Goal: Communication & Community: Ask a question

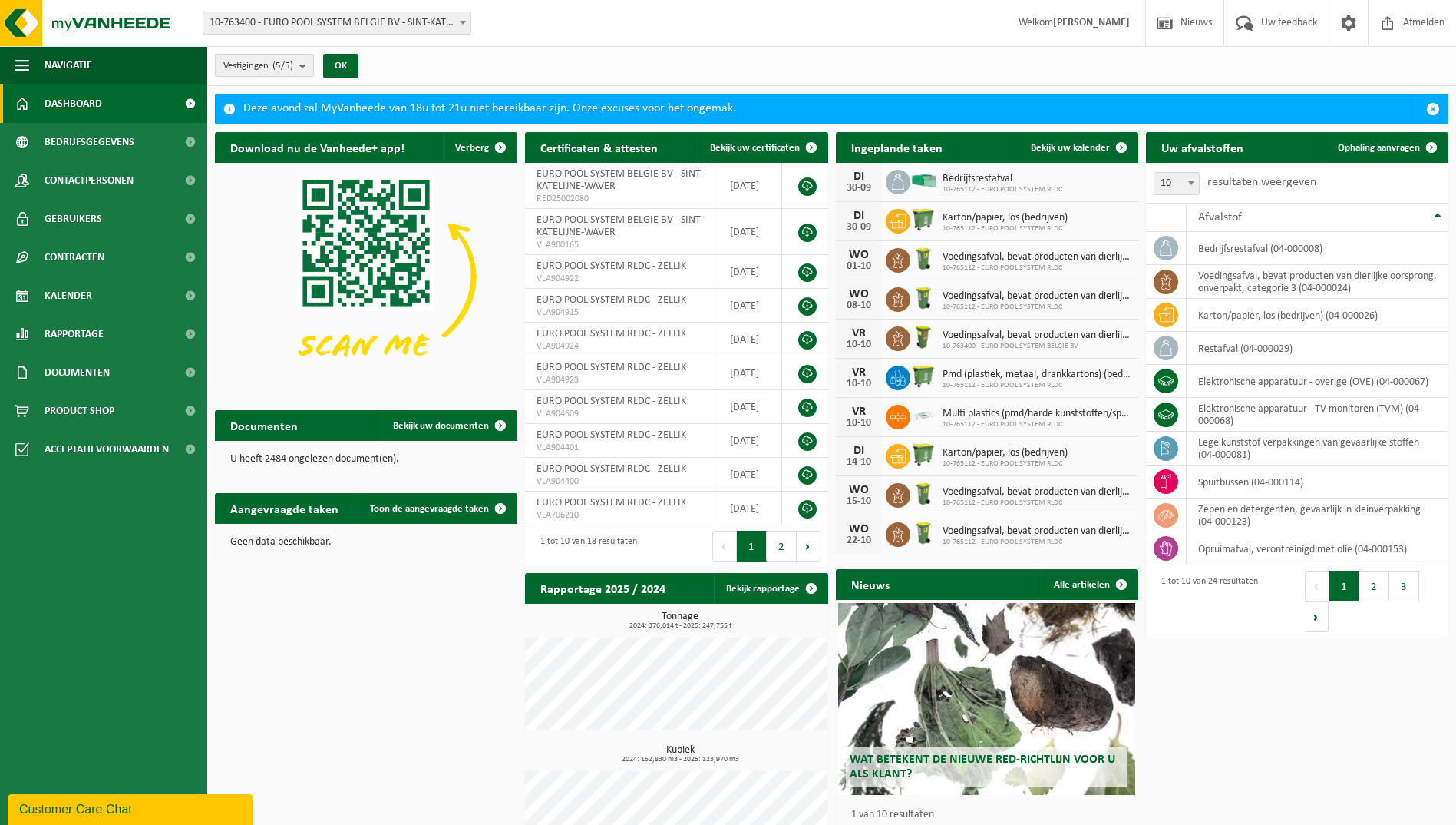
click at [311, 67] on b "submit" at bounding box center [306, 65] width 14 height 22
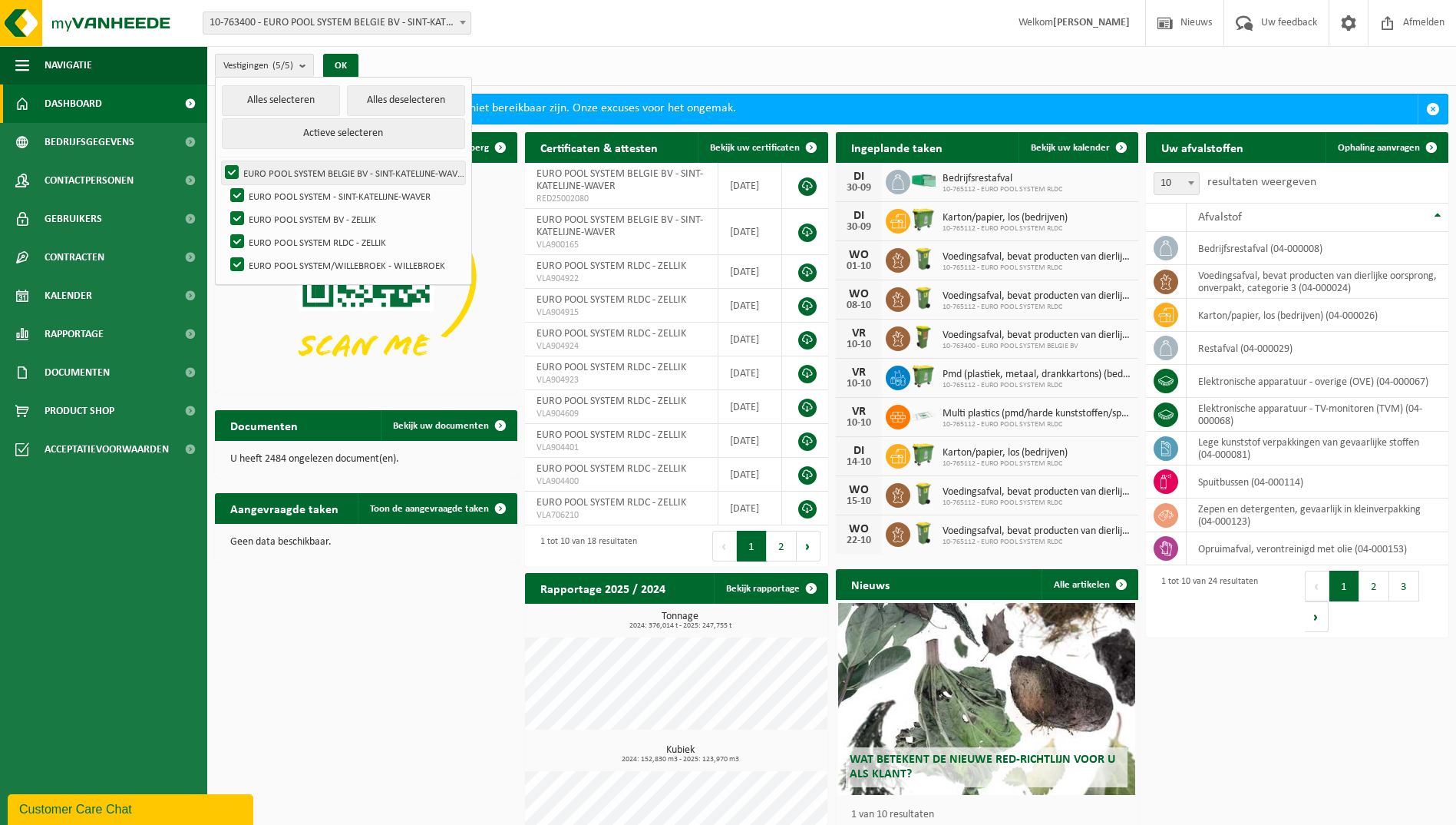
click at [246, 176] on label "EURO POOL SYSTEM BELGIE BV - SINT-KATELIJNE-WAVER" at bounding box center [343, 173] width 243 height 23
click at [219, 161] on input "EURO POOL SYSTEM BELGIE BV - SINT-KATELIJNE-WAVER" at bounding box center [218, 161] width 1 height 1
checkbox input "false"
click at [251, 198] on label "EURO POOL SYSTEM - SINT-KATELIJNE-WAVER" at bounding box center [346, 195] width 238 height 23
click at [225, 184] on input "EURO POOL SYSTEM - SINT-KATELIJNE-WAVER" at bounding box center [224, 183] width 1 height 1
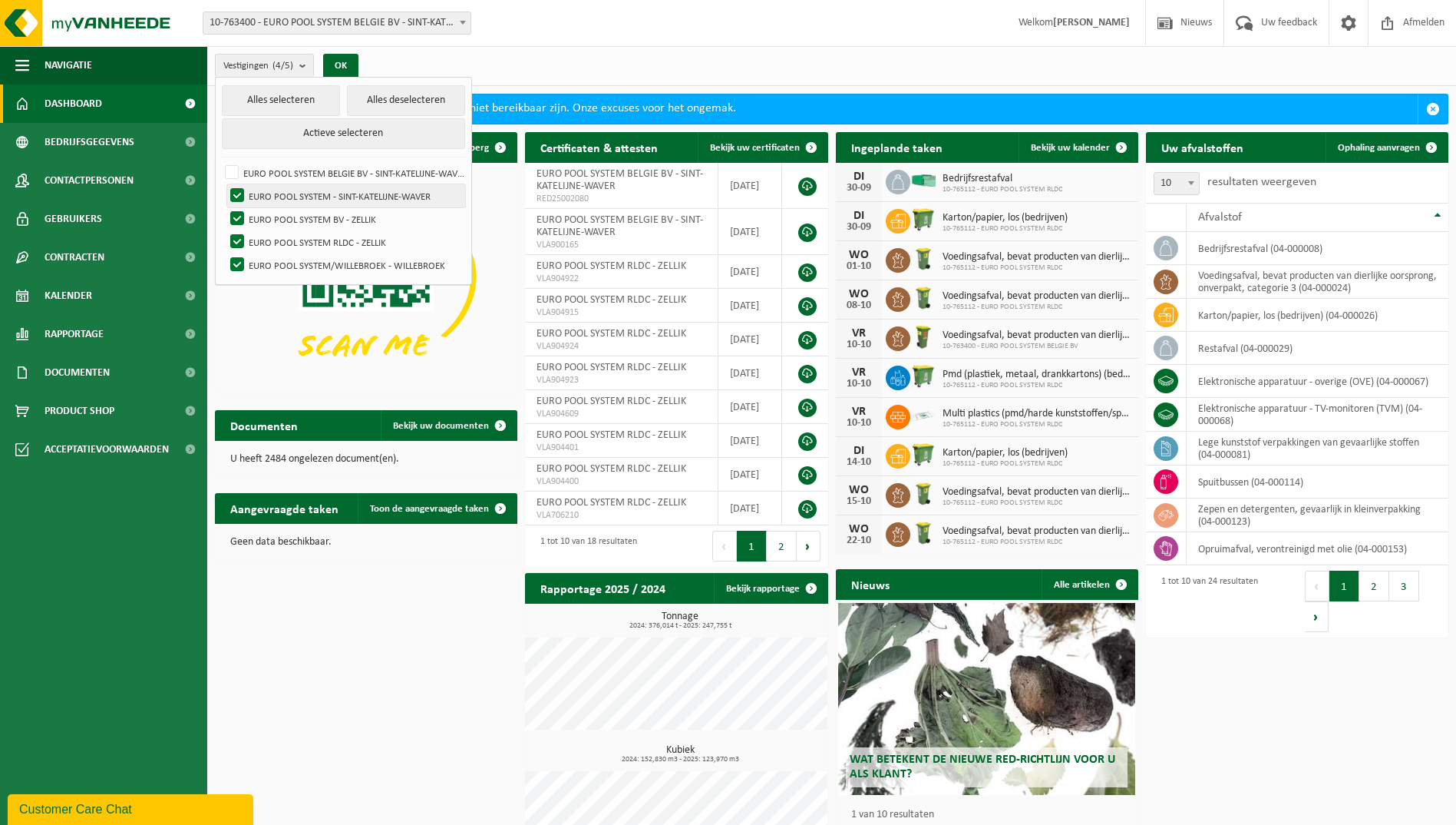
checkbox input "false"
click at [260, 261] on label "EURO POOL SYSTEM/WILLEBROEK - WILLEBROEK" at bounding box center [346, 264] width 238 height 23
click at [225, 253] on input "EURO POOL SYSTEM/WILLEBROEK - WILLEBROEK" at bounding box center [224, 252] width 1 height 1
checkbox input "false"
click at [341, 65] on button "OK" at bounding box center [341, 66] width 35 height 25
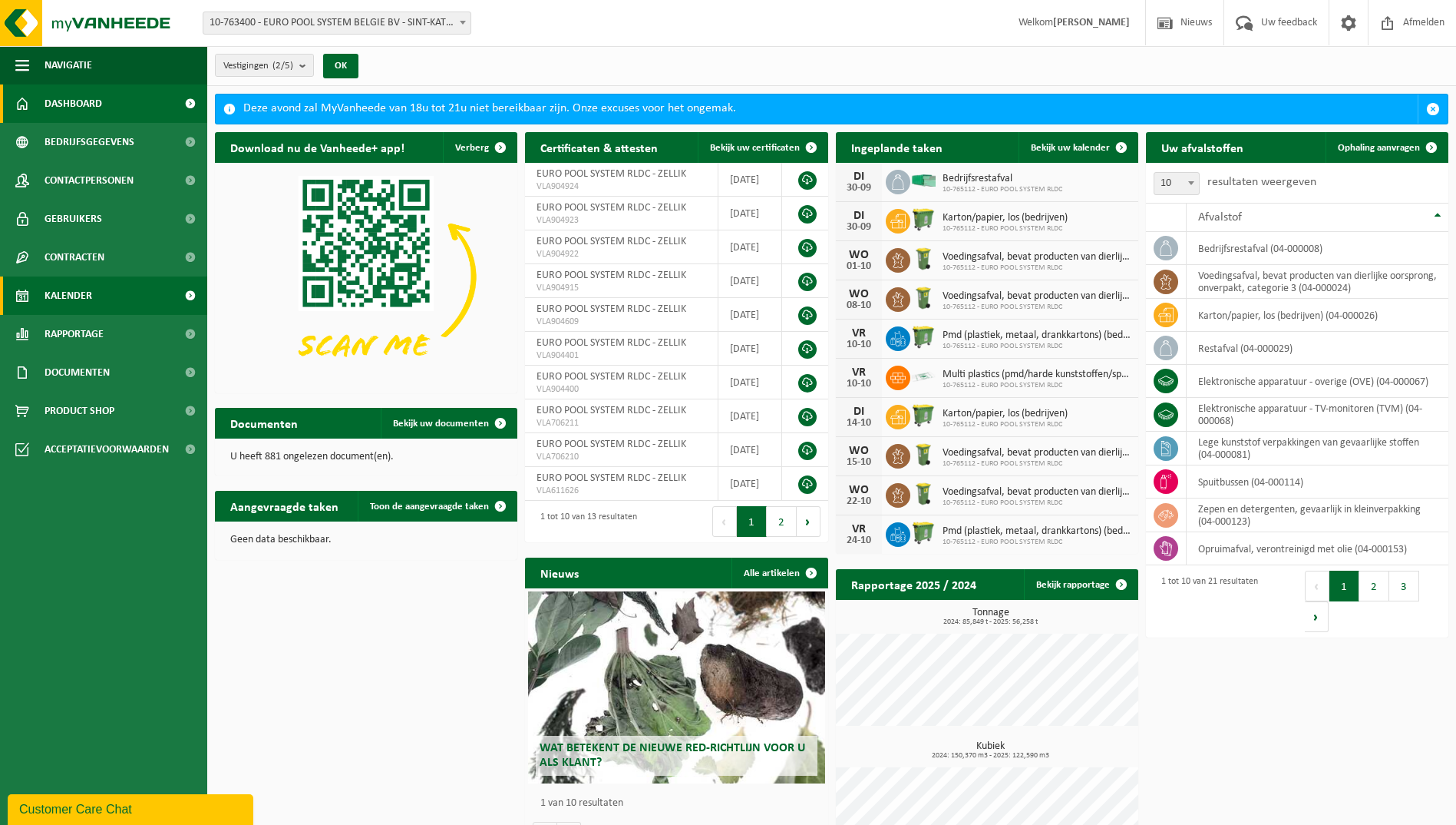
click at [91, 308] on span "Kalender" at bounding box center [67, 296] width 47 height 39
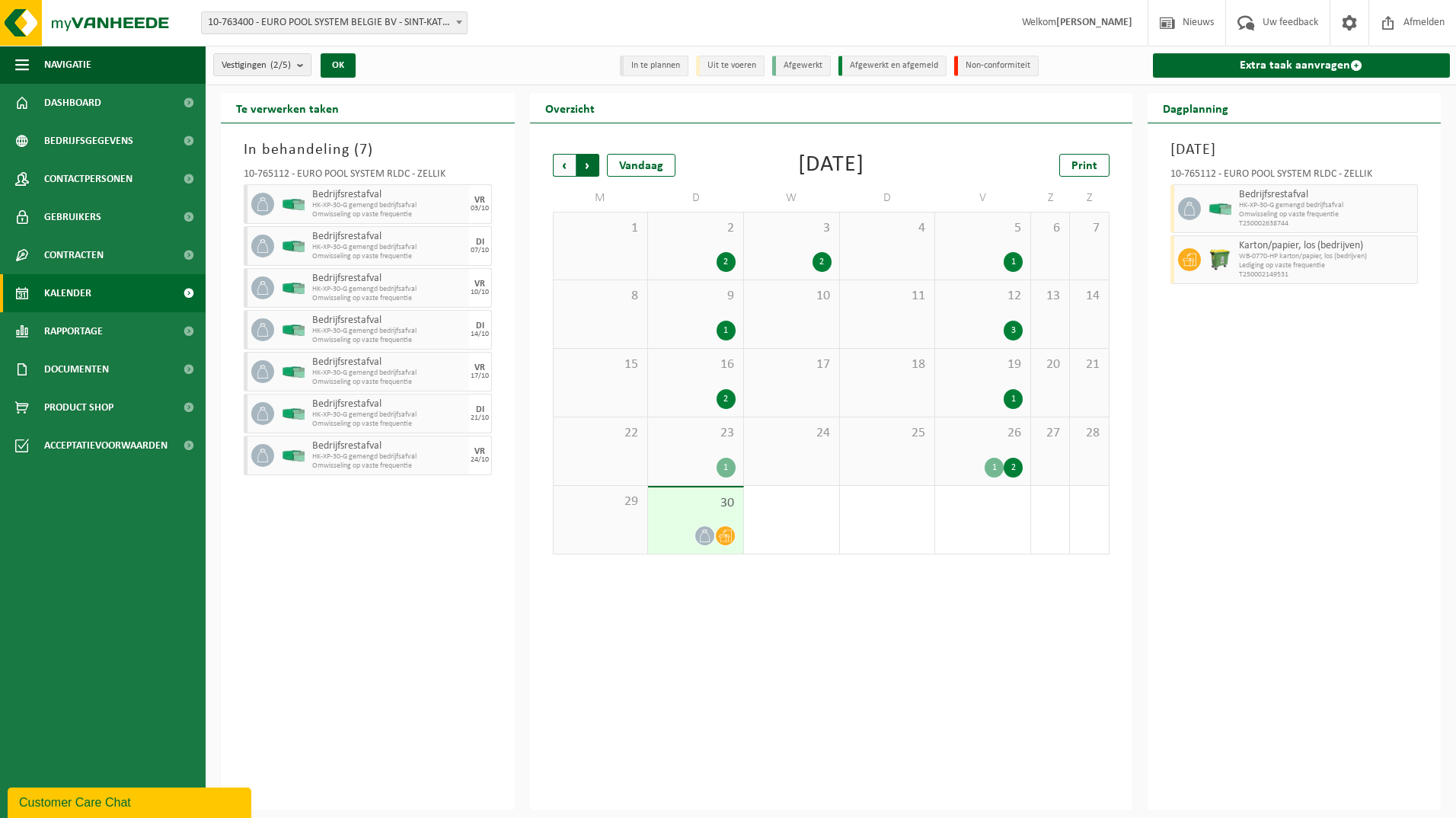
click at [571, 174] on span "Vorige" at bounding box center [564, 165] width 23 height 23
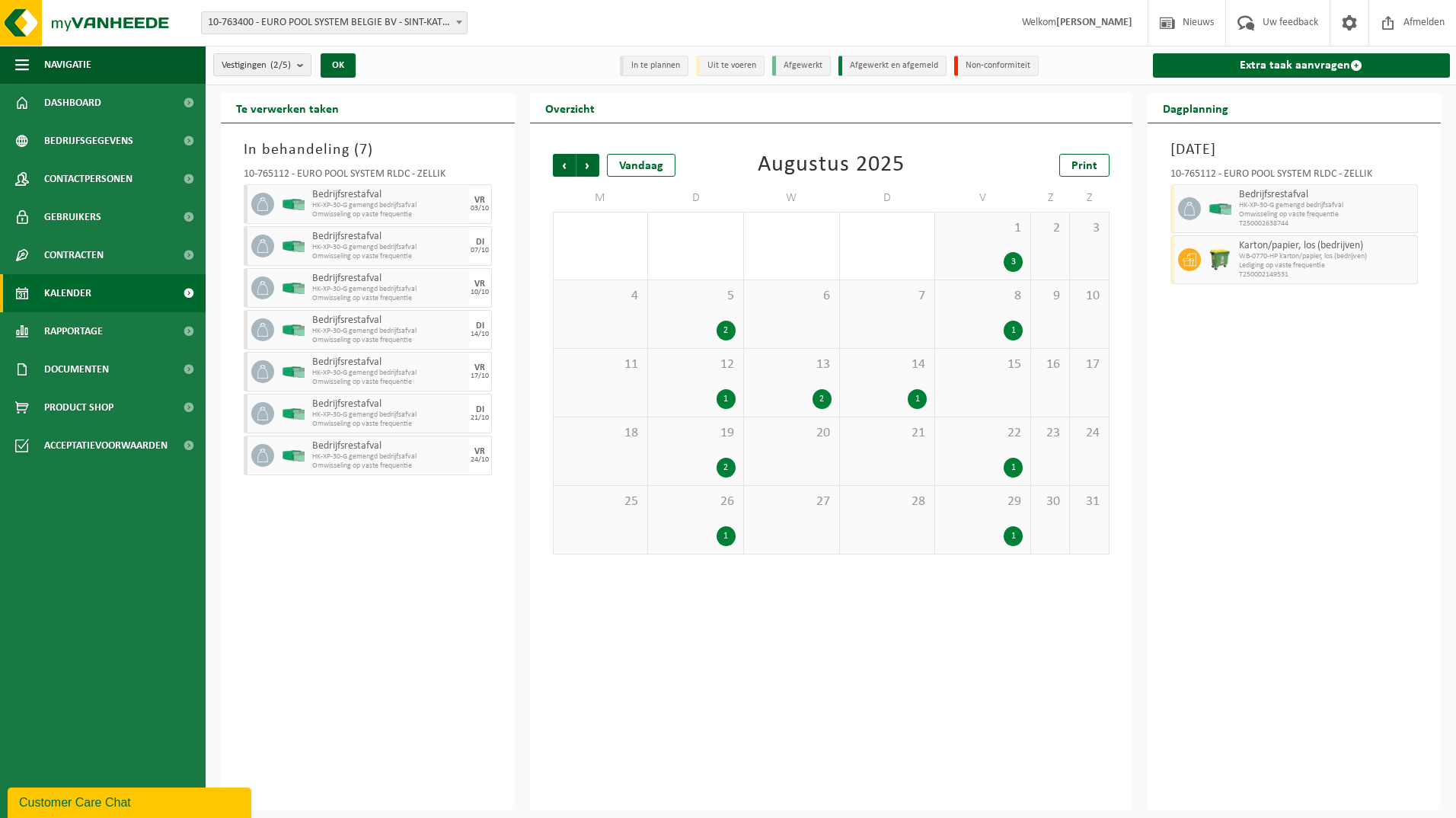
click at [1002, 242] on div "1 3" at bounding box center [983, 246] width 95 height 67
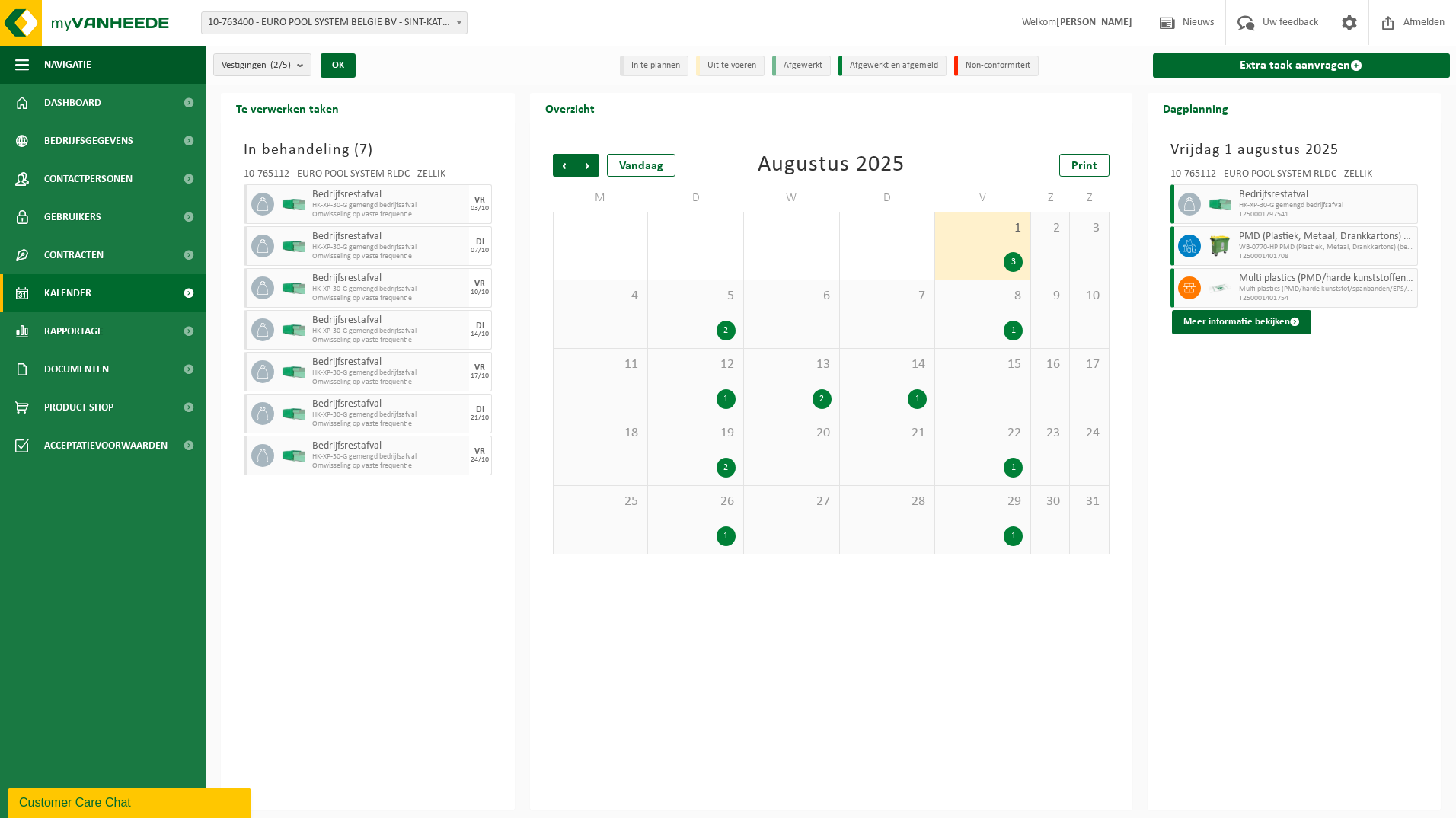
click at [1250, 202] on span "HK-XP-30-G gemengd bedrijfsafval" at bounding box center [1327, 205] width 175 height 9
click at [1266, 335] on div "Vrijdag 1 augustus 2025 10-765112 - EURO POOL SYSTEM RLDC - ZELLIK Bedrijfsrest…" at bounding box center [1294, 467] width 294 height 687
click at [1266, 326] on button "Meer informatie bekijken" at bounding box center [1242, 322] width 139 height 25
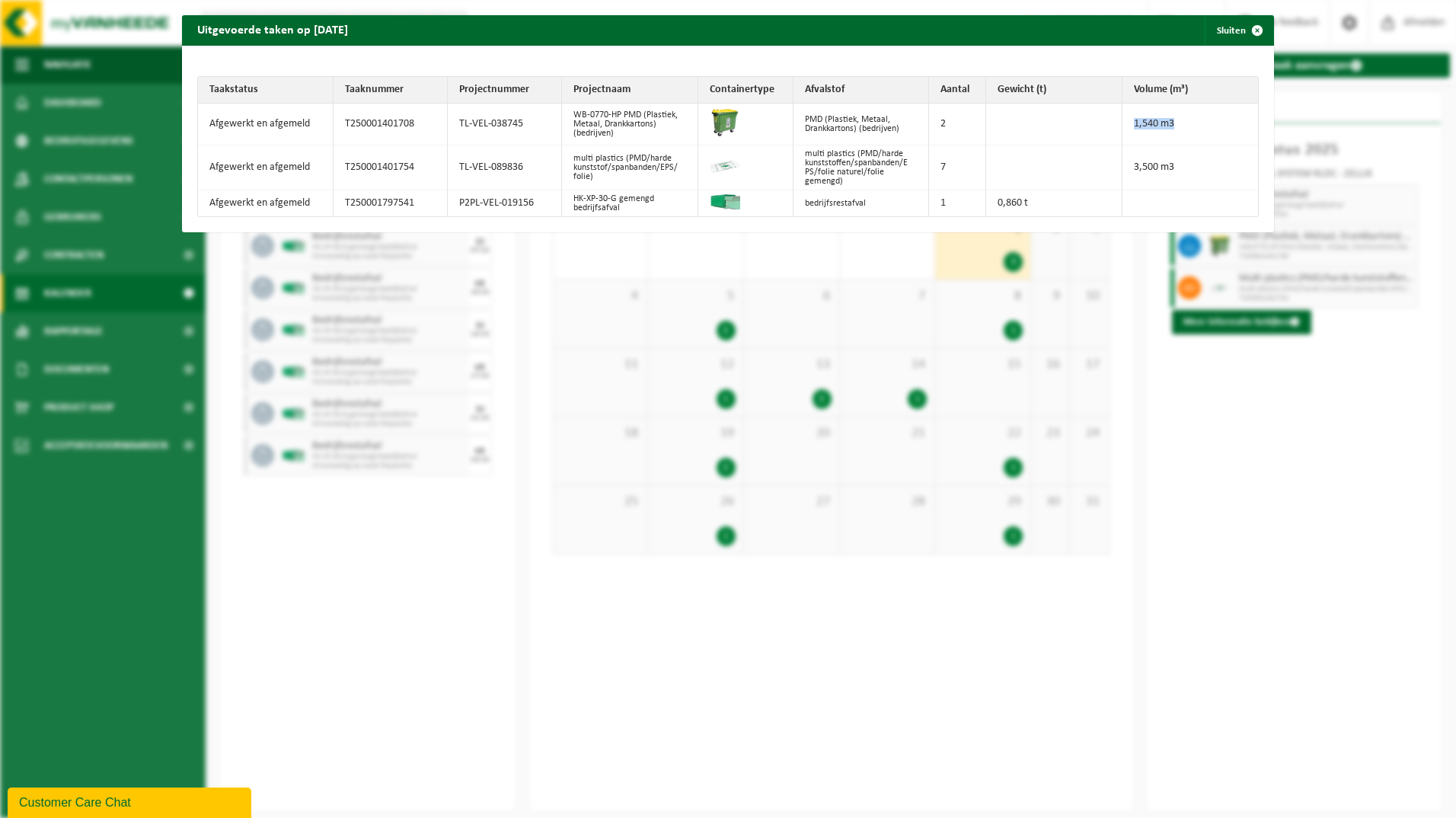
drag, startPoint x: 1175, startPoint y: 119, endPoint x: 1088, endPoint y: 119, distance: 87.0
click at [1088, 119] on tr "Afgewerkt en afgemeld T250001401708 TL-VEL-038745 WB-0770-HP PMD (Plastiek, Met…" at bounding box center [728, 124] width 1060 height 42
click at [1058, 195] on td "0,860 t" at bounding box center [1054, 203] width 135 height 25
click at [1245, 23] on span "button" at bounding box center [1258, 30] width 30 height 30
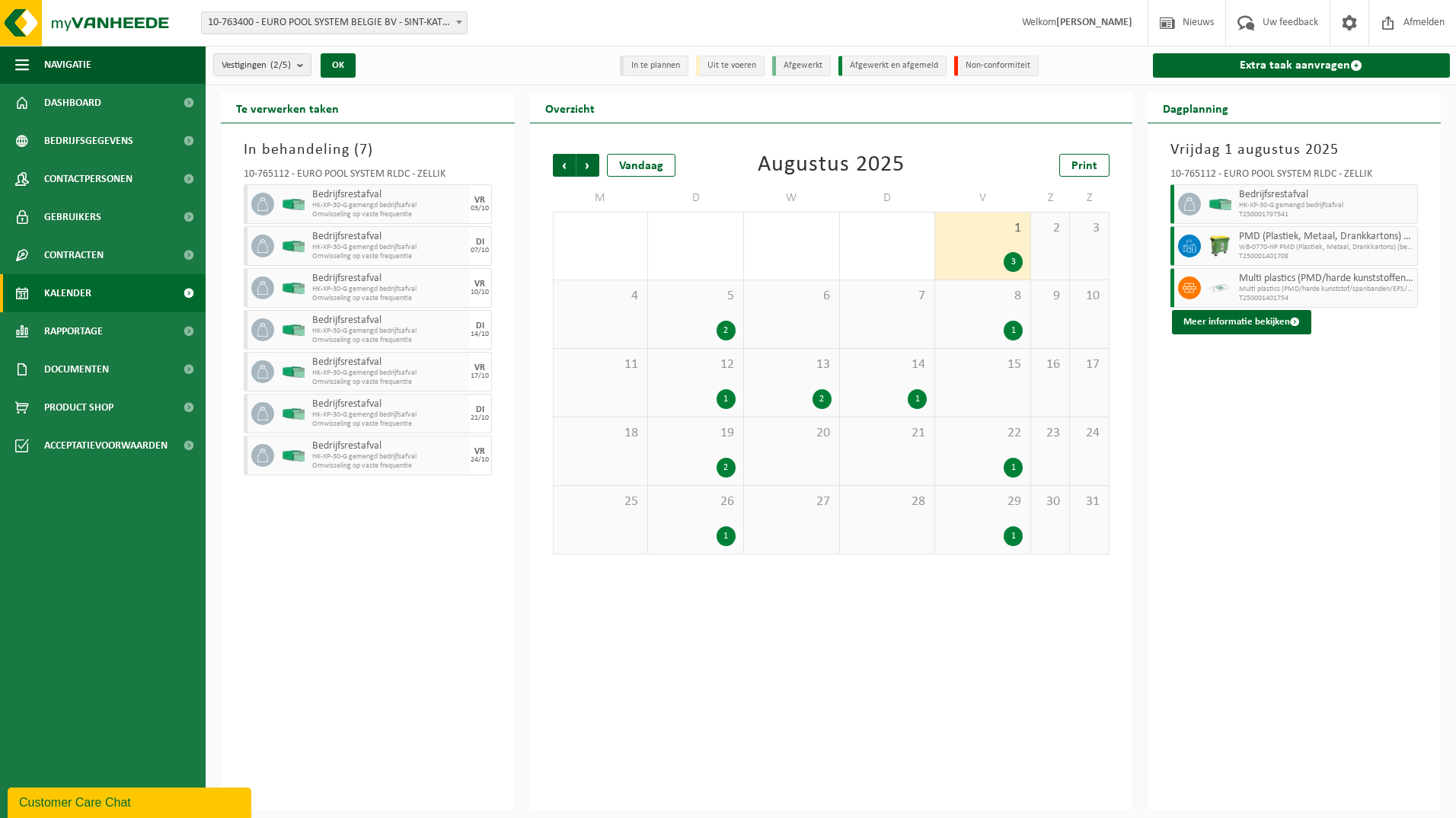
click at [687, 332] on div "2" at bounding box center [696, 330] width 80 height 20
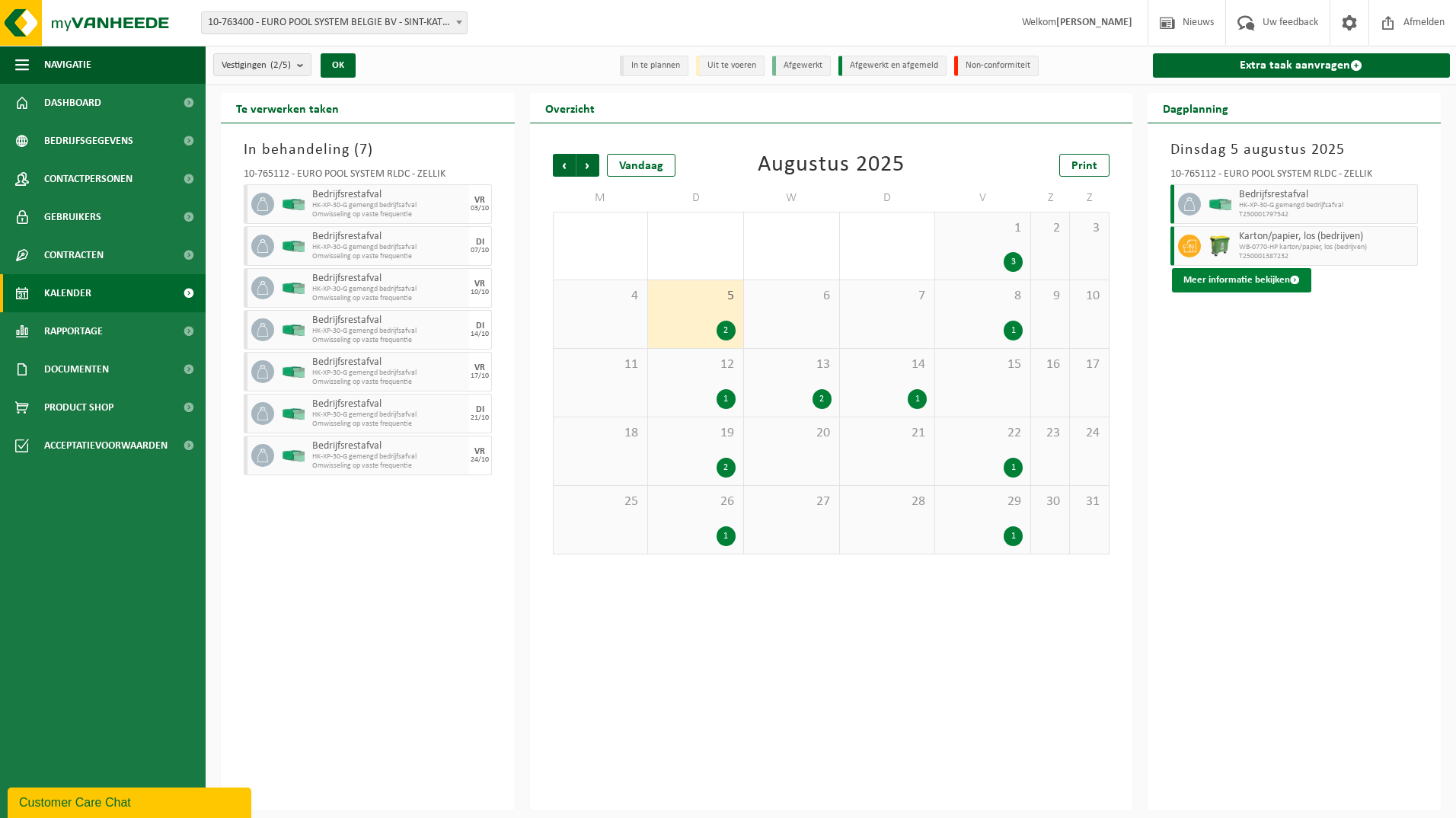
click at [1258, 282] on button "Meer informatie bekijken" at bounding box center [1242, 280] width 139 height 25
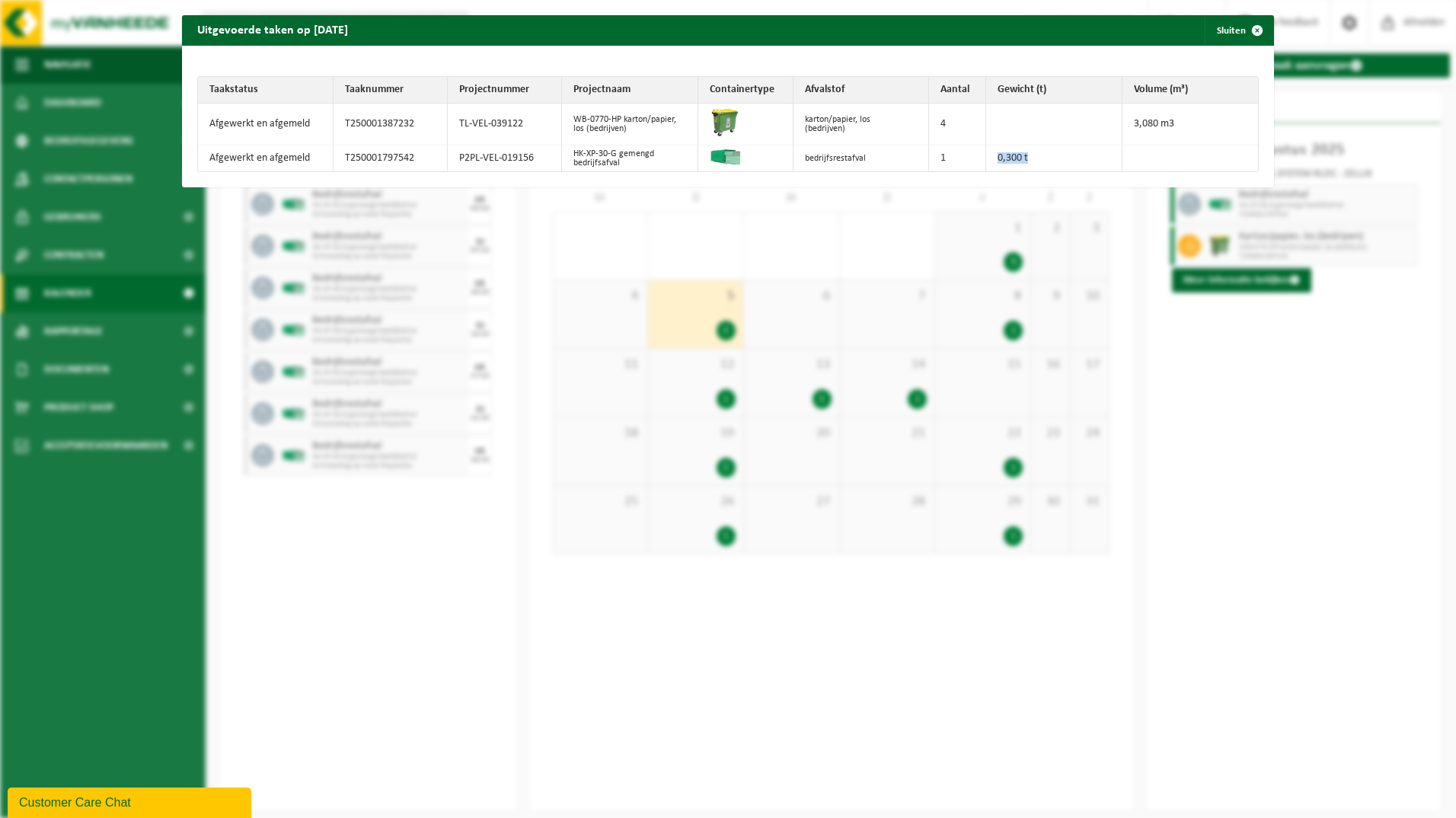
drag, startPoint x: 1029, startPoint y: 156, endPoint x: 960, endPoint y: 155, distance: 69.0
click at [960, 155] on tr "Afgewerkt en afgemeld T250001797542 P2PL-VEL-019156 HK-XP-30-G gemengd bedrijfs…" at bounding box center [728, 159] width 1060 height 25
click at [1250, 24] on span "button" at bounding box center [1258, 30] width 30 height 30
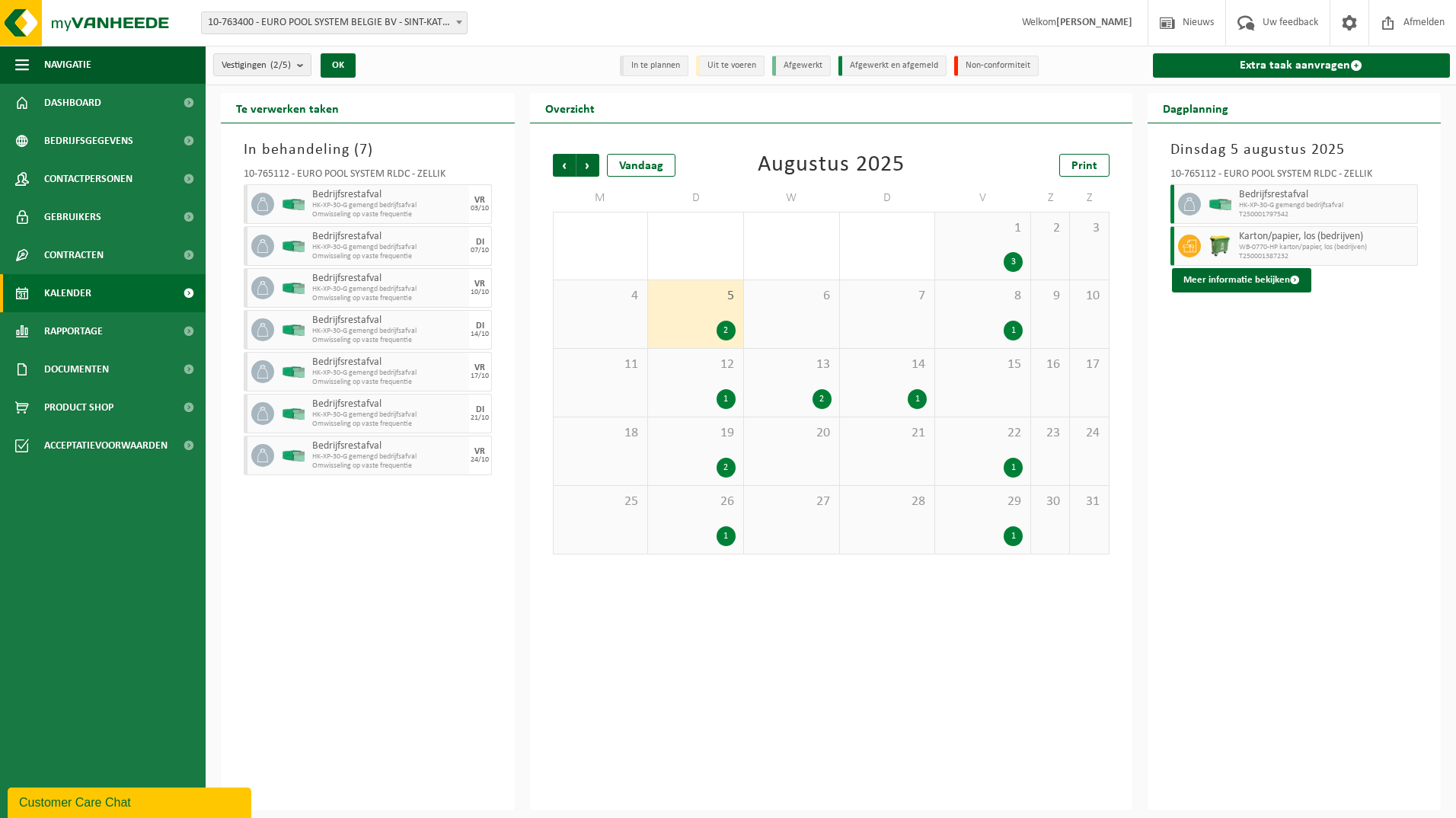
click at [1000, 302] on span "8" at bounding box center [983, 295] width 80 height 17
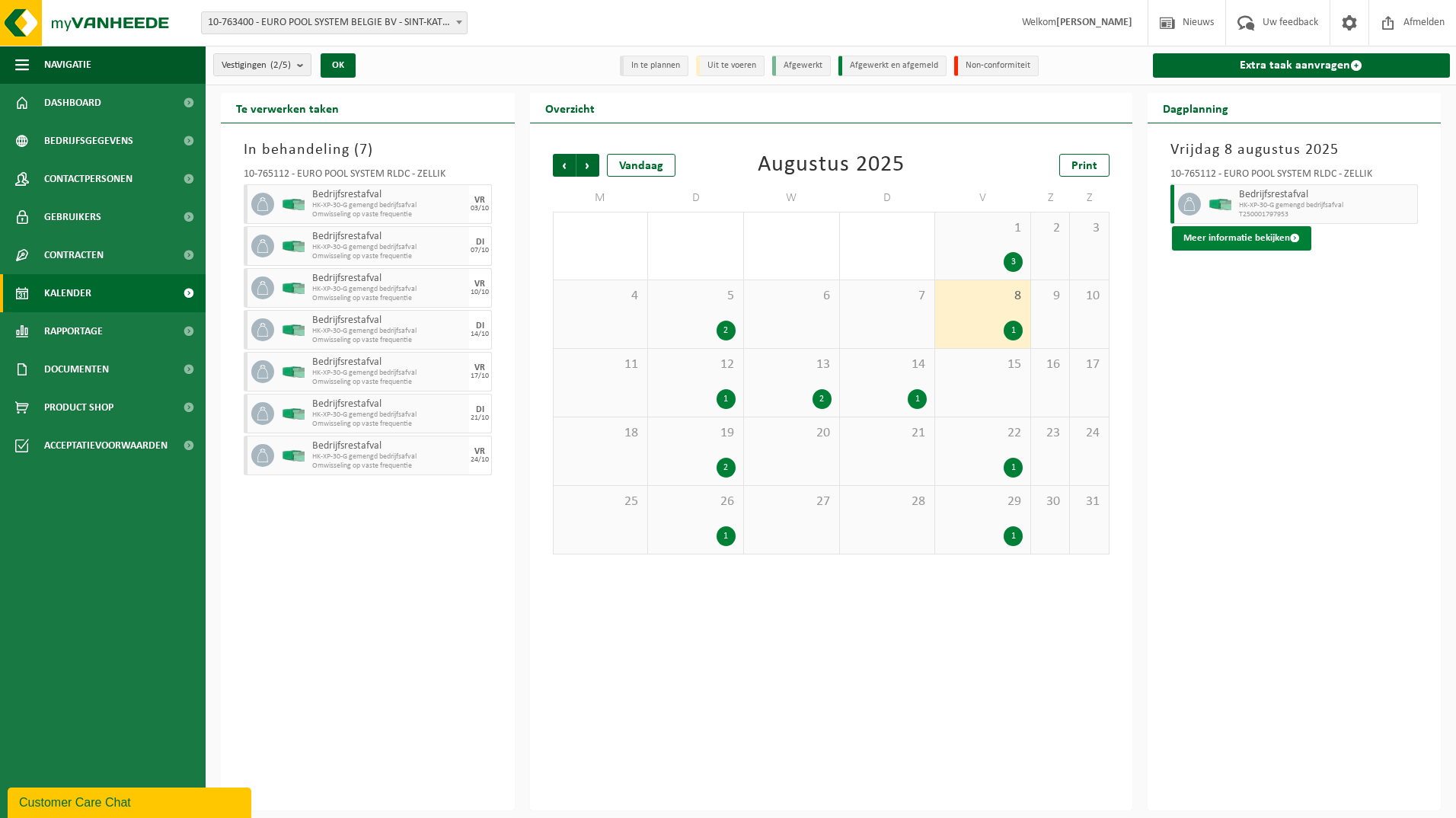
click at [1246, 233] on button "Meer informatie bekijken" at bounding box center [1242, 238] width 139 height 25
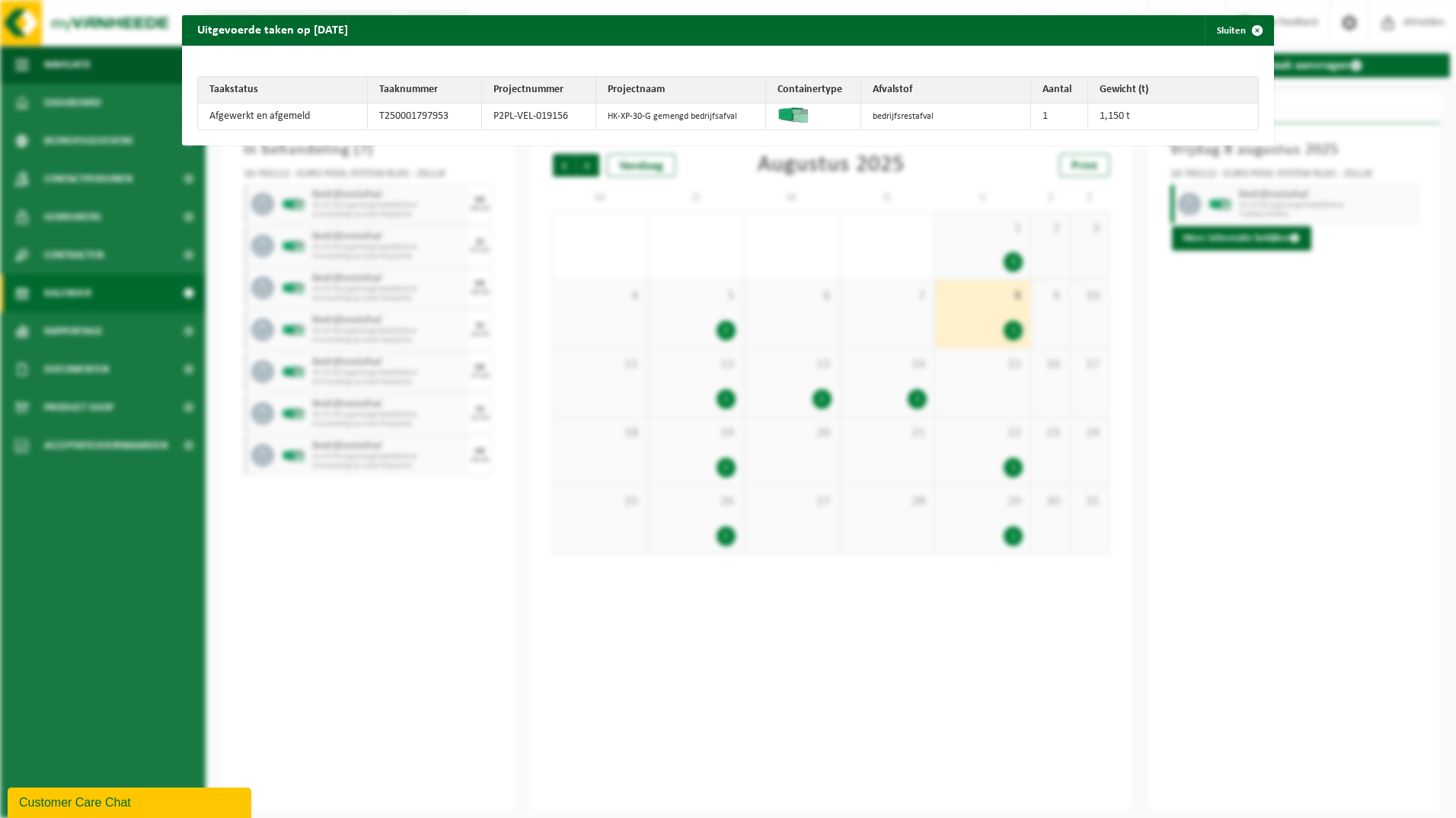
drag, startPoint x: 1131, startPoint y: 114, endPoint x: 990, endPoint y: 112, distance: 141.0
click at [990, 112] on tr "Afgewerkt en afgemeld T250001797953 P2PL-VEL-019156 HK-XP-30-G gemengd bedrijfs…" at bounding box center [728, 116] width 1060 height 25
click at [1242, 33] on span "button" at bounding box center [1258, 30] width 30 height 30
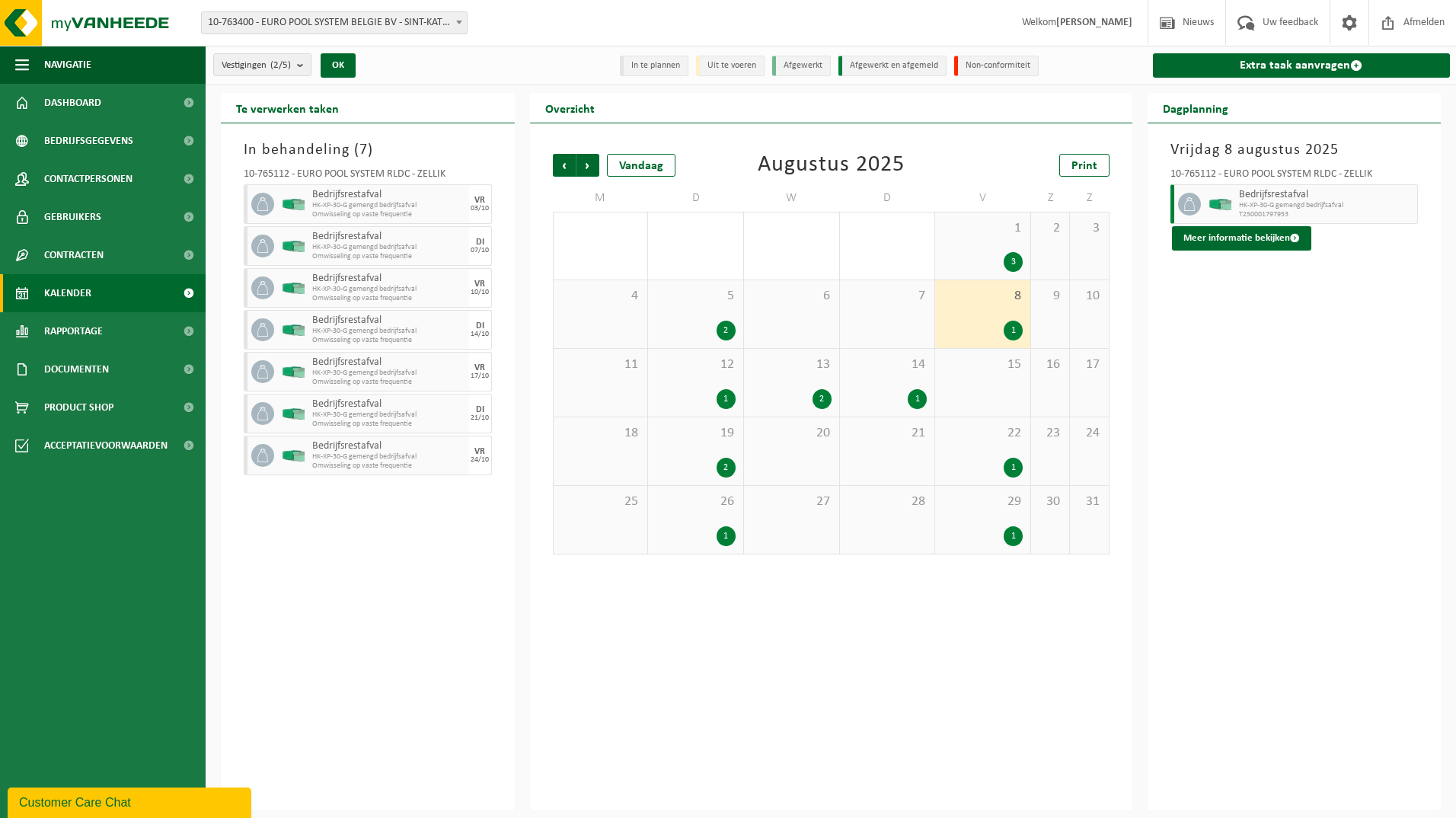
click at [697, 385] on div "12 1" at bounding box center [695, 382] width 95 height 68
click at [1217, 205] on img at bounding box center [1220, 204] width 23 height 11
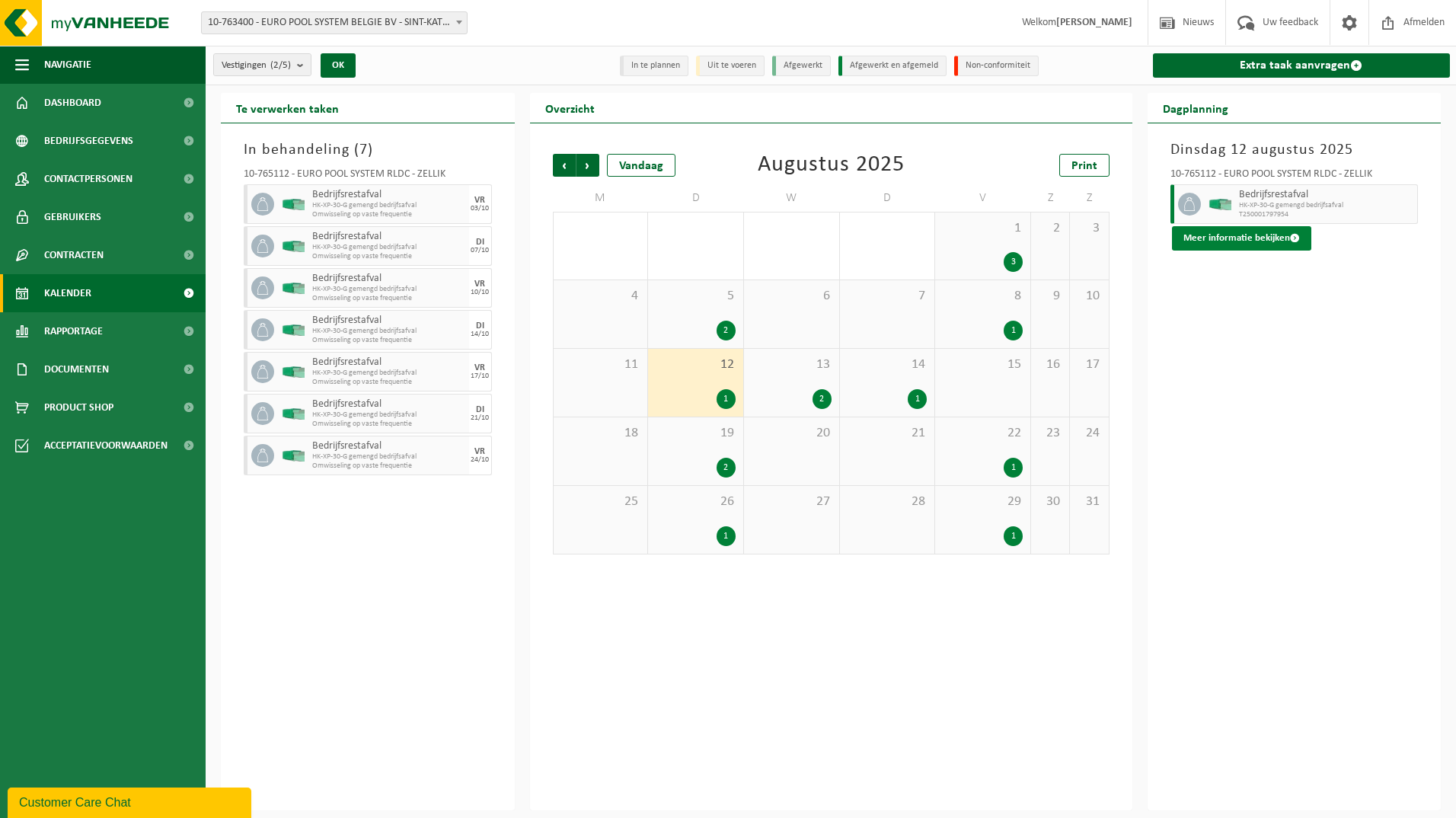
click at [1212, 230] on button "Meer informatie bekijken" at bounding box center [1242, 238] width 139 height 25
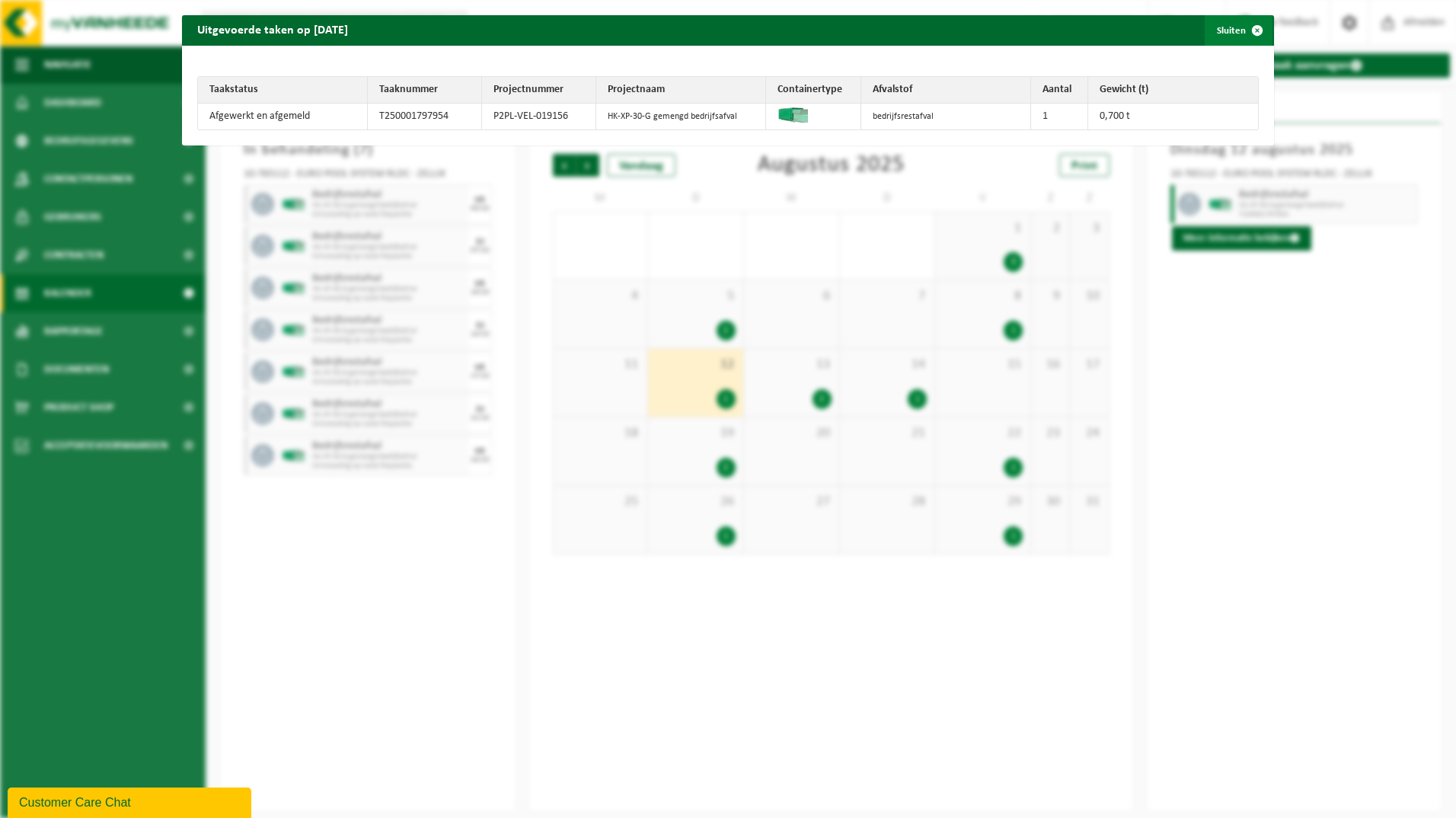
click at [1246, 26] on span "button" at bounding box center [1258, 30] width 30 height 30
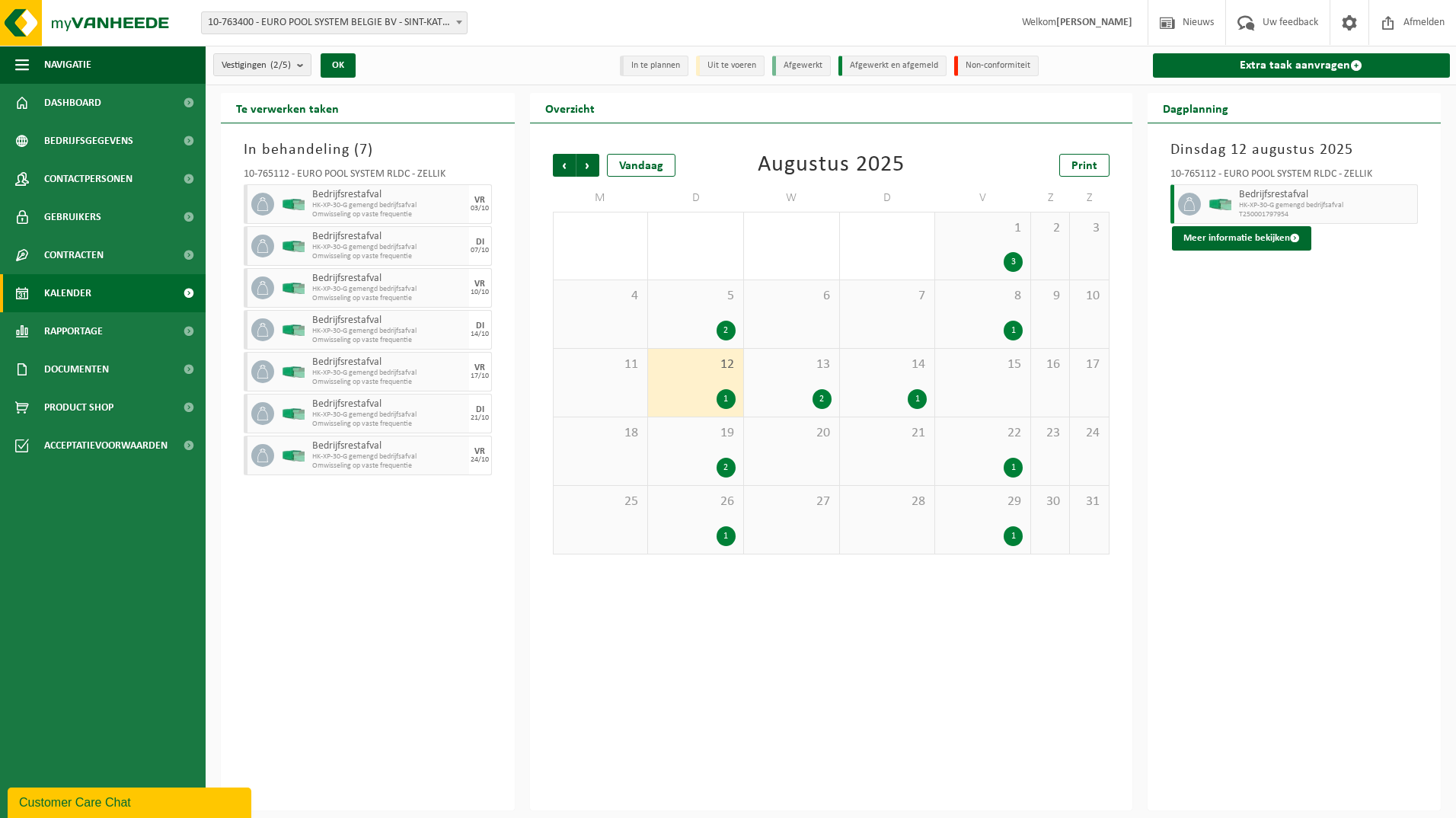
click at [912, 386] on div "14 1" at bounding box center [887, 382] width 95 height 68
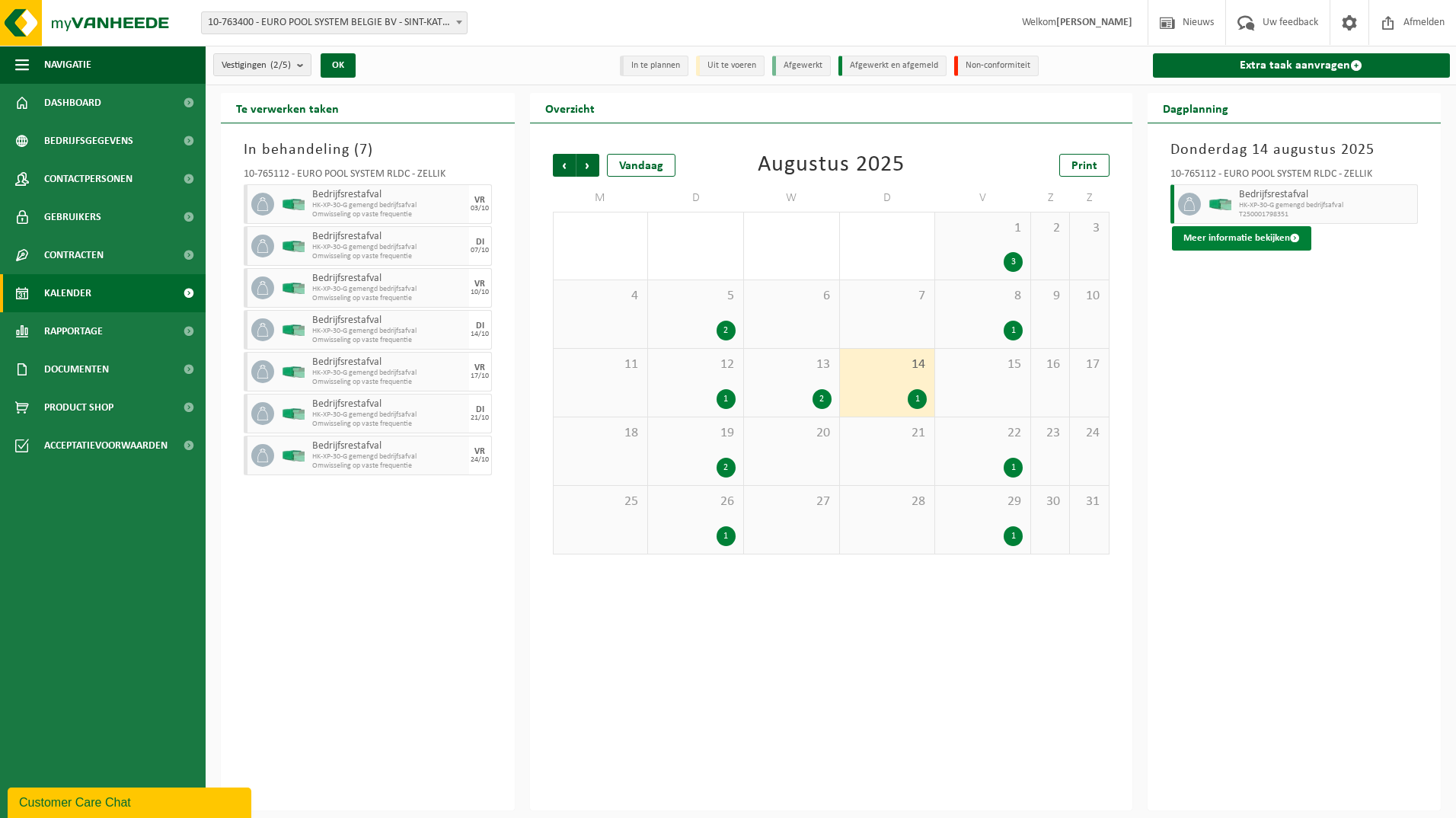
click at [1225, 236] on button "Meer informatie bekijken" at bounding box center [1242, 238] width 139 height 25
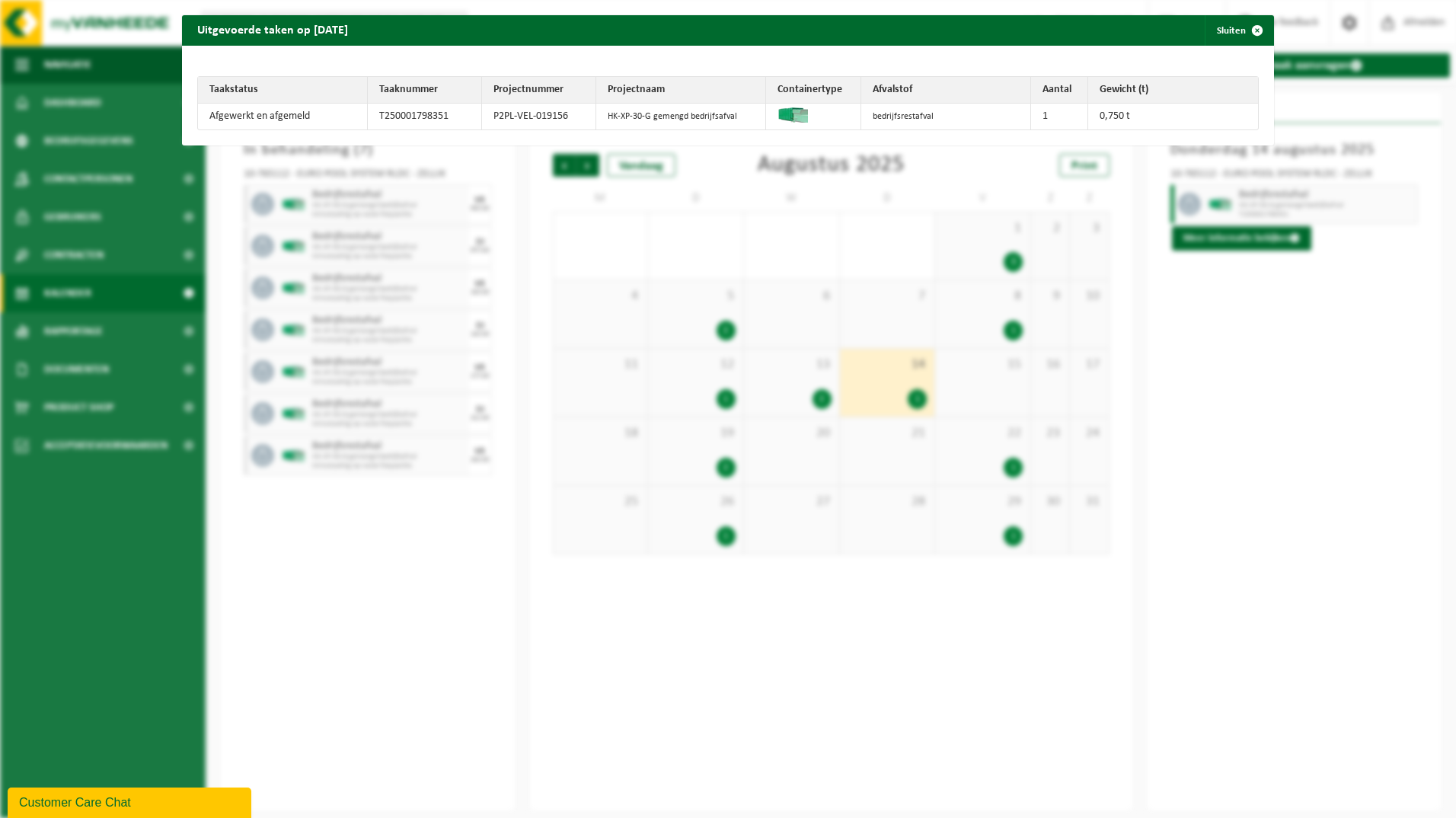
drag, startPoint x: 1063, startPoint y: 111, endPoint x: 953, endPoint y: 111, distance: 110.0
click at [953, 111] on tr "Afgewerkt en afgemeld T250001798351 P2PL-VEL-019156 HK-XP-30-G gemengd bedrijfs…" at bounding box center [728, 116] width 1060 height 25
click at [1228, 28] on button "Sluiten" at bounding box center [1238, 30] width 68 height 30
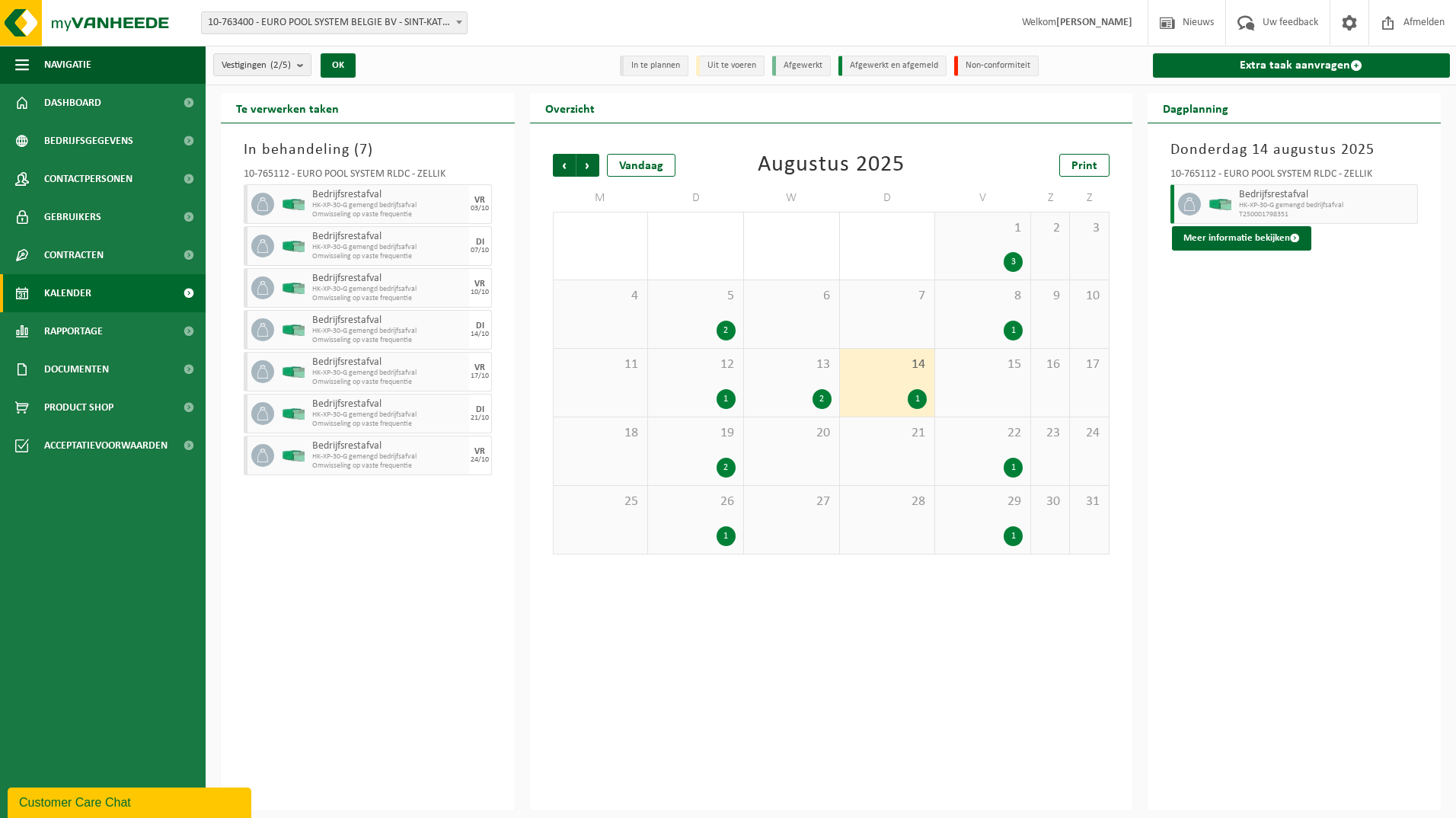
click at [716, 459] on div "2" at bounding box center [696, 467] width 80 height 20
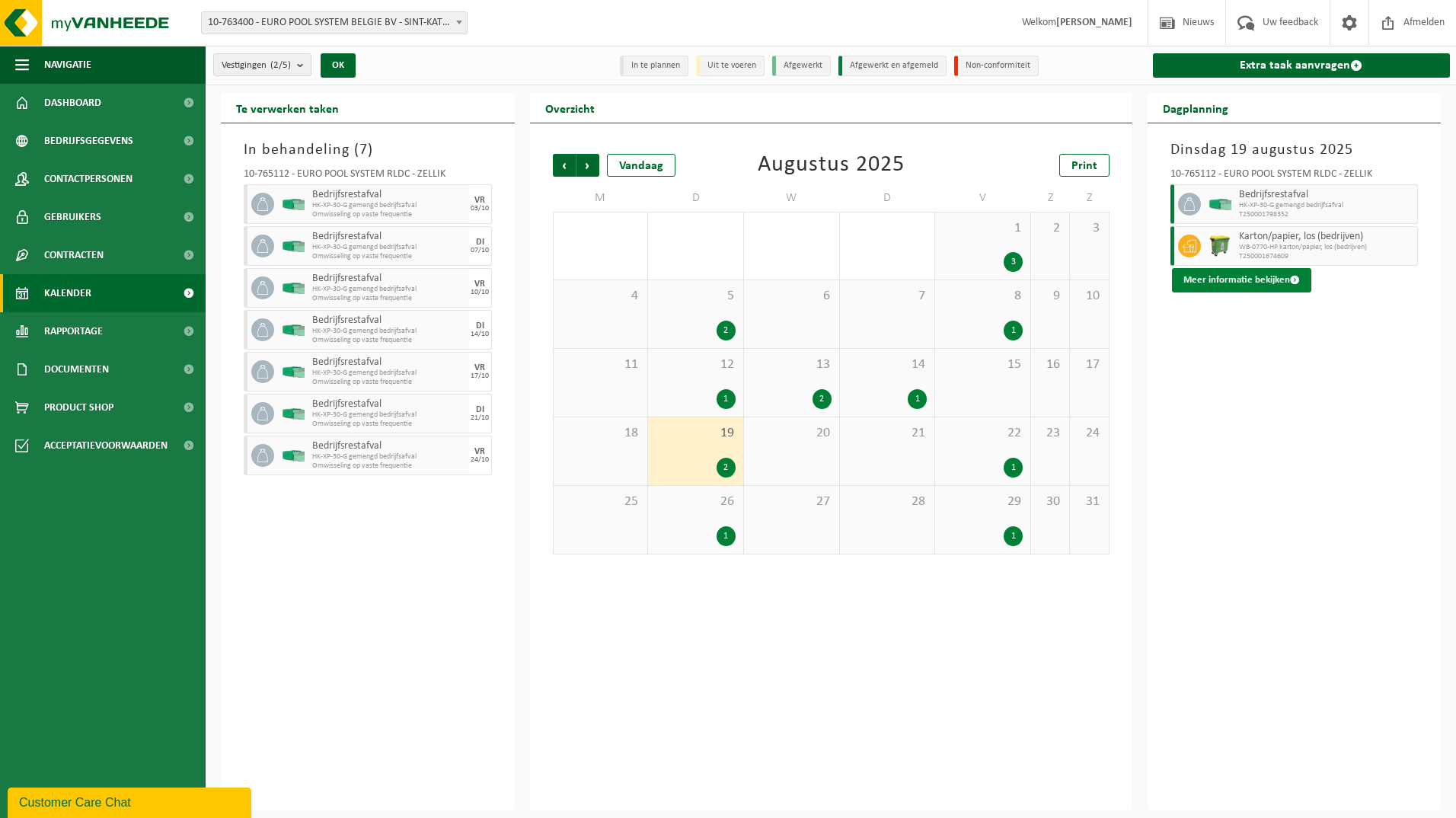
click at [1281, 276] on button "Meer informatie bekijken" at bounding box center [1242, 280] width 139 height 25
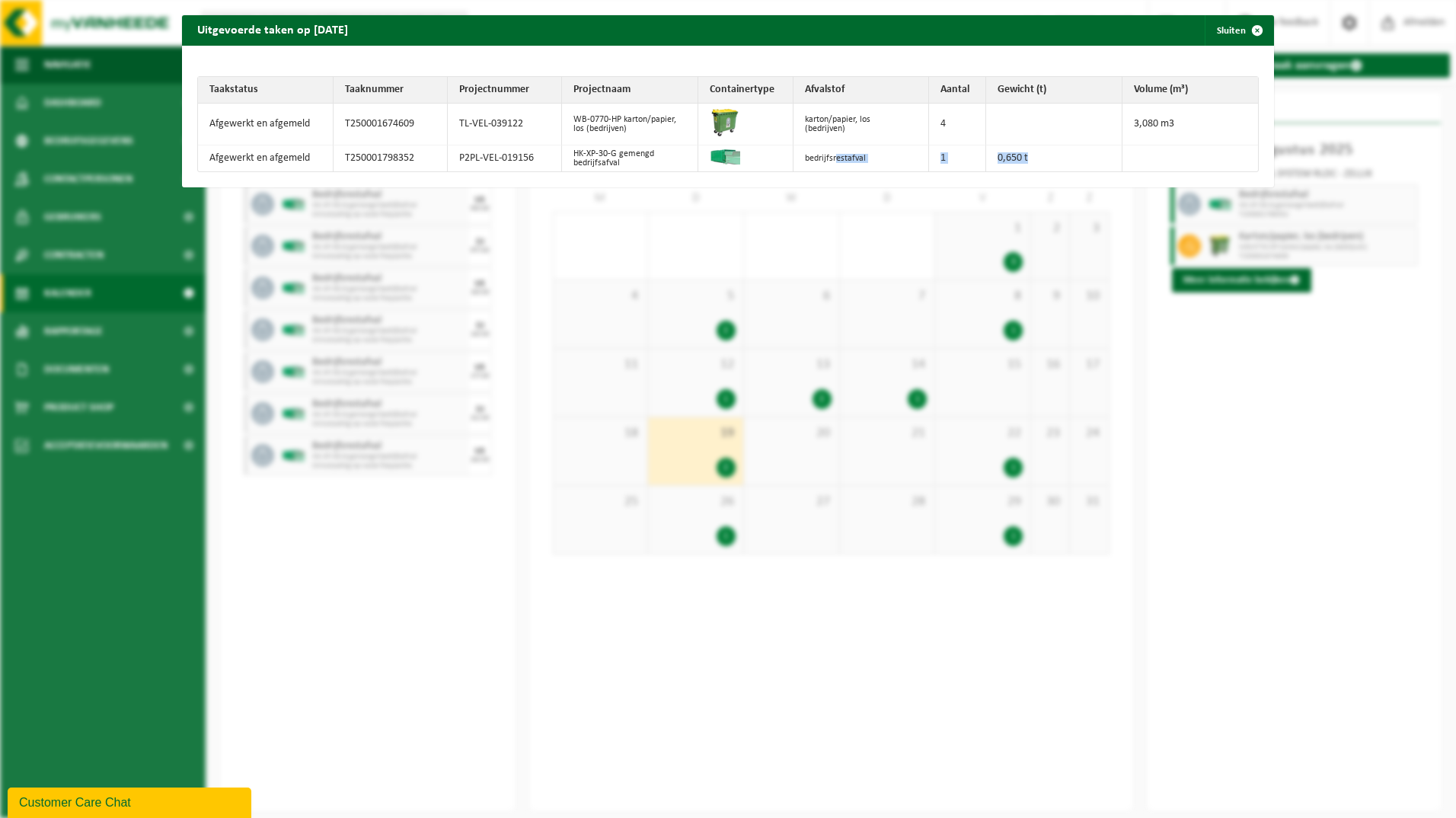
drag, startPoint x: 1078, startPoint y: 154, endPoint x: 788, endPoint y: 139, distance: 290.4
click at [795, 148] on tr "Afgewerkt en afgemeld T250001798352 P2PL-VEL-019156 HK-XP-30-G gemengd bedrijfs…" at bounding box center [728, 159] width 1060 height 25
click at [1252, 39] on span "button" at bounding box center [1258, 30] width 30 height 30
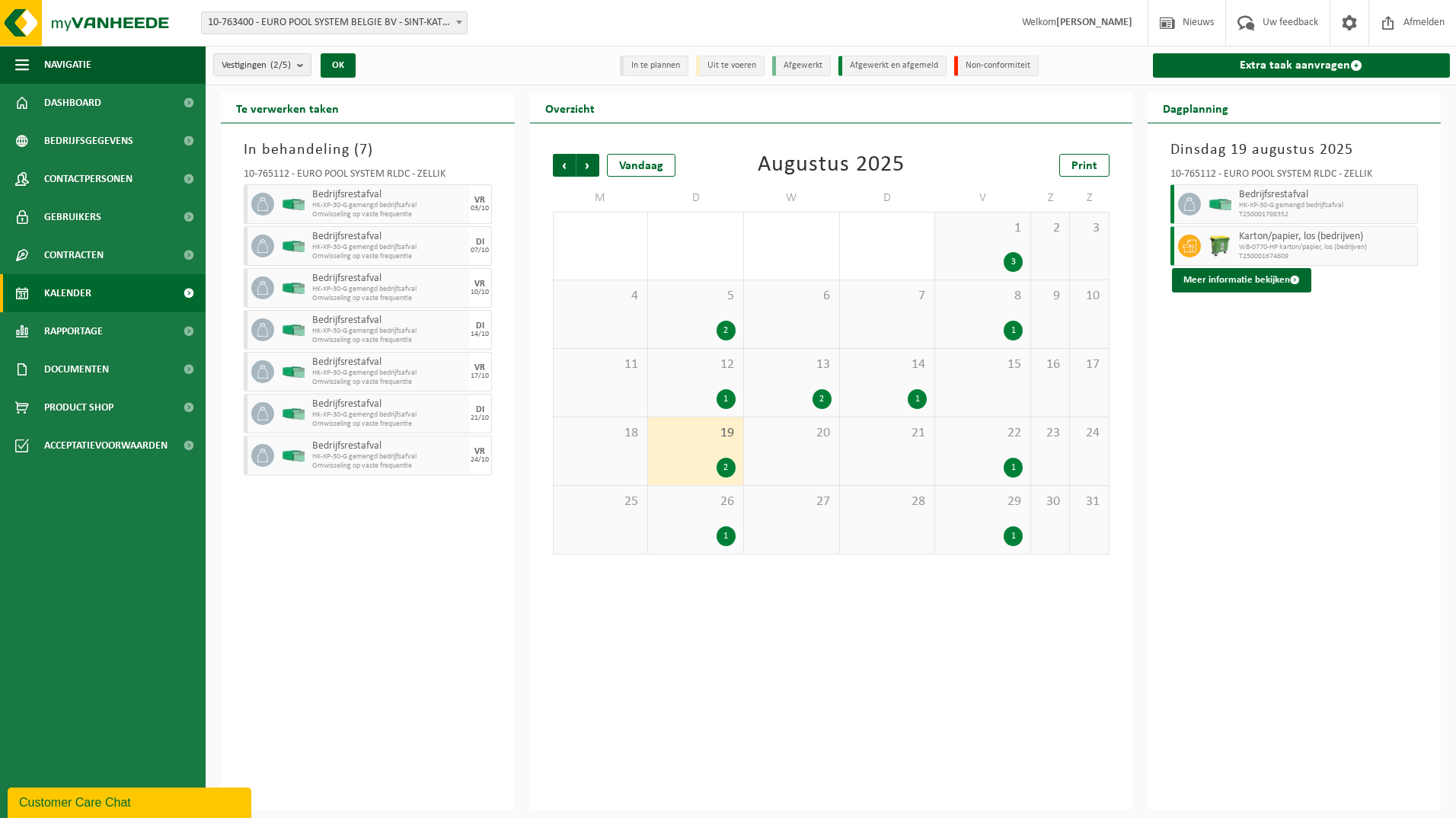
click at [991, 456] on div "22 1" at bounding box center [983, 451] width 95 height 68
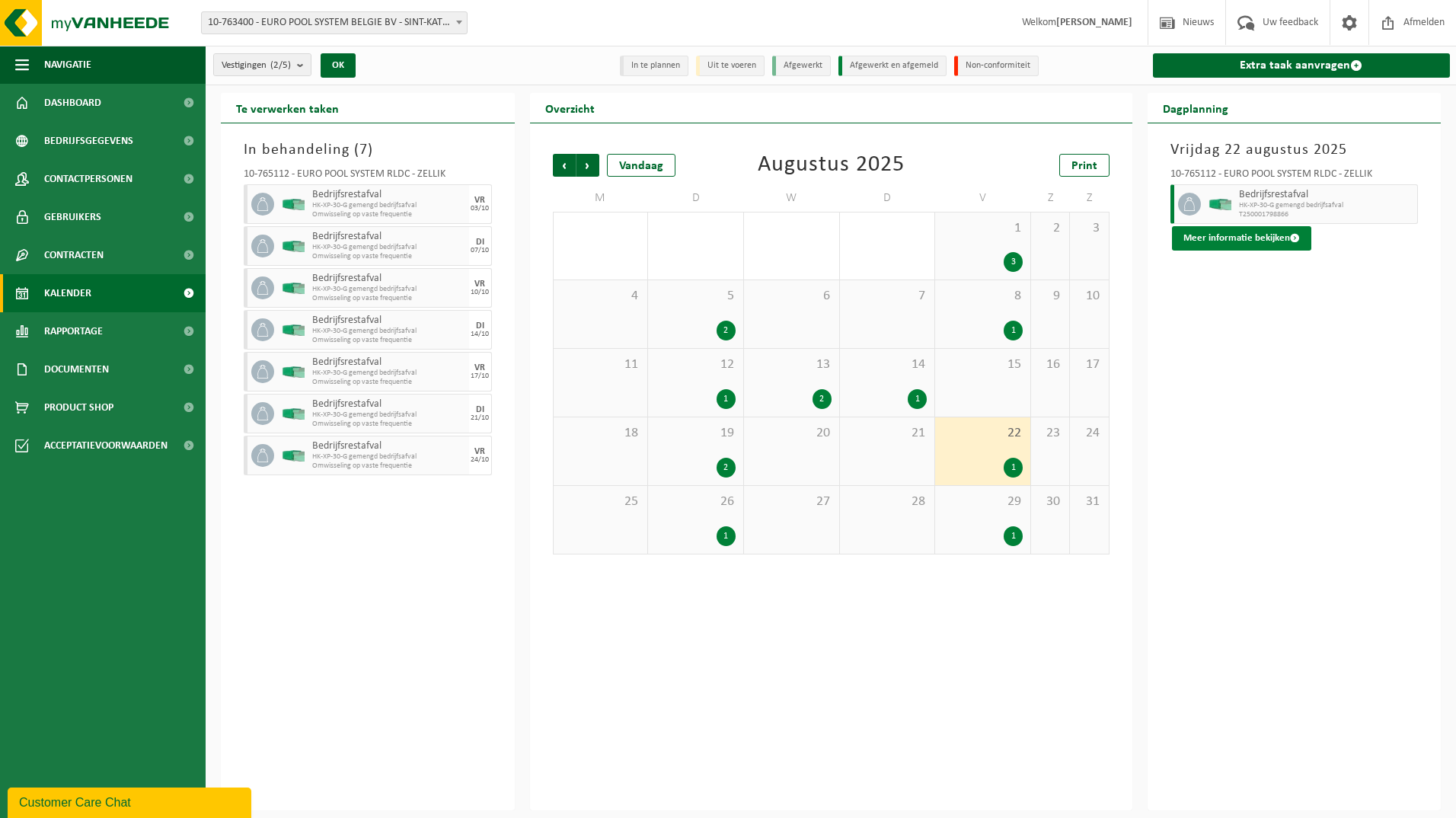
click at [1224, 247] on button "Meer informatie bekijken" at bounding box center [1242, 238] width 139 height 25
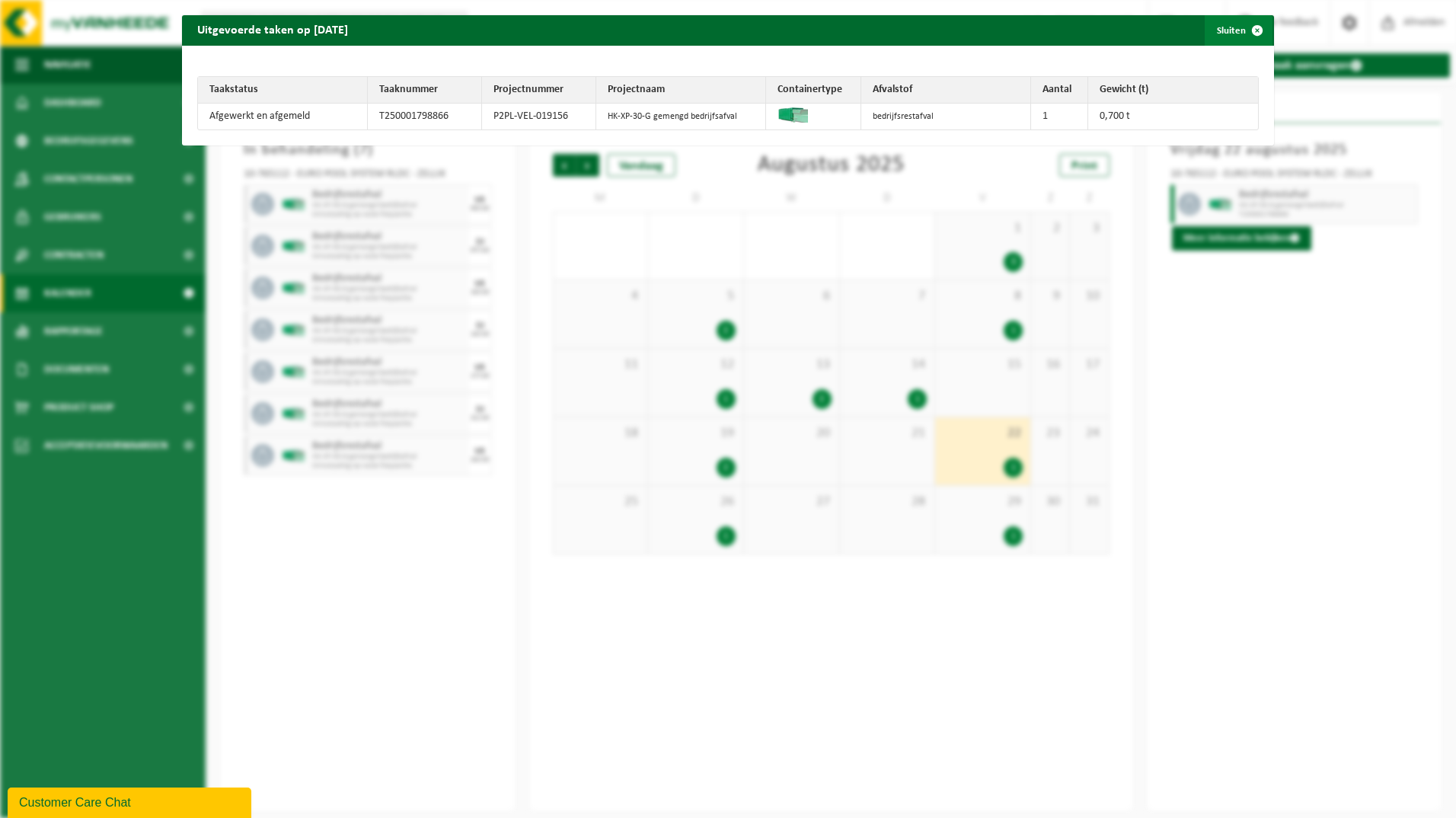
click at [1226, 34] on button "Sluiten" at bounding box center [1238, 30] width 68 height 30
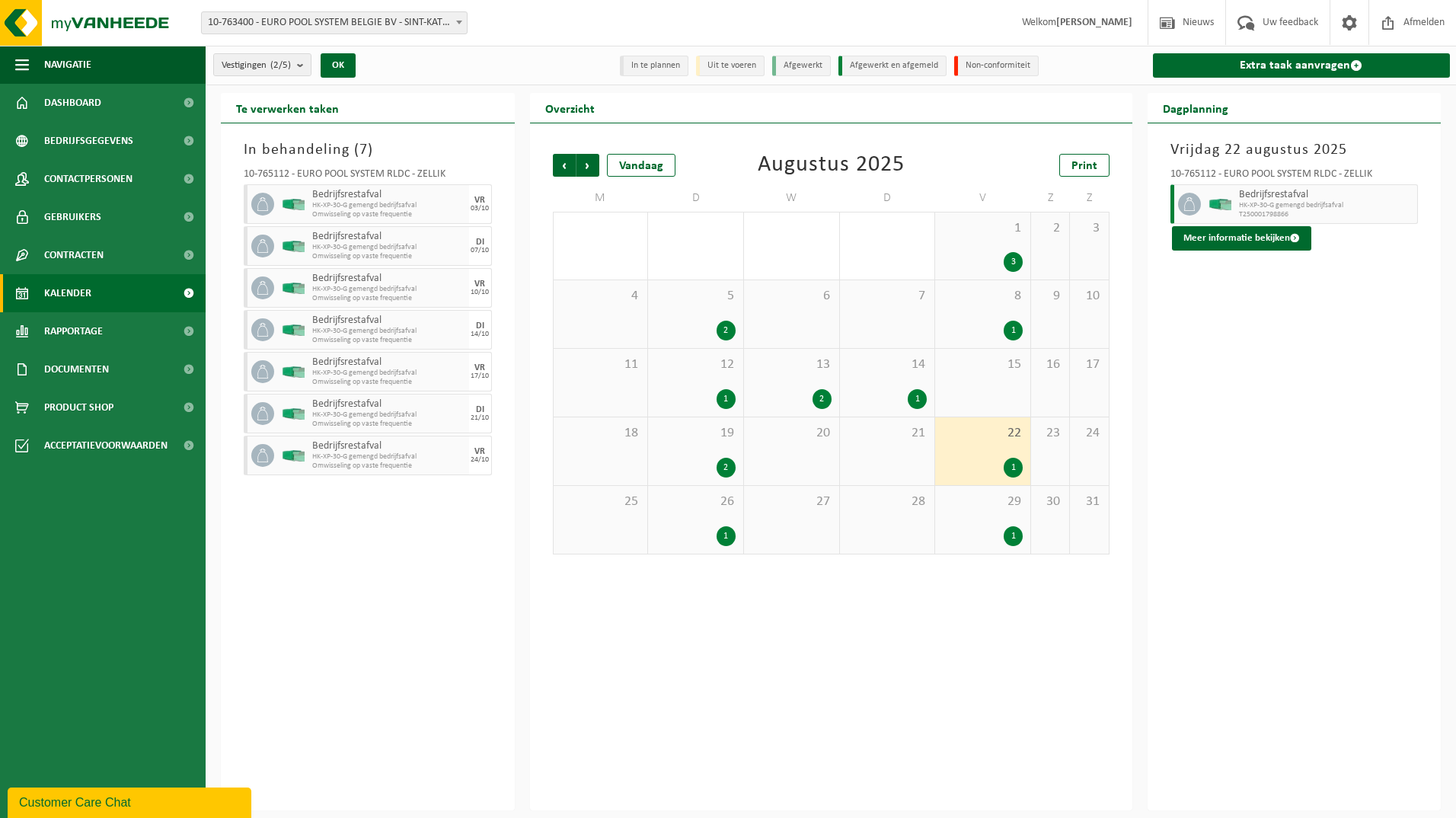
click at [693, 514] on div "26 1" at bounding box center [695, 519] width 95 height 68
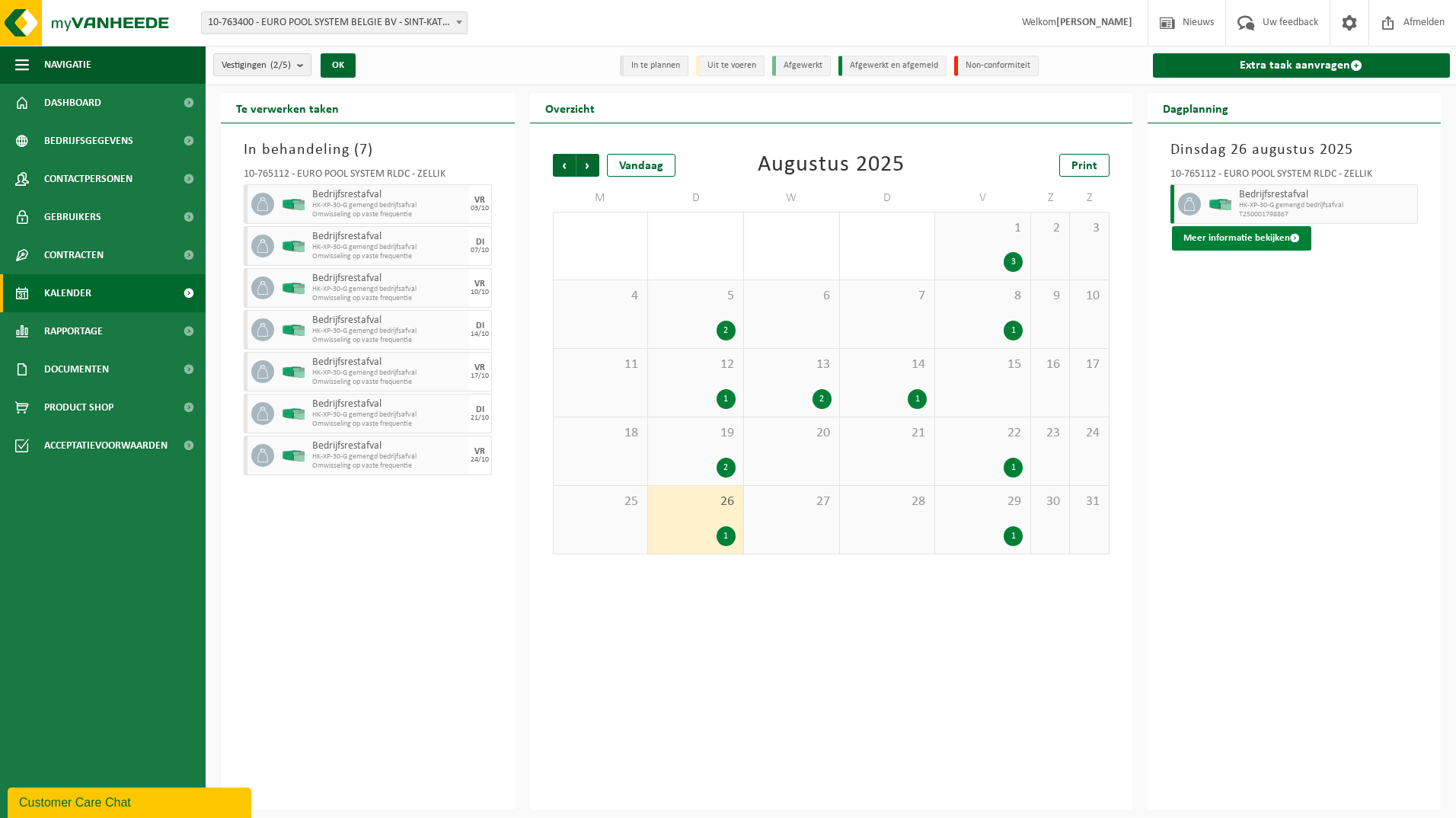
click at [1244, 233] on button "Meer informatie bekijken" at bounding box center [1242, 238] width 139 height 25
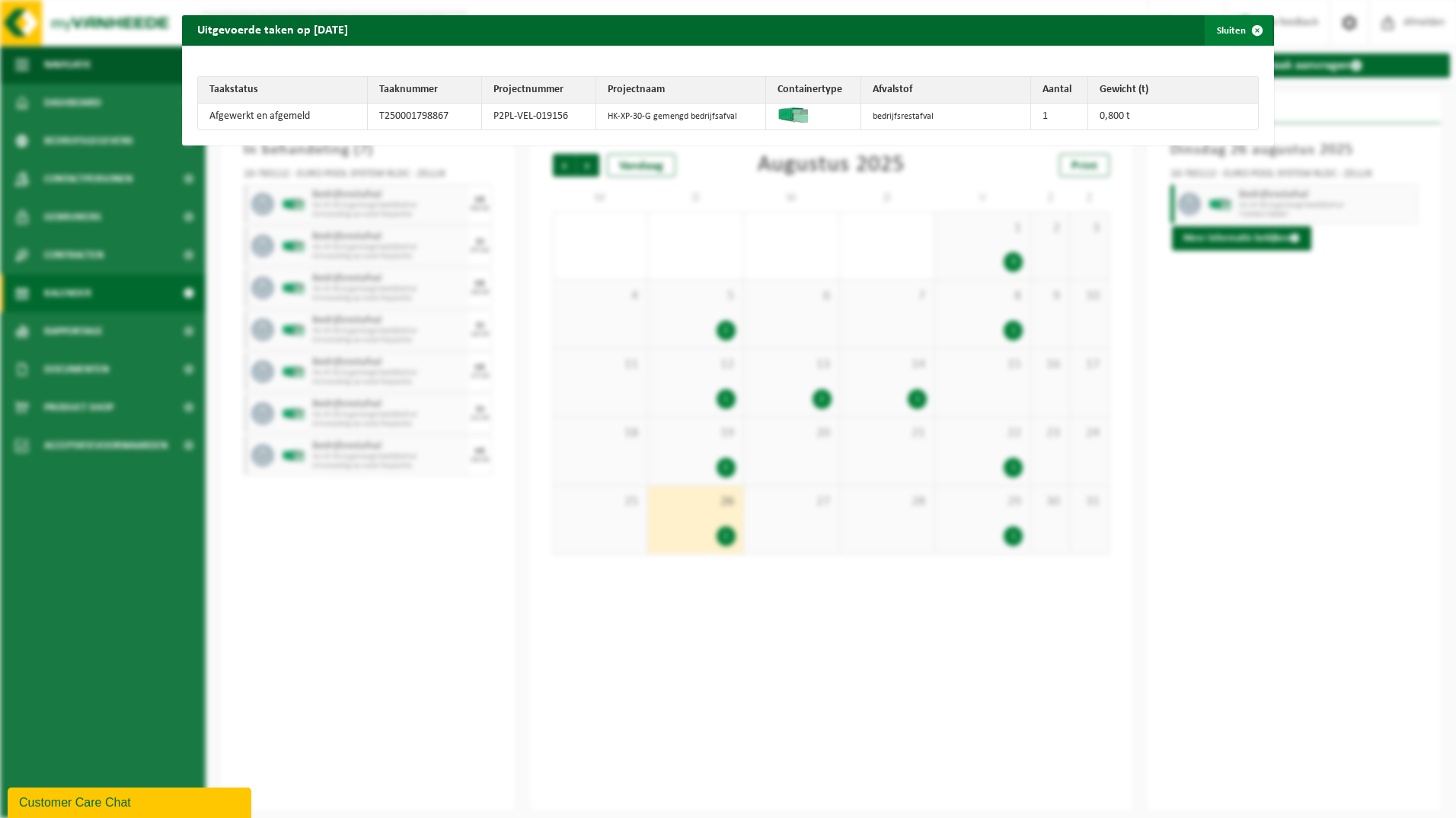
click at [1252, 25] on span "button" at bounding box center [1258, 30] width 30 height 30
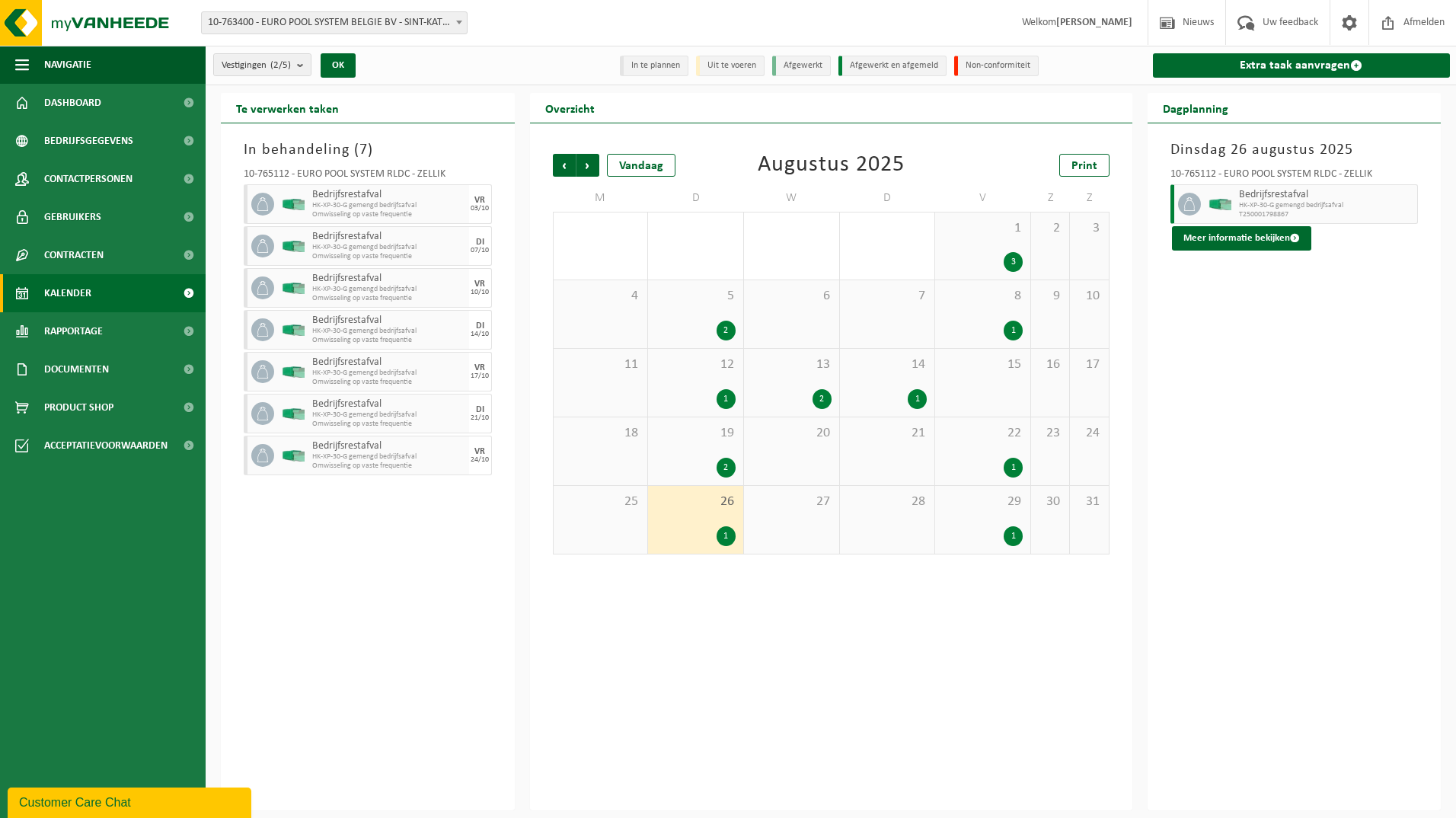
click at [1011, 515] on div "29 1" at bounding box center [983, 519] width 95 height 68
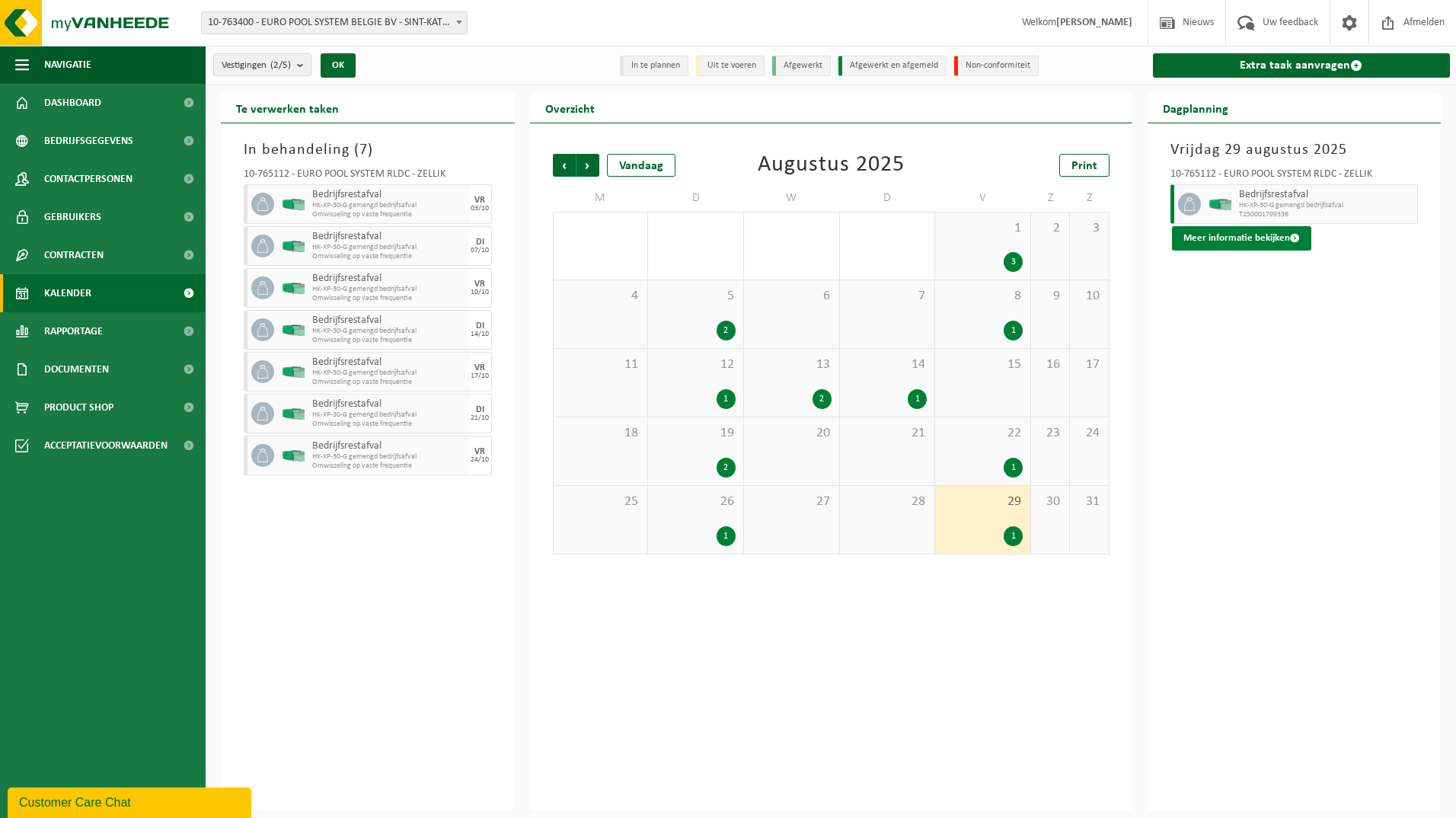
click at [1212, 236] on button "Meer informatie bekijken" at bounding box center [1242, 238] width 139 height 25
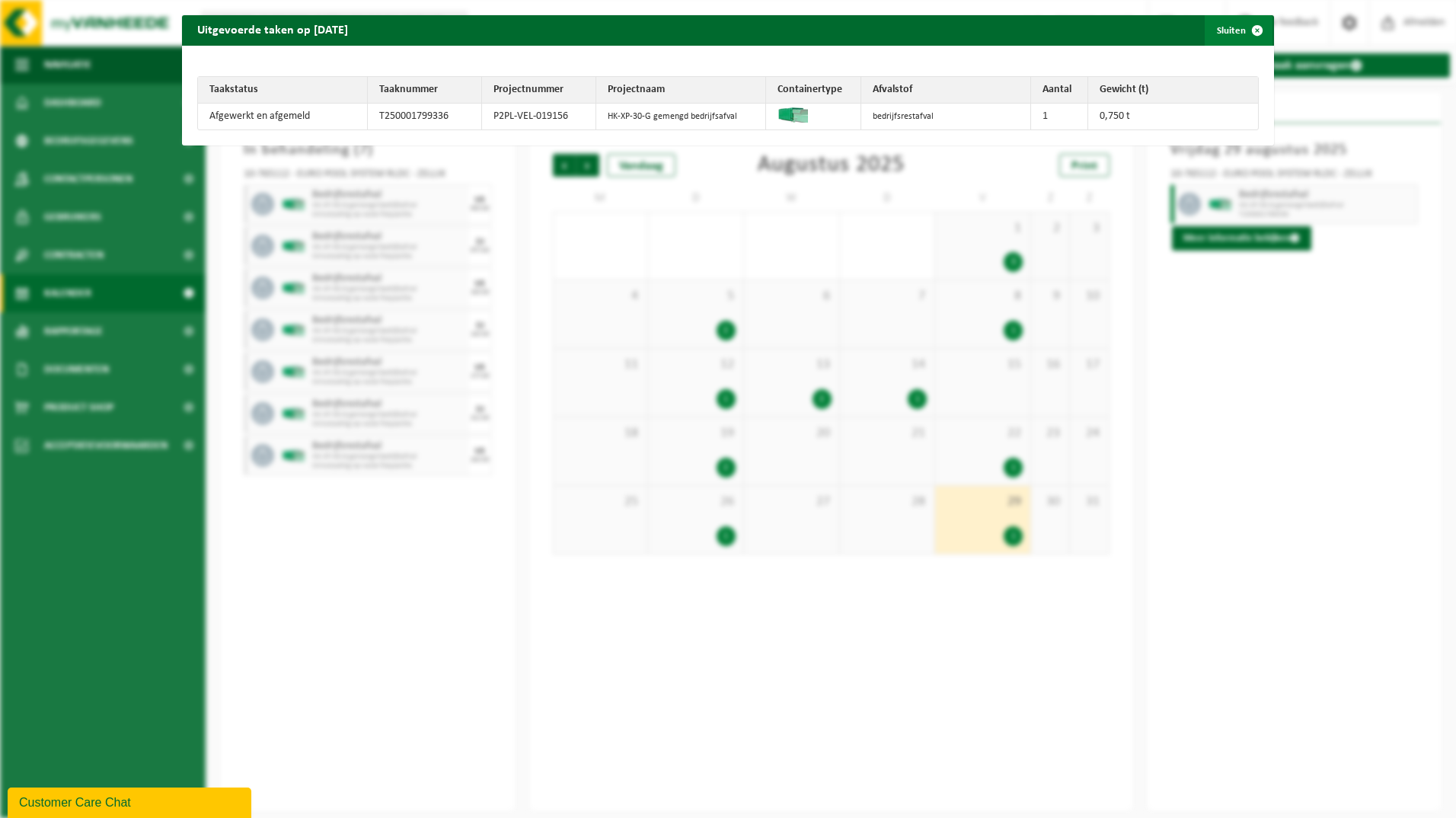
click at [1242, 32] on span "button" at bounding box center [1258, 30] width 30 height 30
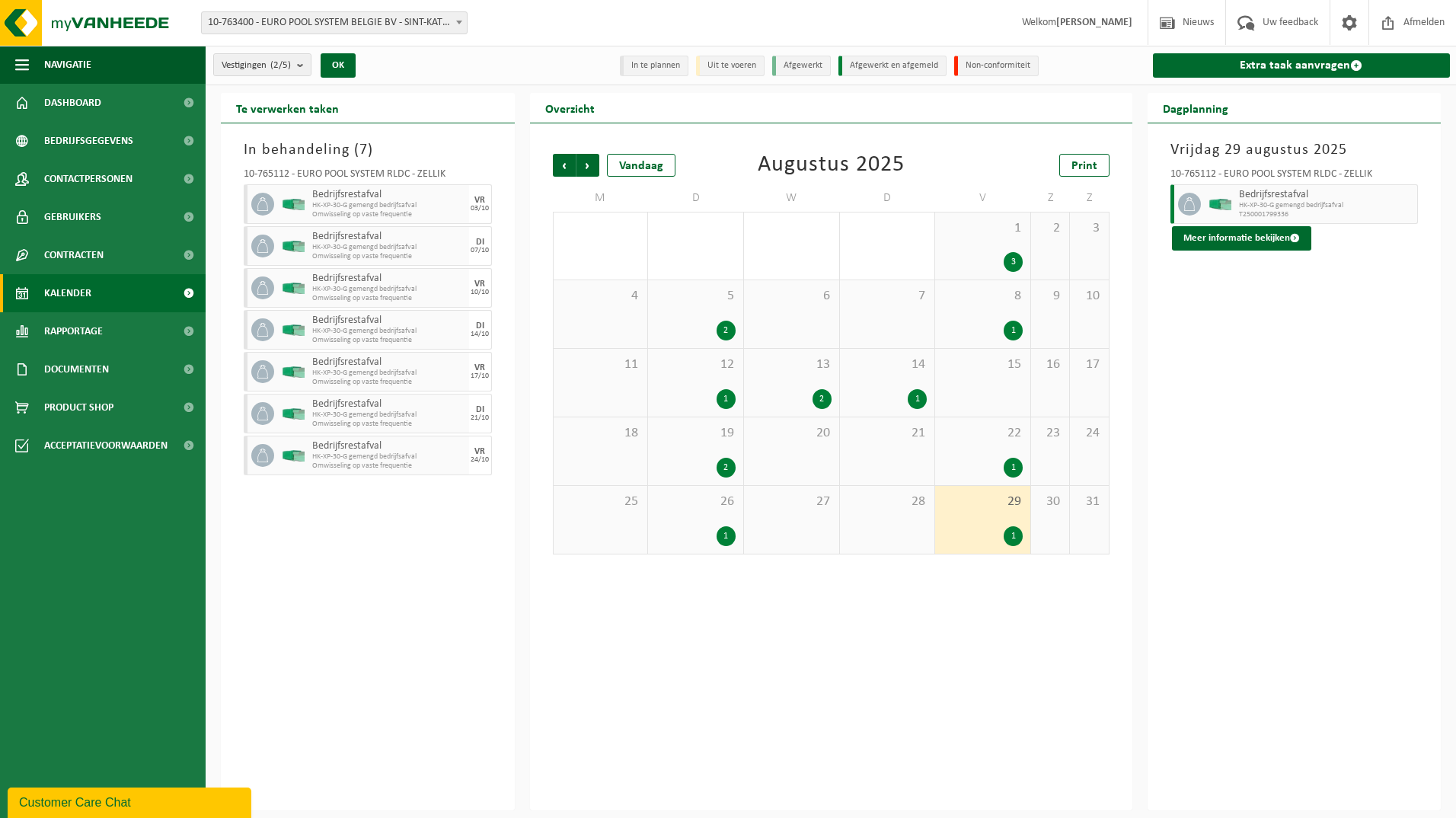
click at [828, 315] on div "6" at bounding box center [791, 314] width 95 height 68
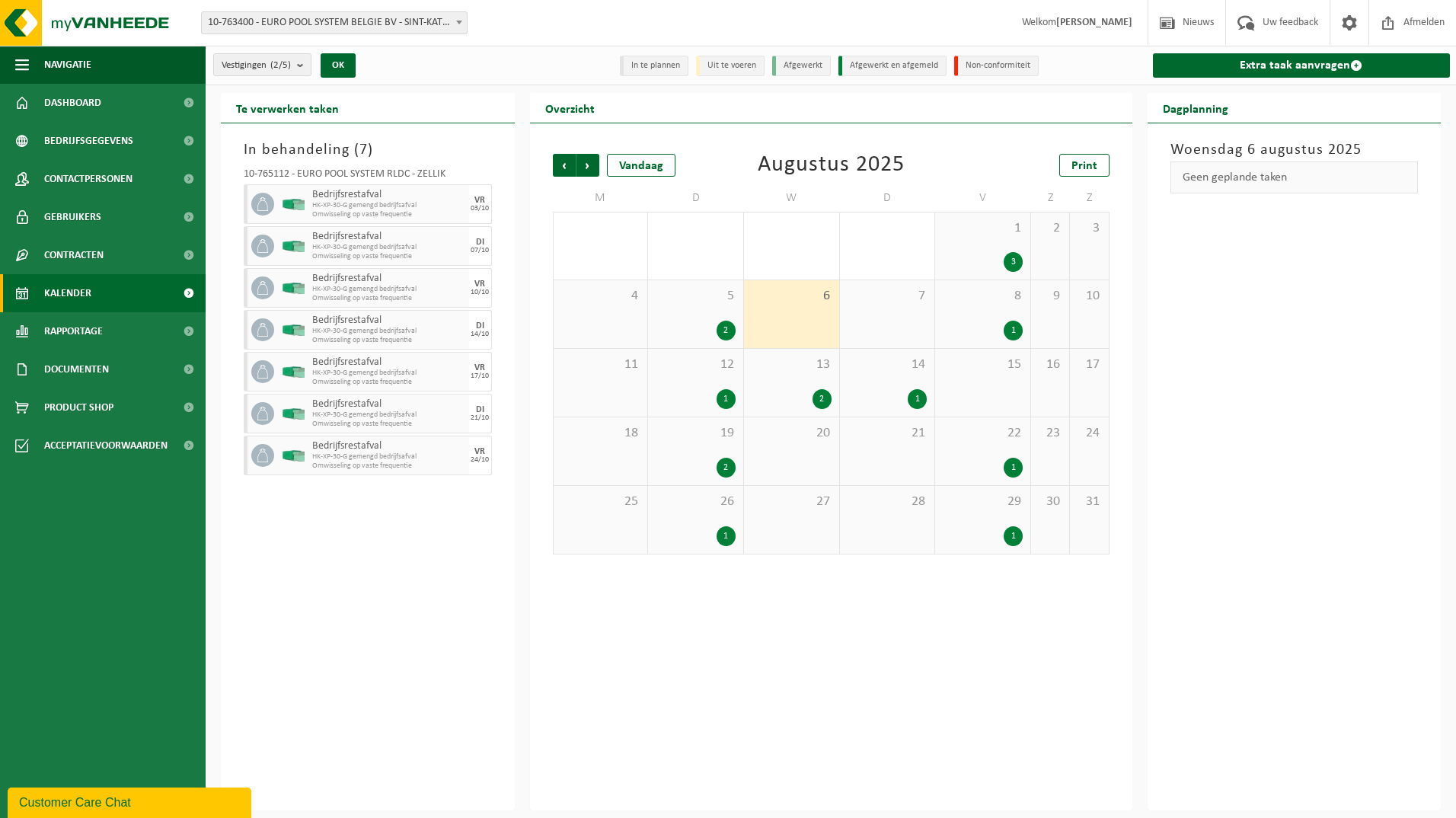
click at [785, 386] on div "13 2" at bounding box center [791, 382] width 95 height 68
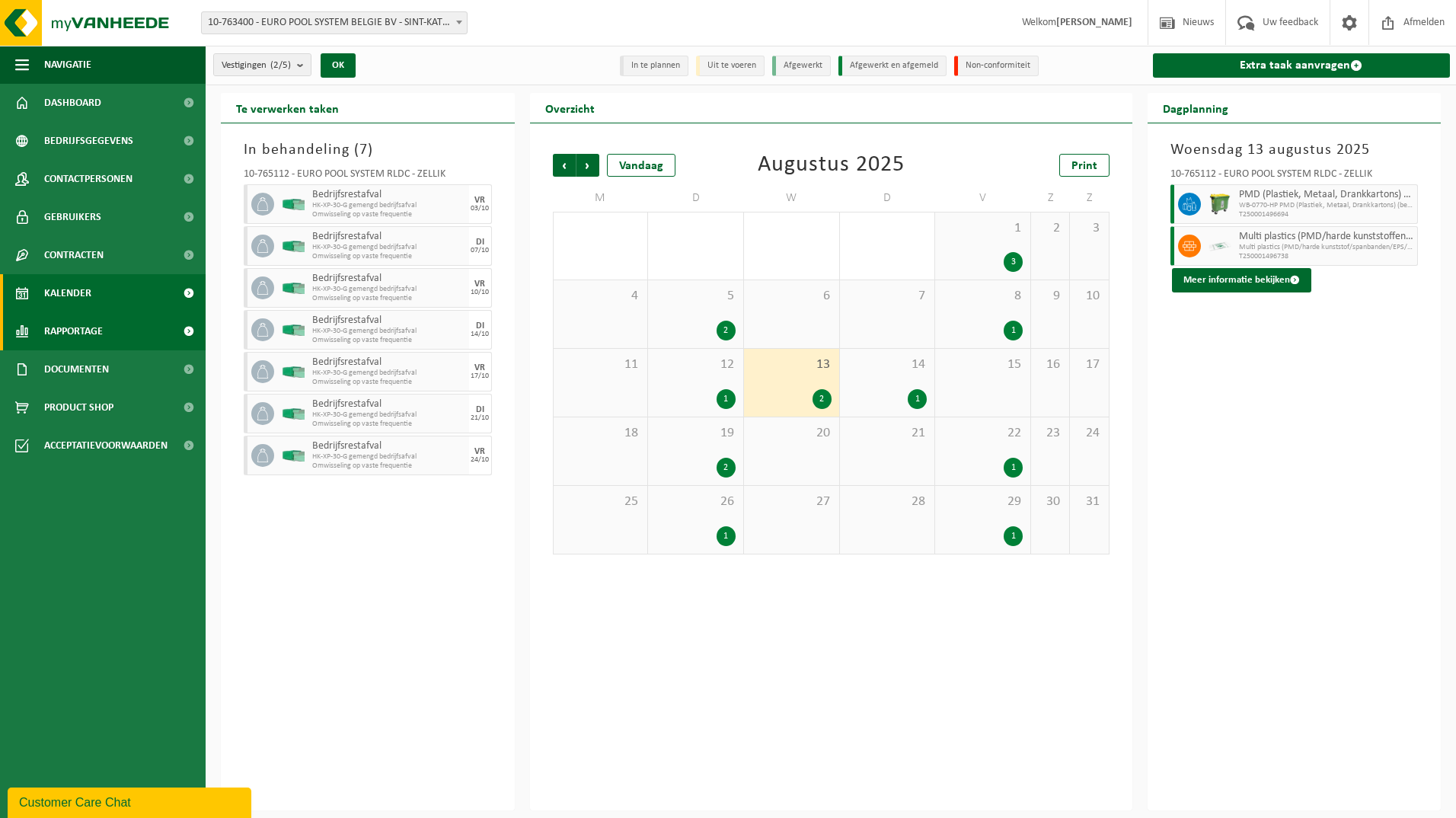
click at [124, 323] on link "Rapportage" at bounding box center [103, 331] width 206 height 38
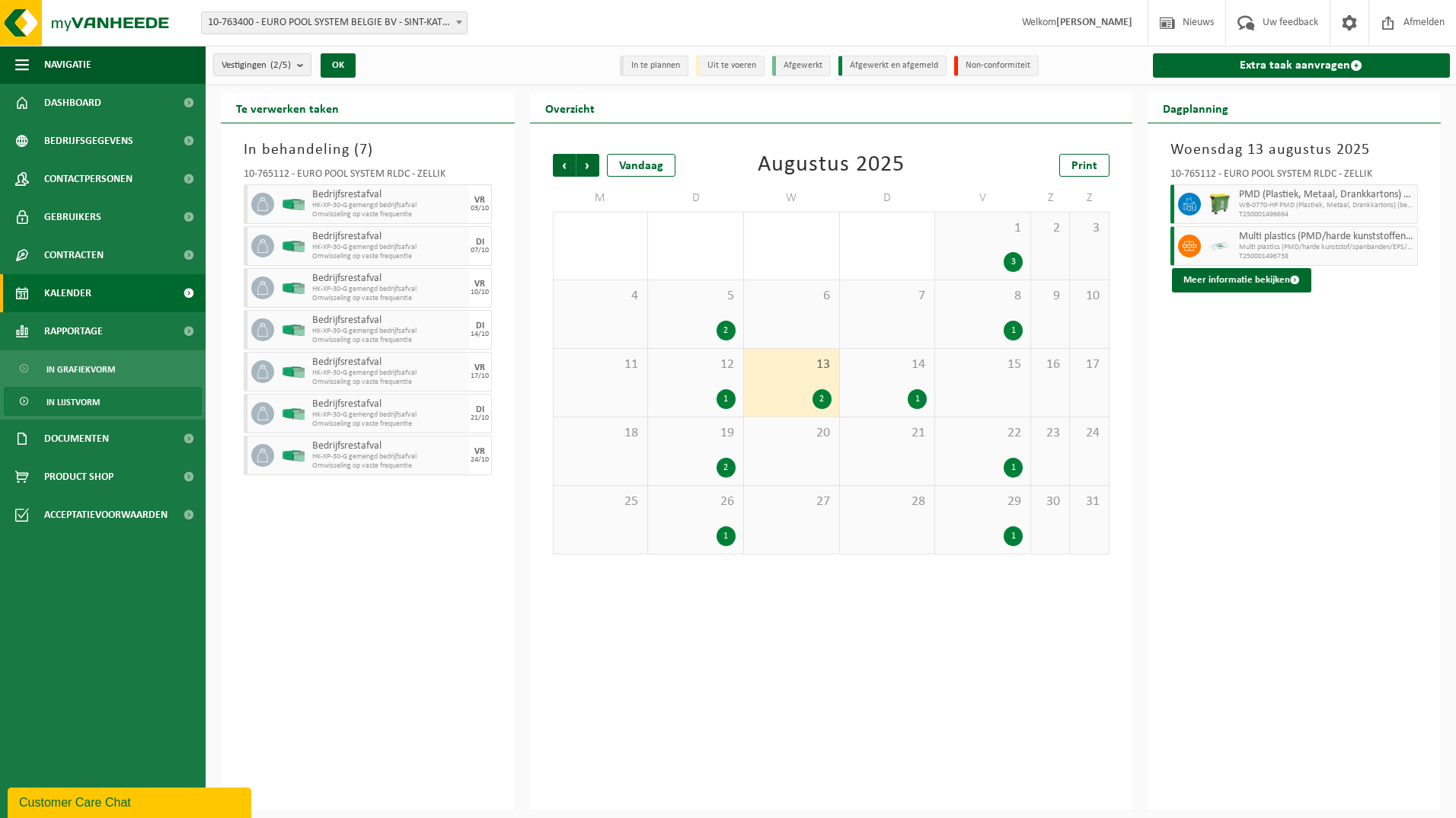
click at [105, 403] on link "In lijstvorm" at bounding box center [103, 401] width 198 height 29
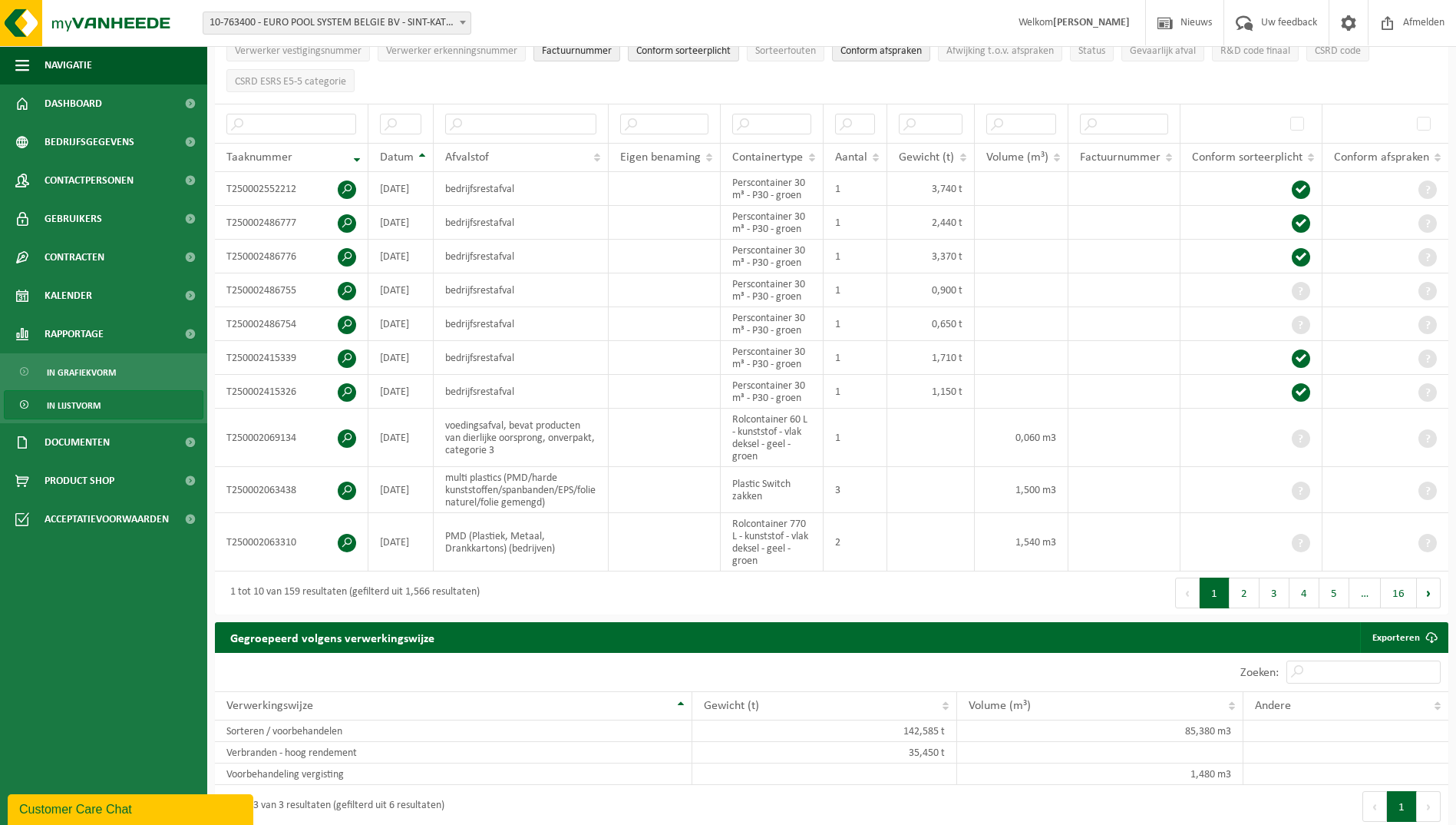
scroll to position [77, 0]
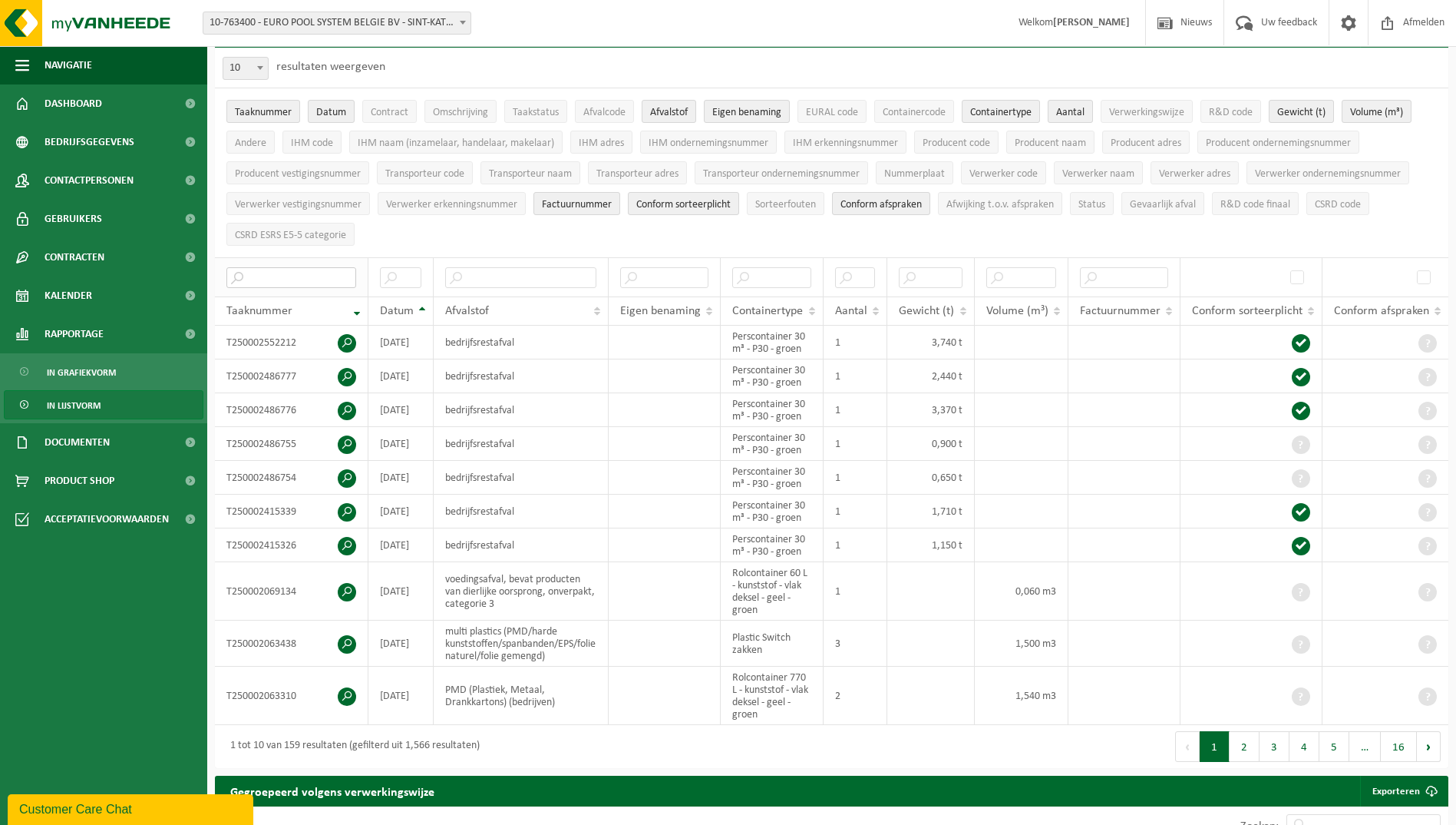
click at [255, 269] on input "text" at bounding box center [292, 278] width 130 height 21
click at [328, 276] on input "text" at bounding box center [292, 278] width 130 height 21
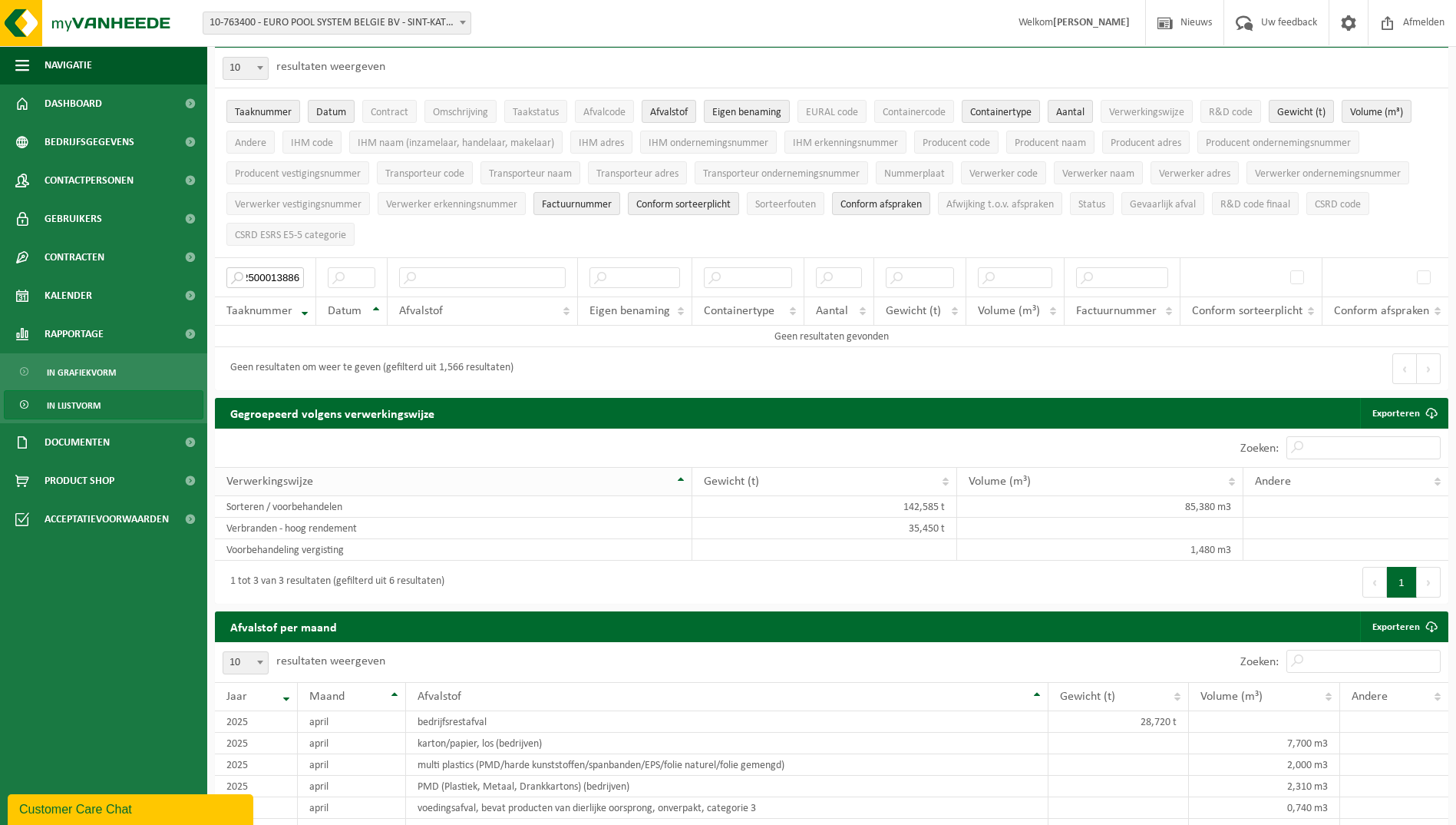
scroll to position [0, 4]
click at [262, 278] on input "2500013886" at bounding box center [265, 278] width 78 height 21
click at [244, 272] on input "2500013886" at bounding box center [265, 278] width 78 height 21
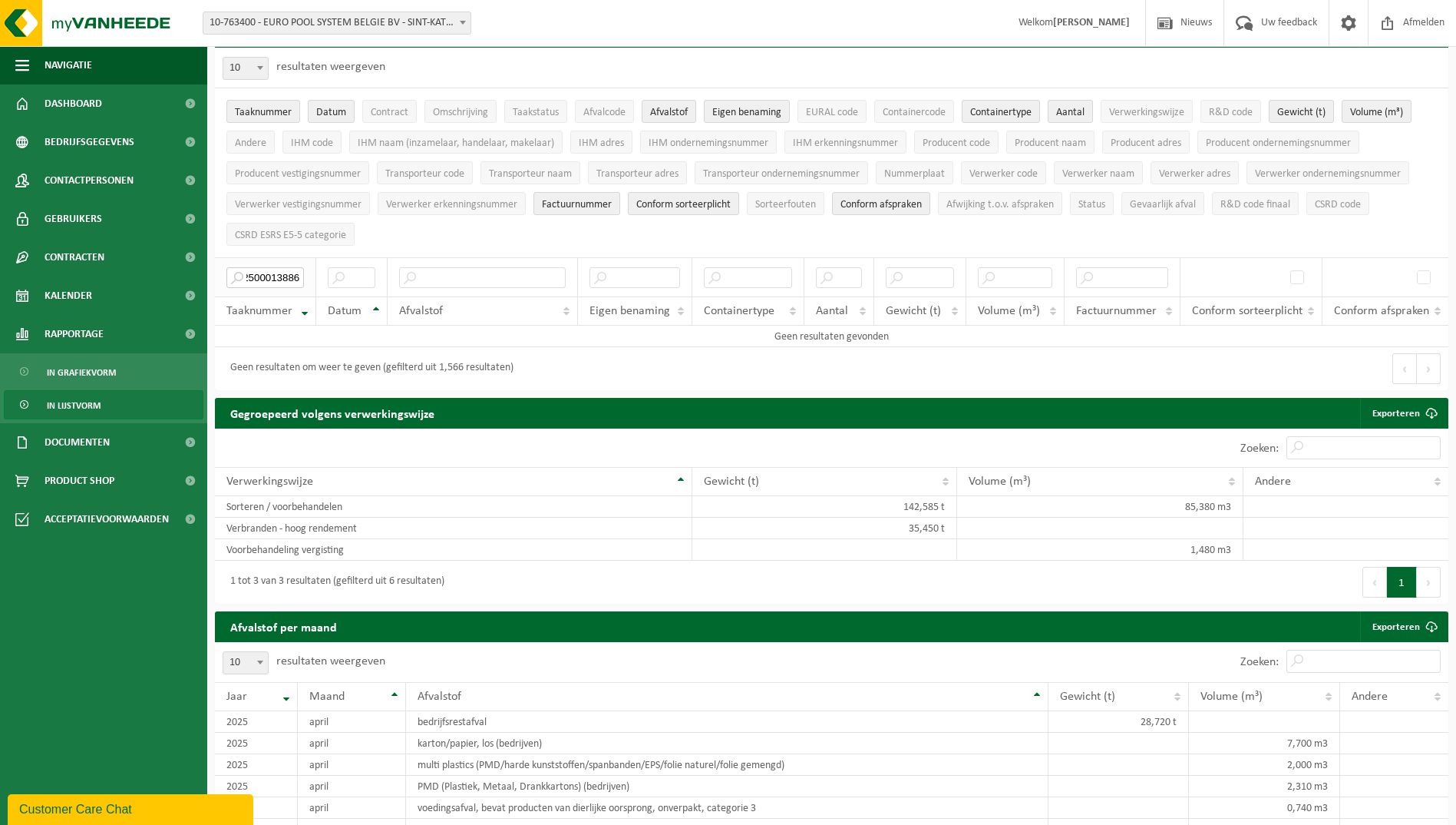
click at [297, 276] on input "T2500013886" at bounding box center [265, 278] width 78 height 21
type input "T2500013886"
click at [113, 818] on div "Customer Care Chat" at bounding box center [130, 809] width 222 height 18
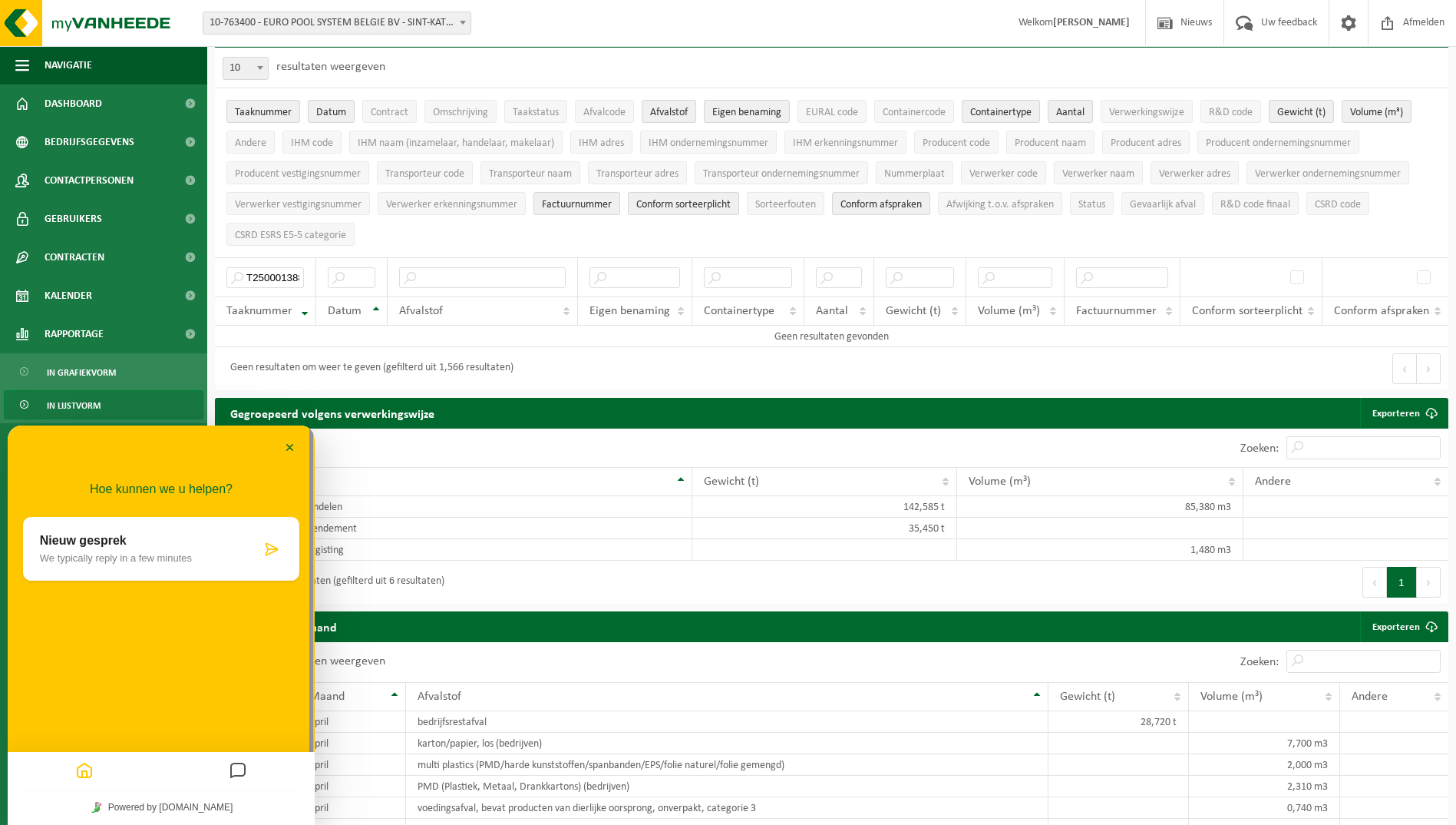
click at [214, 552] on p "We typically reply in a few minutes" at bounding box center [150, 557] width 221 height 11
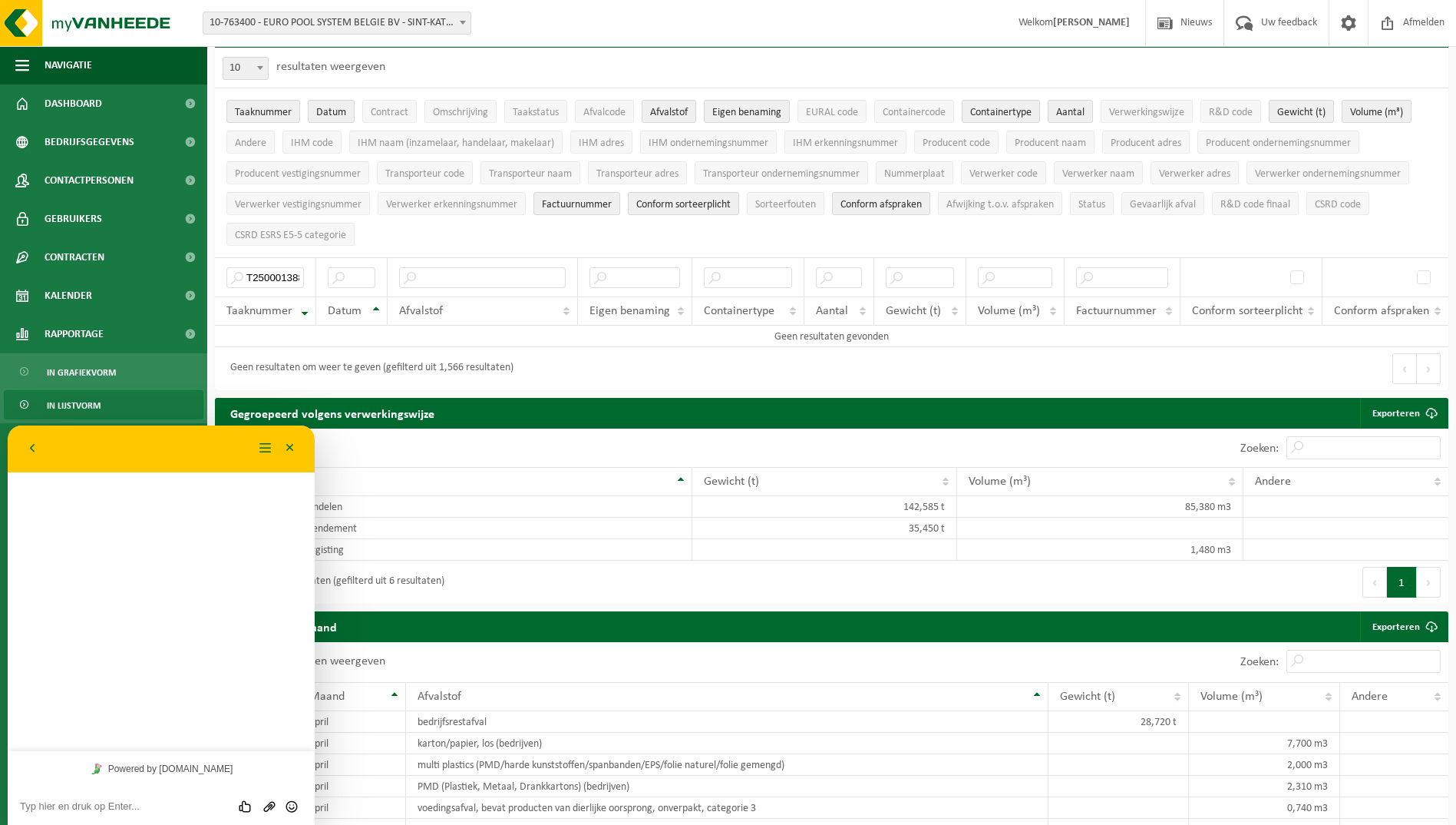
click at [144, 805] on textarea at bounding box center [161, 806] width 283 height 12
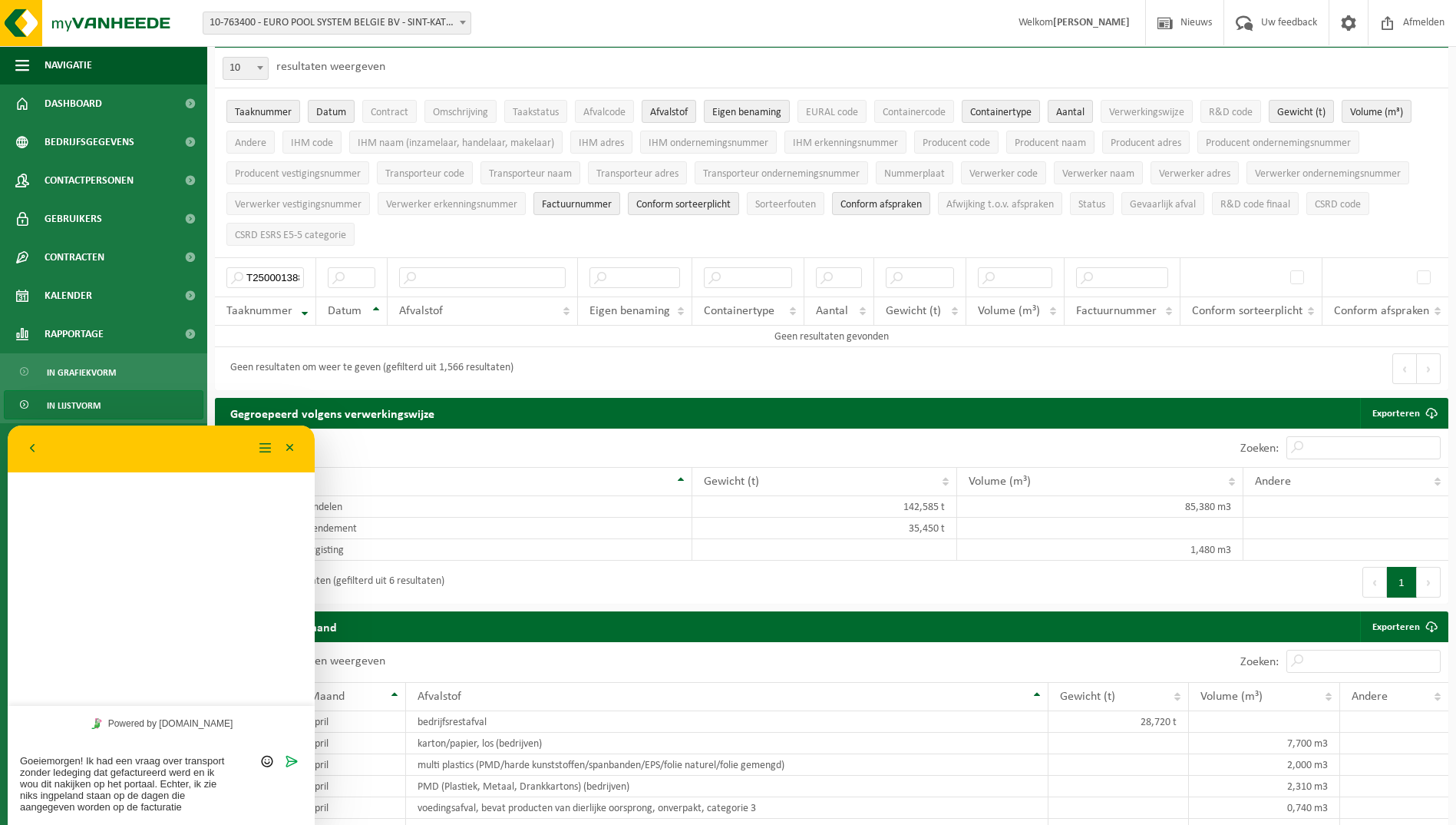
type textarea "Goeiemorgen! Ik had een vraag over transport zonder ledeging dat gefactureerd w…"
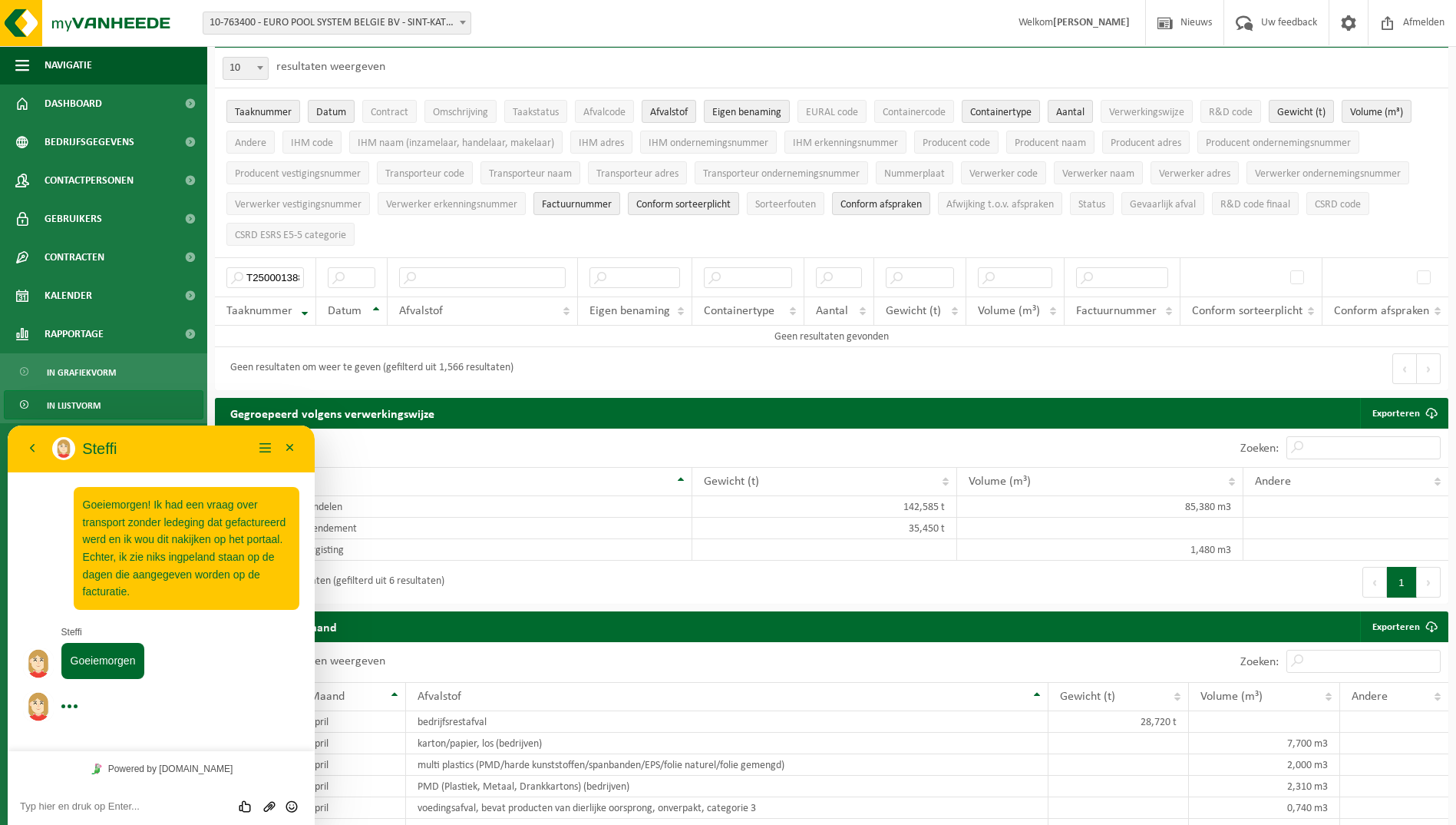
click at [117, 801] on textarea at bounding box center [161, 806] width 283 height 12
click at [165, 807] on textarea at bounding box center [161, 806] width 283 height 12
click at [104, 803] on textarea at bounding box center [161, 806] width 283 height 12
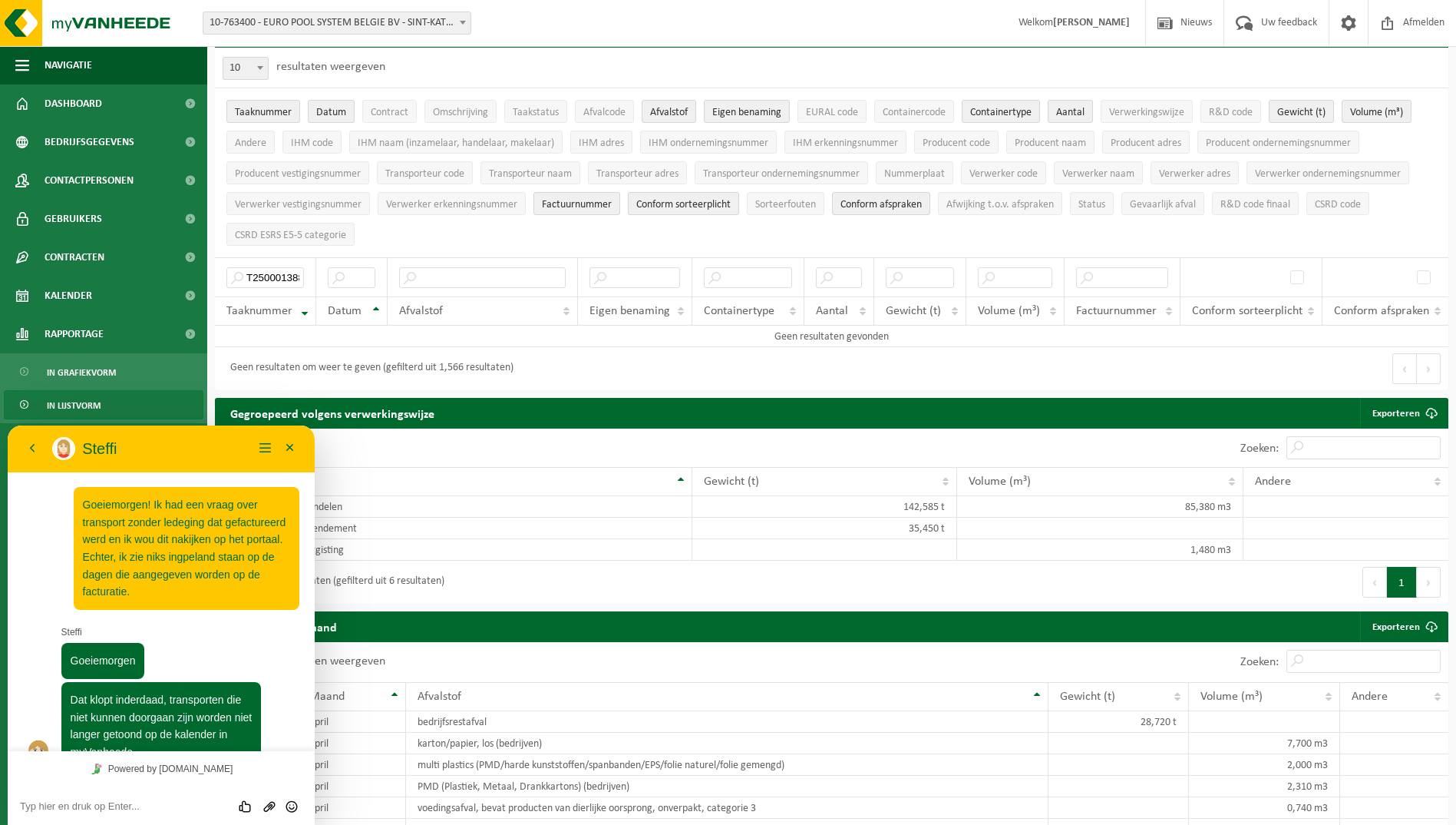
scroll to position [74, 0]
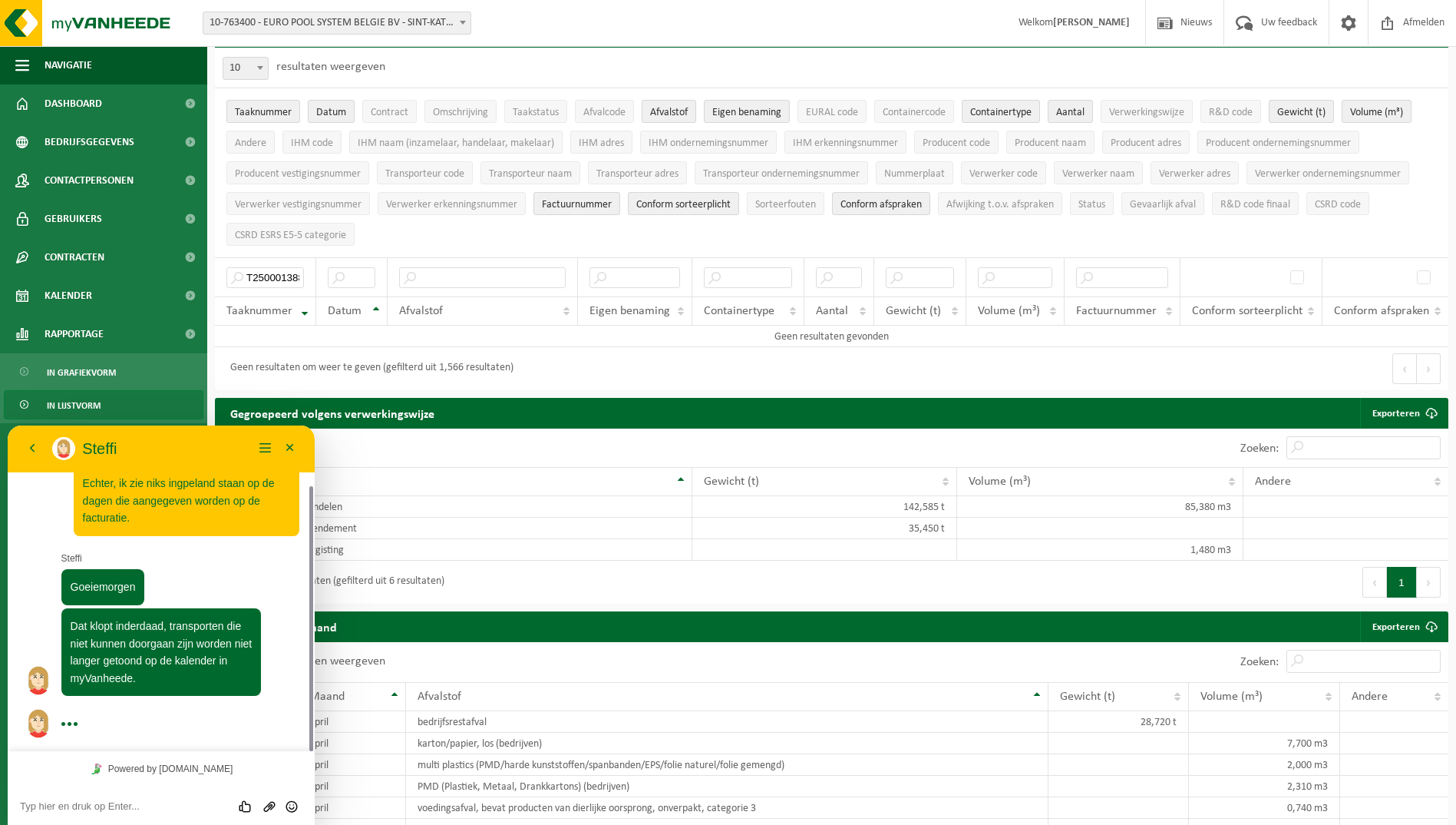
click at [100, 802] on textarea at bounding box center [161, 806] width 283 height 12
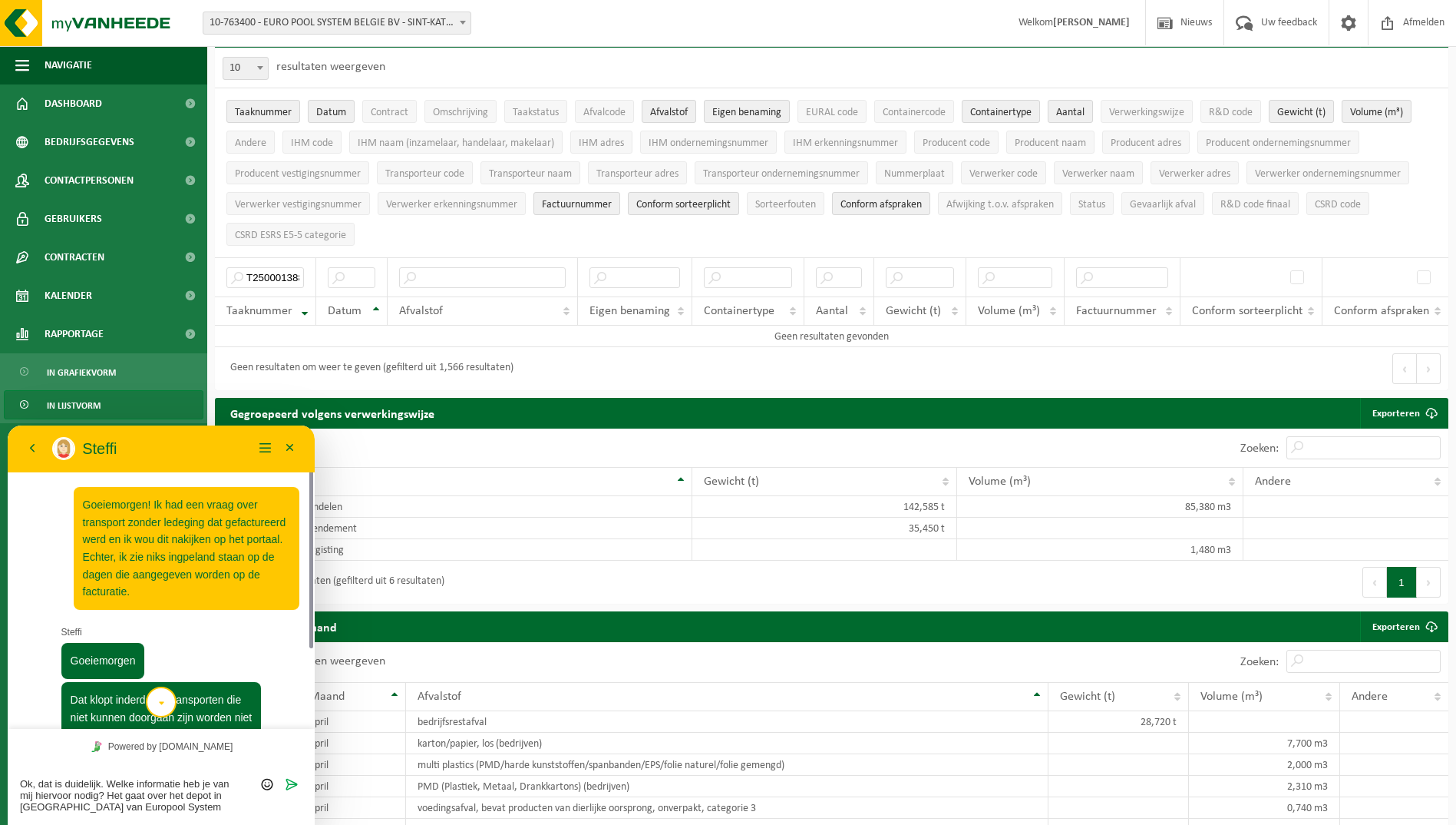
scroll to position [110, 0]
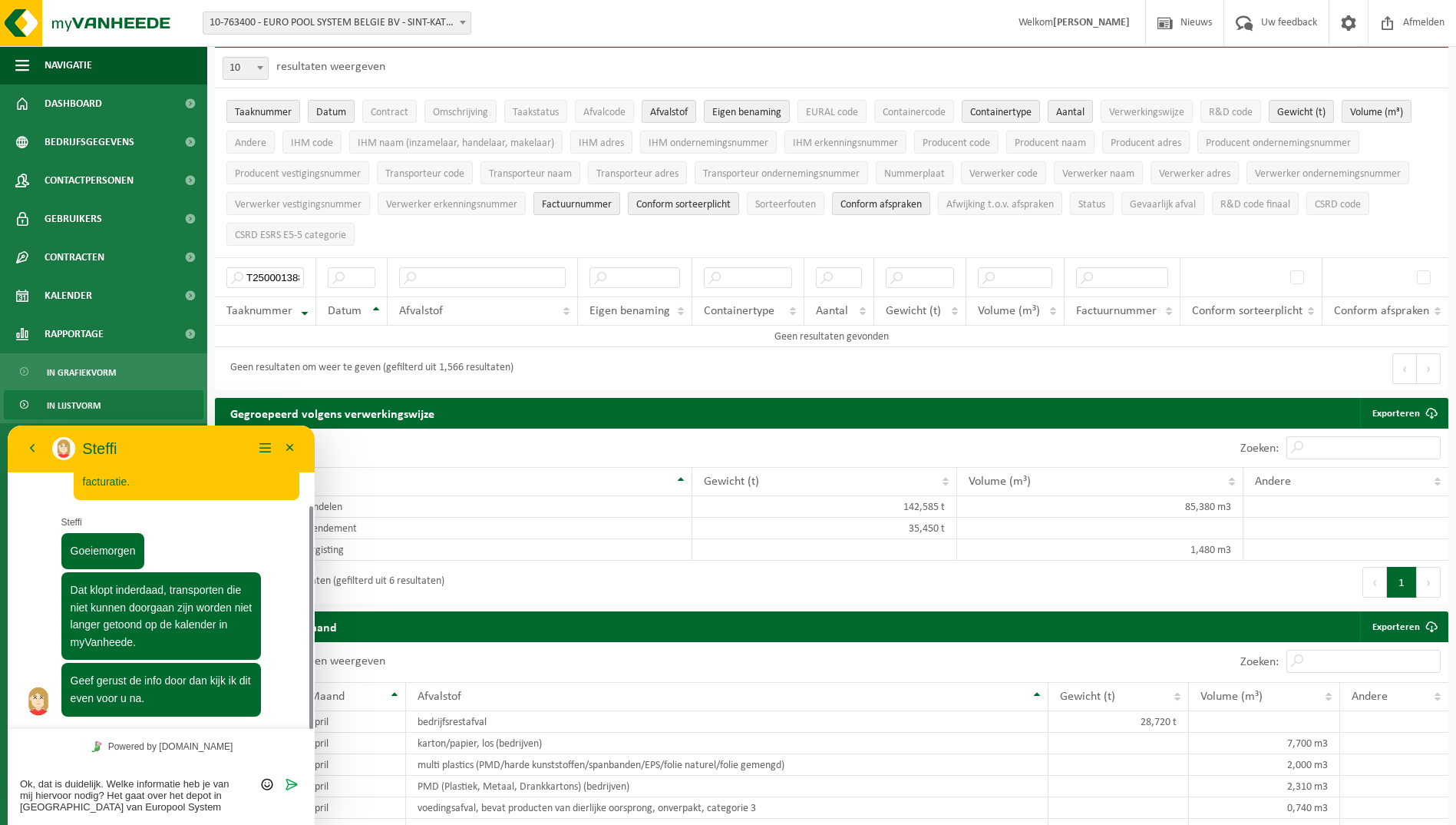
type textarea "Ok, dat is duidelijk. Welke informatie heb je van mij hiervoor nodig? Het gaat …"
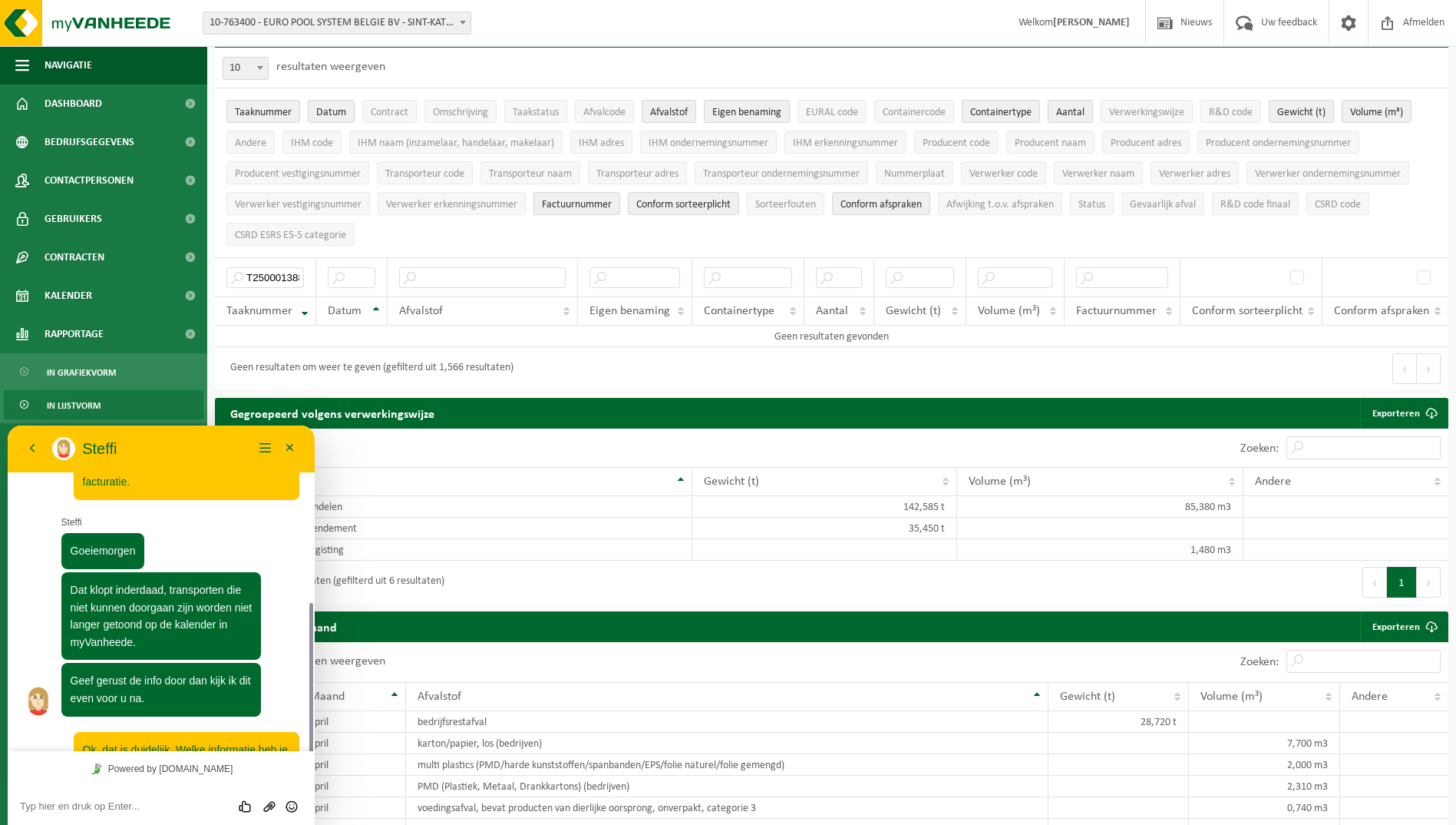
scroll to position [174, 0]
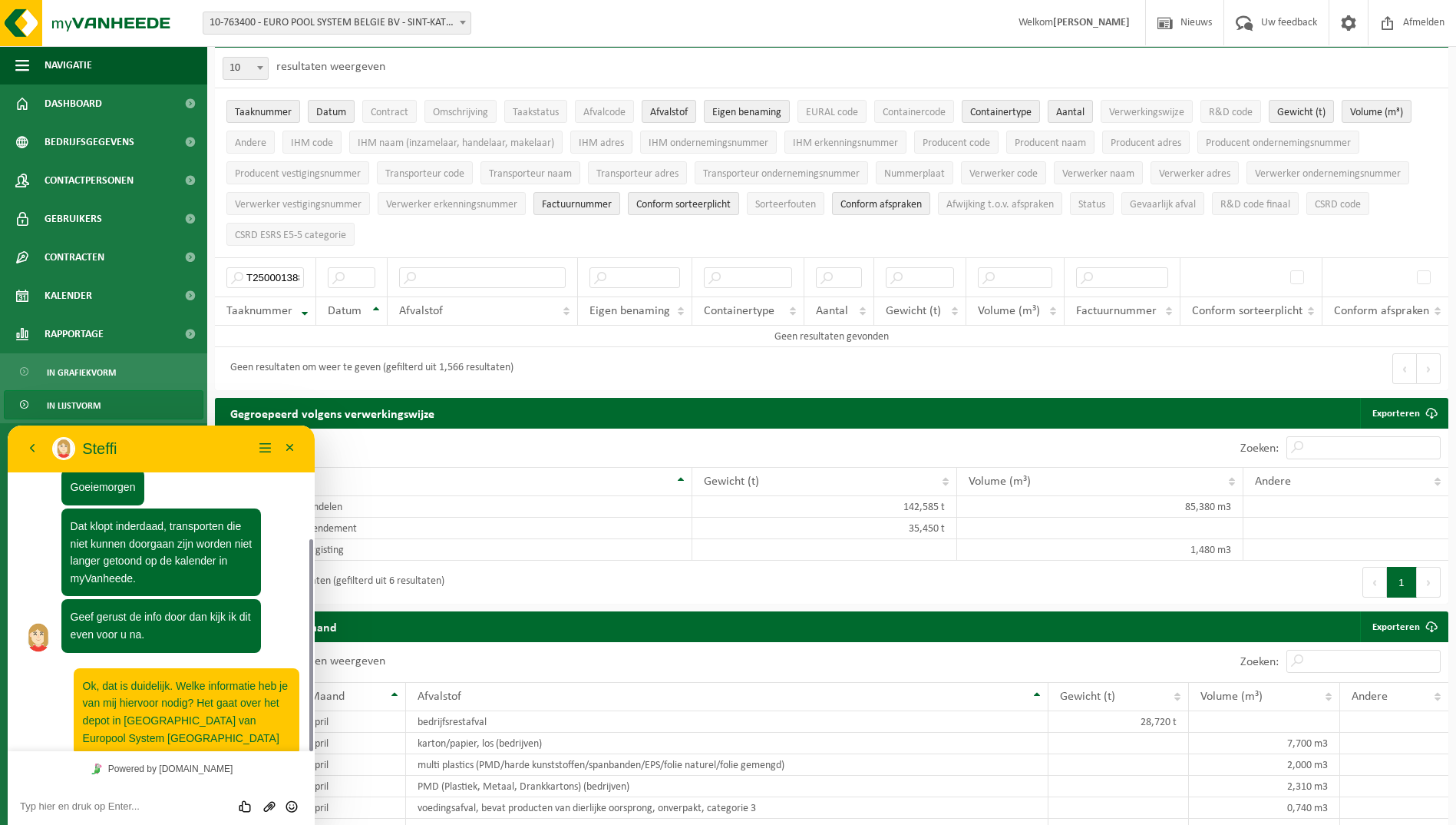
click at [149, 799] on div "Beoordeel deze chat Upload bestand Emoji invoeren" at bounding box center [161, 805] width 283 height 14
click at [151, 806] on textarea at bounding box center [161, 806] width 283 height 12
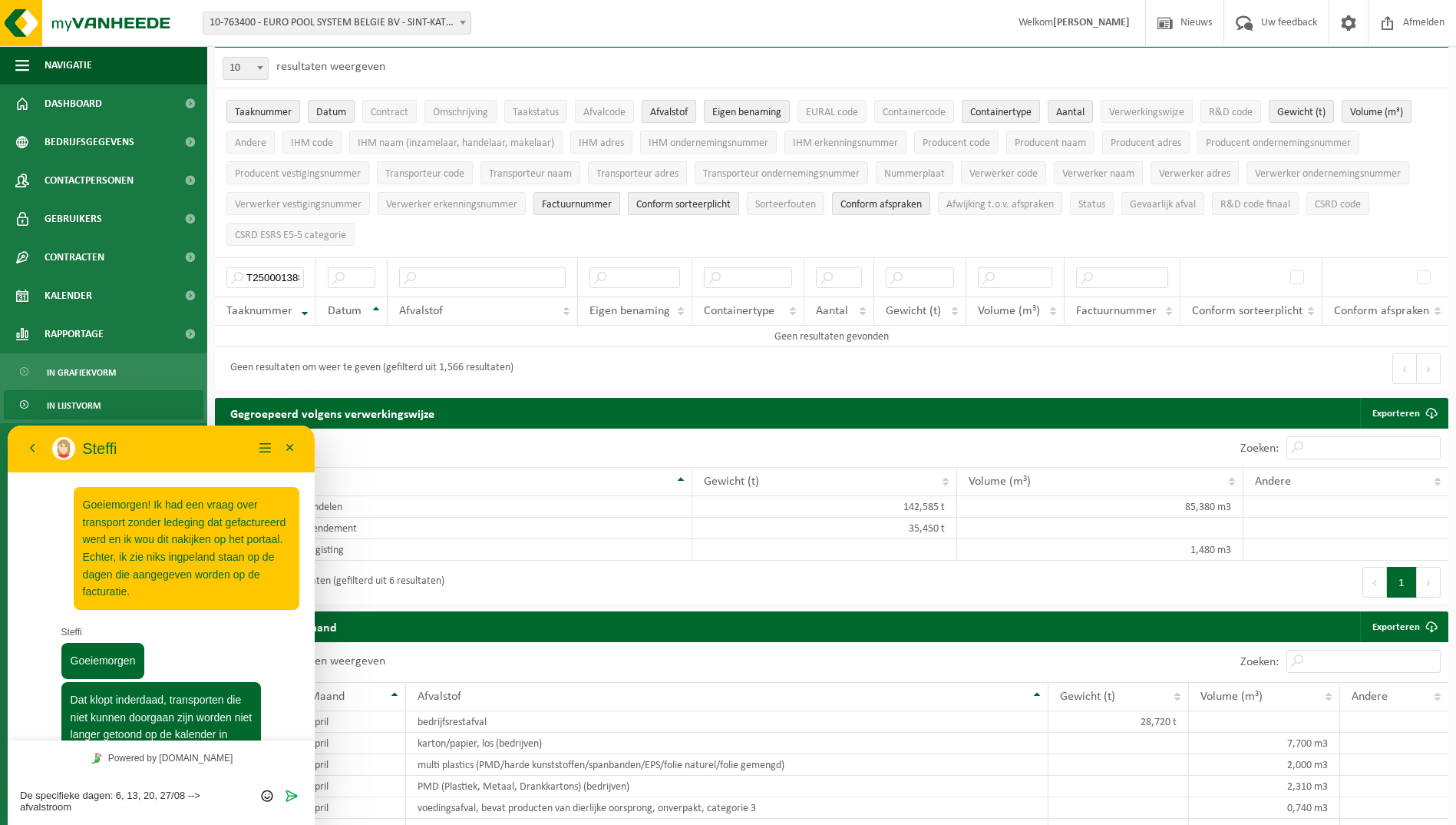
scroll to position [288, 0]
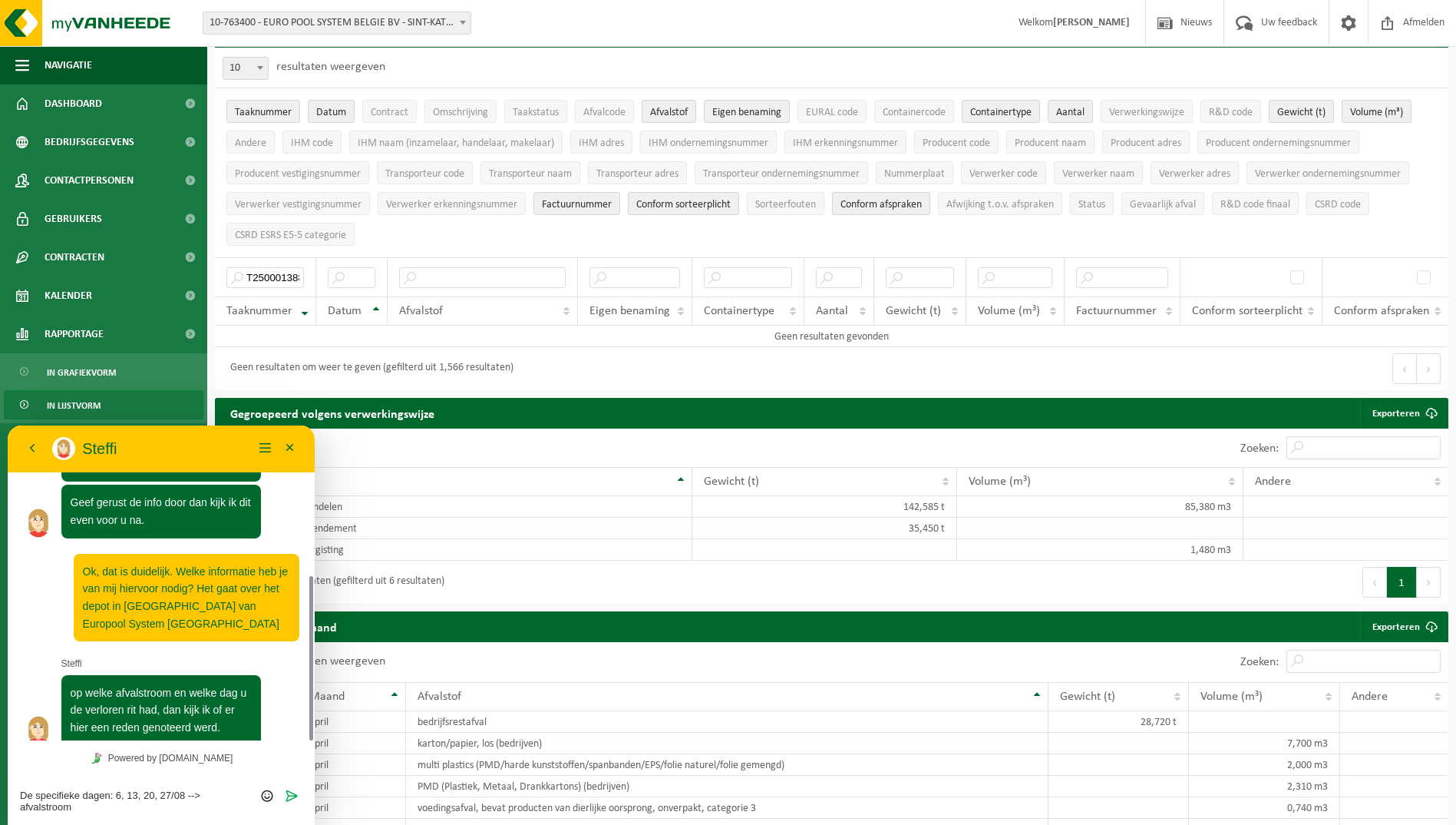
click at [154, 813] on div "De specifieke dagen: 6, 13, 20, 27/08 --> afvalstroom Beoordeel deze chat Uploa…" at bounding box center [161, 799] width 307 height 49
click at [142, 807] on textarea "De specifieke dagen: 6, 13, 20, 27/08 --> afvalstroom" at bounding box center [161, 801] width 283 height 23
paste textarea "WB-0140-HP voedingsafval, bevat producten van dierlijke oors"
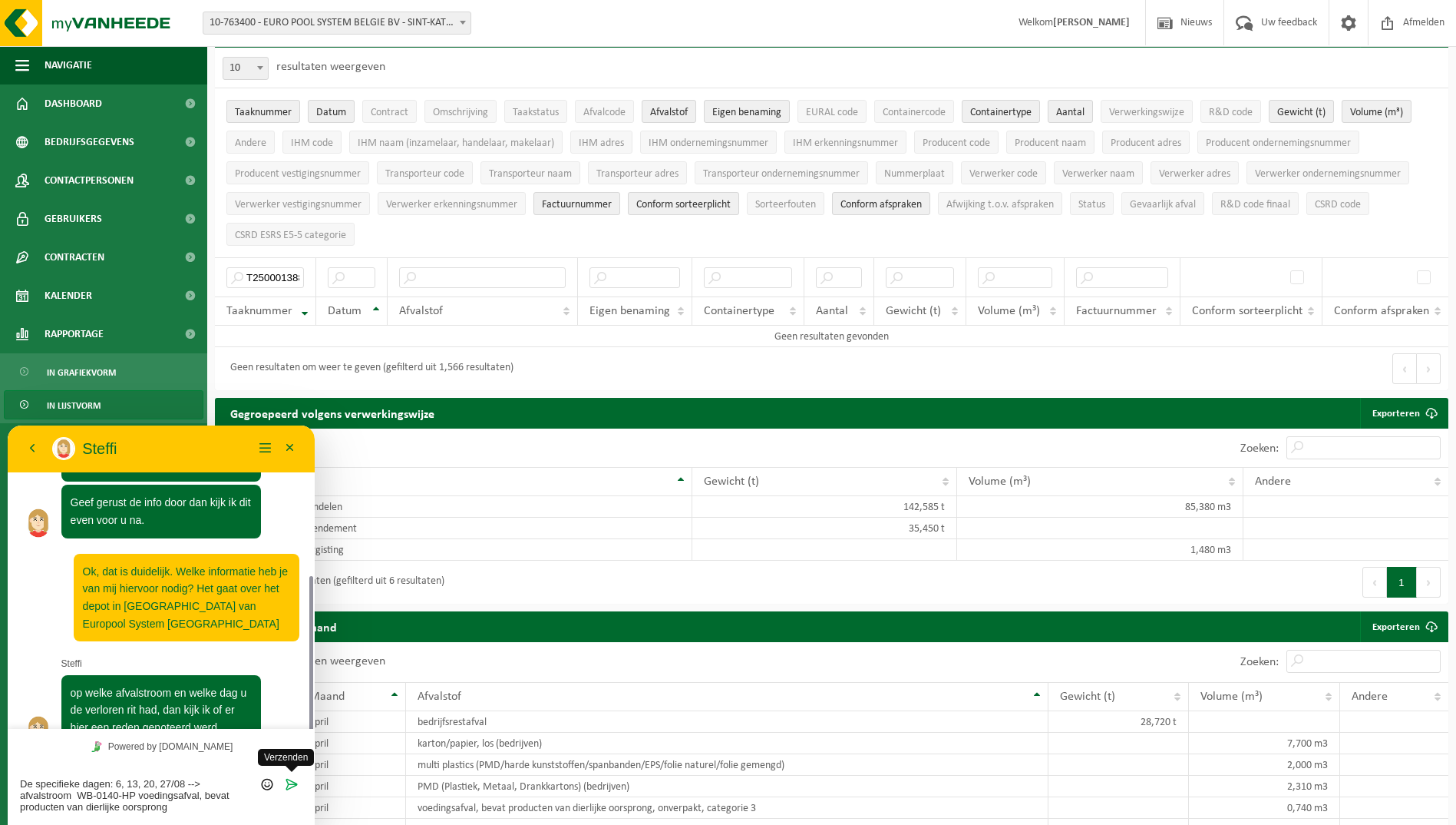
type textarea "De specifieke dagen: 6, 13, 20, 27/08 --> afvalstroom WB-0140-HP voedingsafval,…"
click at [294, 782] on icon "Verzenden" at bounding box center [292, 783] width 14 height 14
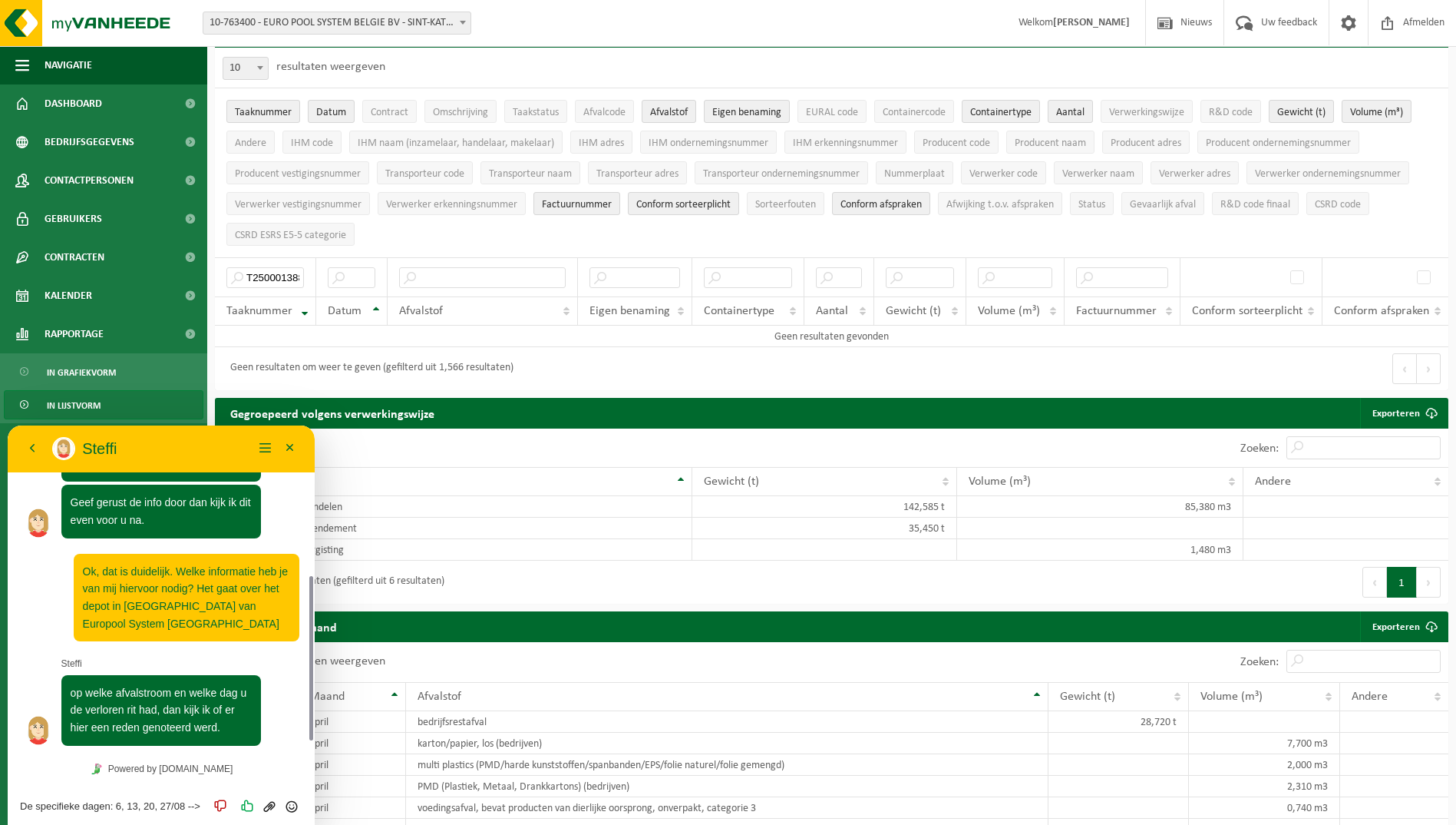
scroll to position [363, 0]
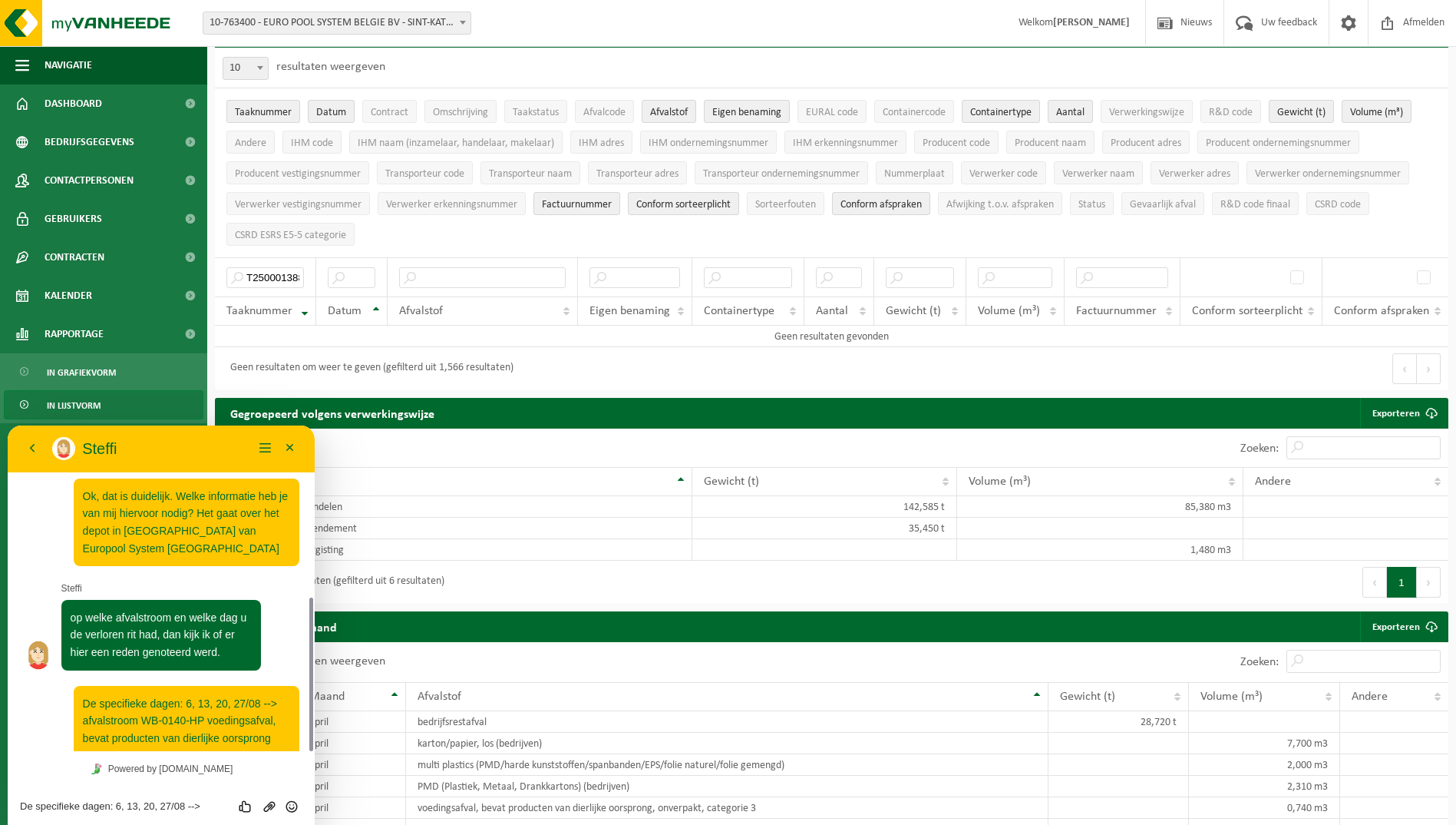
click at [104, 804] on textarea "De specifieke dagen: 6, 13, 20, 27/08 --> afvalstroom WB-0140-HP voedingsafval,…" at bounding box center [161, 806] width 283 height 12
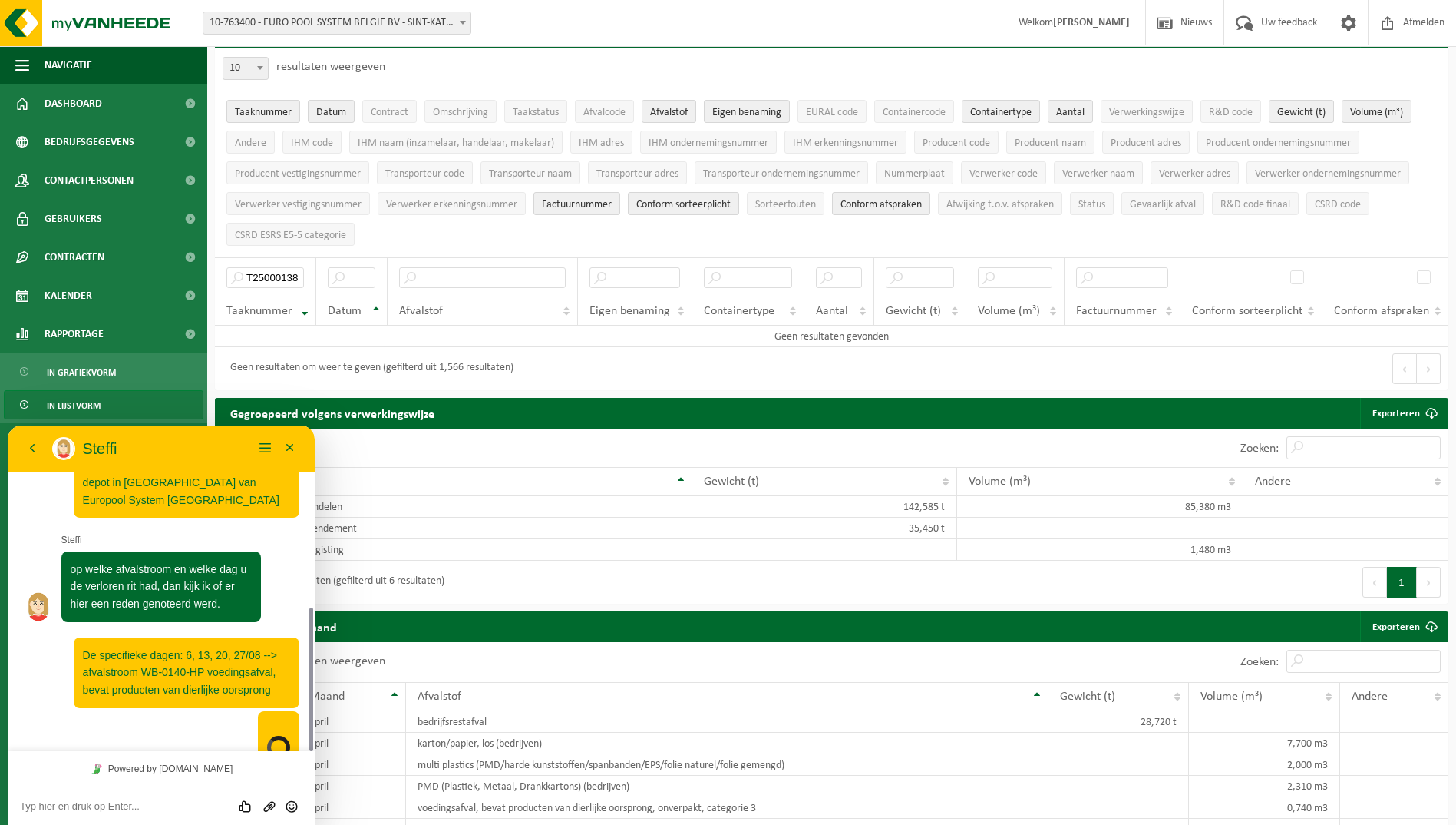
scroll to position [625, 0]
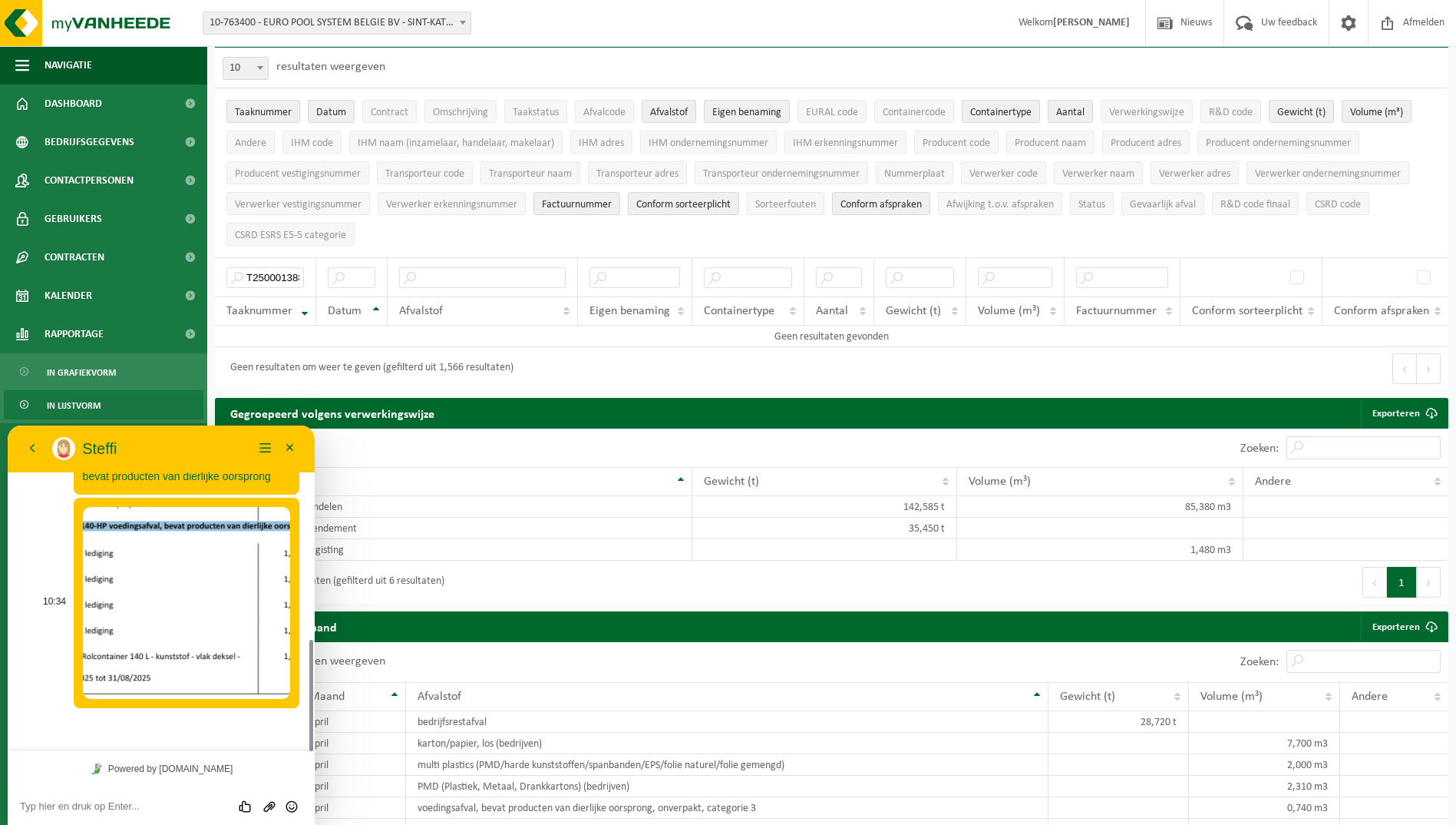
click at [203, 627] on img at bounding box center [186, 602] width 207 height 192
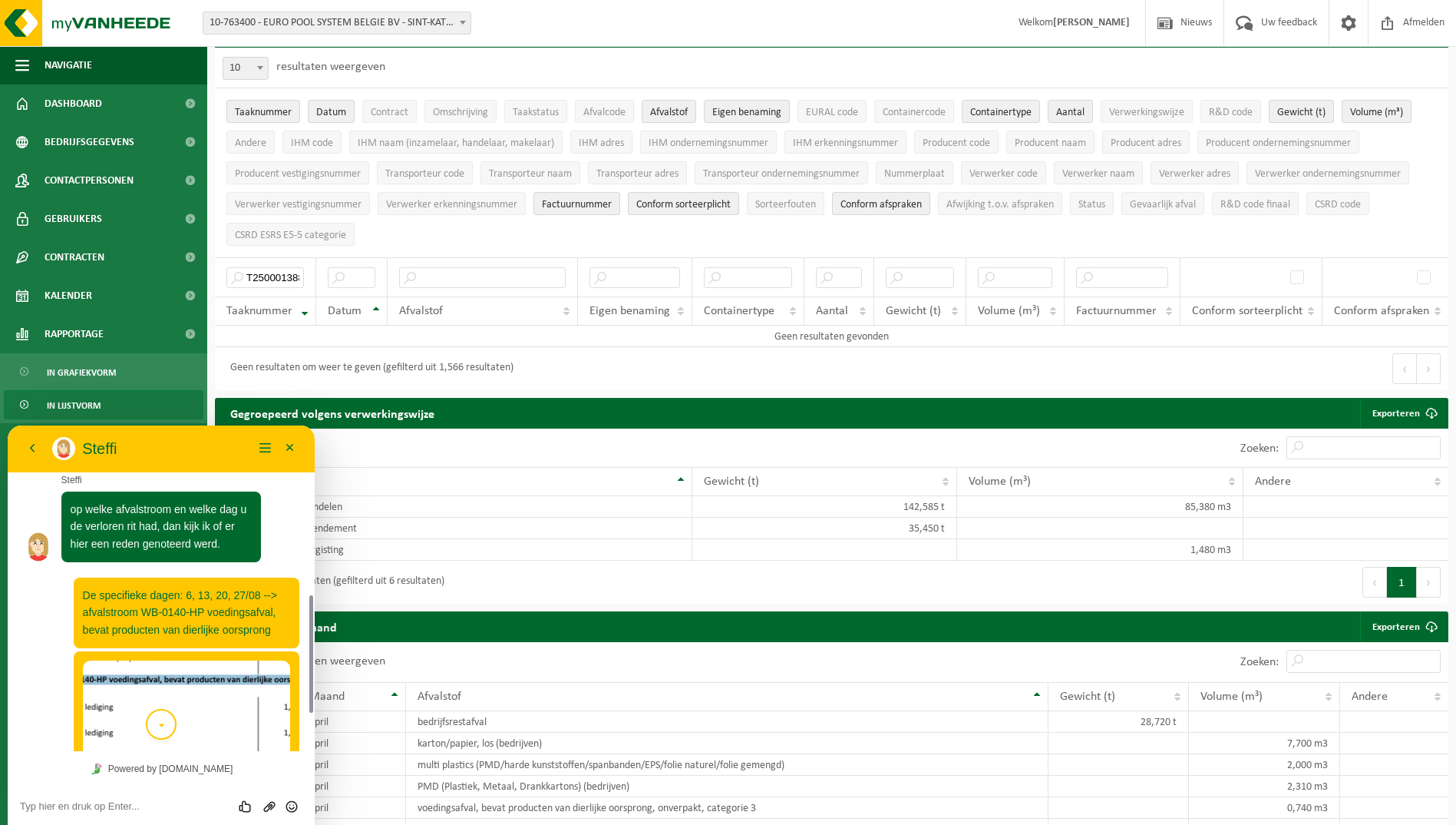
click at [157, 803] on textarea at bounding box center [161, 806] width 283 height 12
drag, startPoint x: 84, startPoint y: 792, endPoint x: 83, endPoint y: 813, distance: 21.0
click at [84, 794] on div "Beoordeel deze chat Upload bestand Emoji invoeren" at bounding box center [161, 806] width 307 height 39
click at [83, 813] on div "Beoordeel deze chat Upload bestand Emoji invoeren" at bounding box center [161, 806] width 307 height 39
click at [89, 804] on textarea at bounding box center [161, 806] width 283 height 12
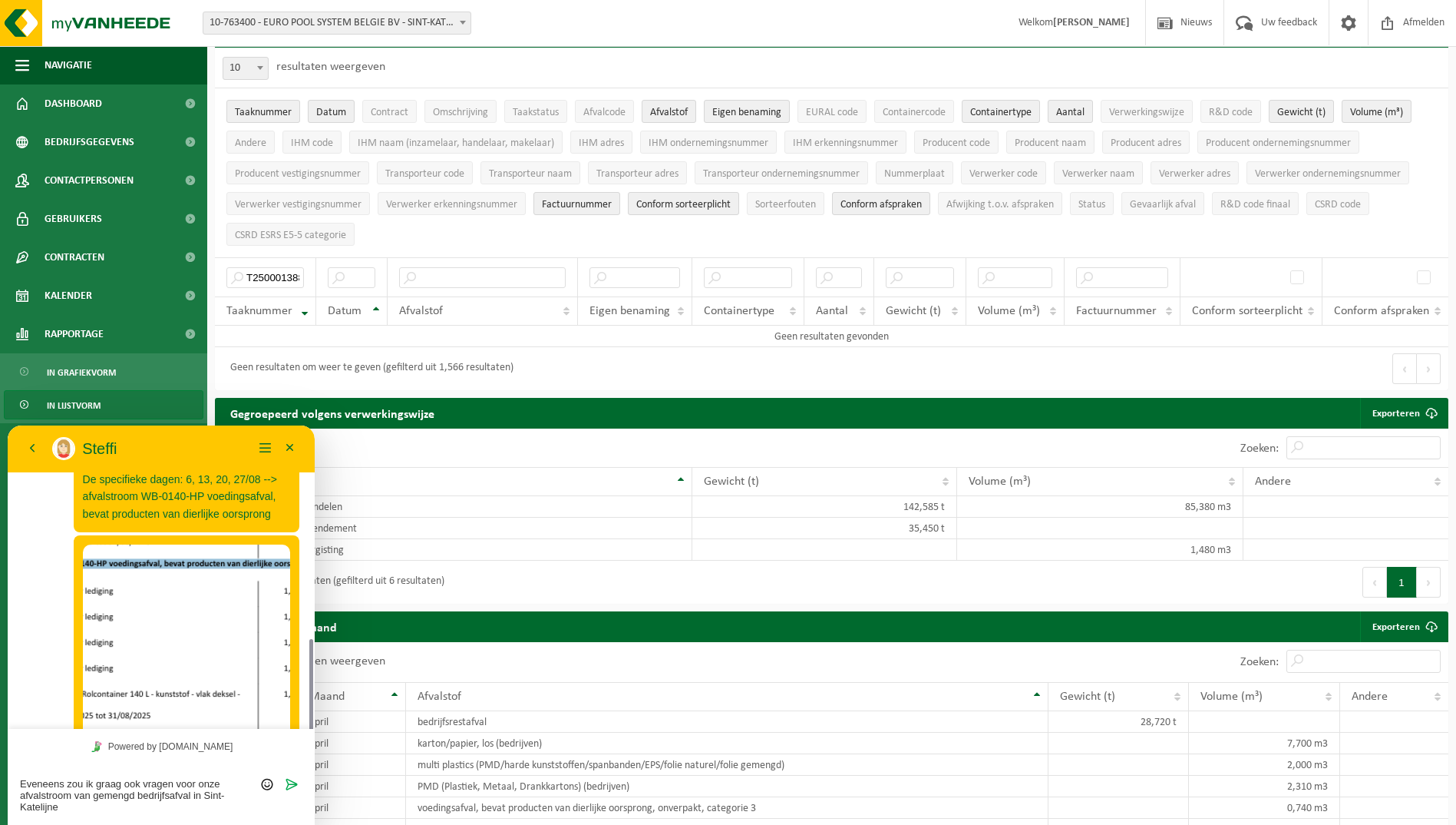
scroll to position [599, 0]
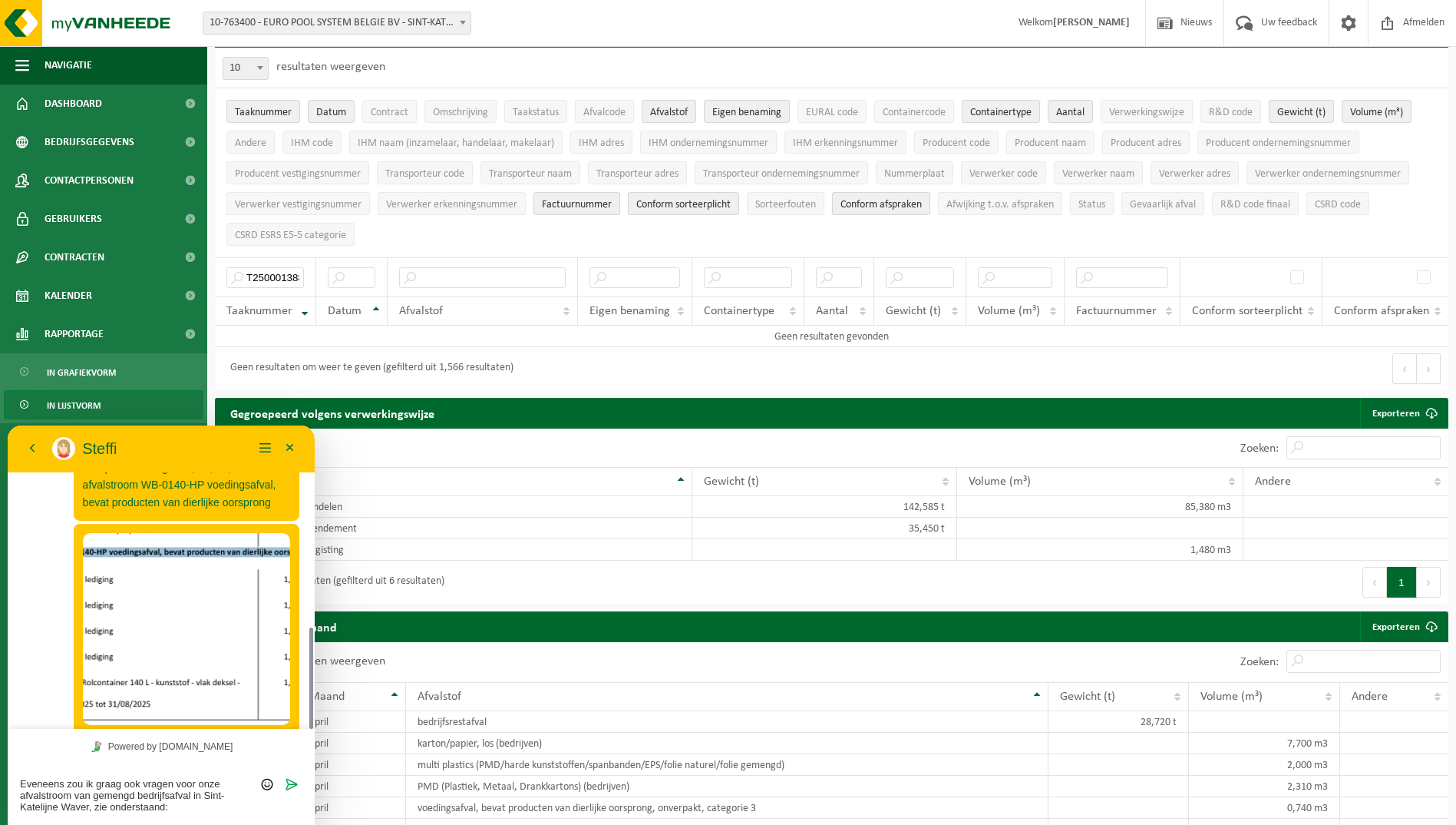
type textarea "Eveneens zou ik graag ook vragen voor onze afvalstroom van gemengd bedrijfsafva…"
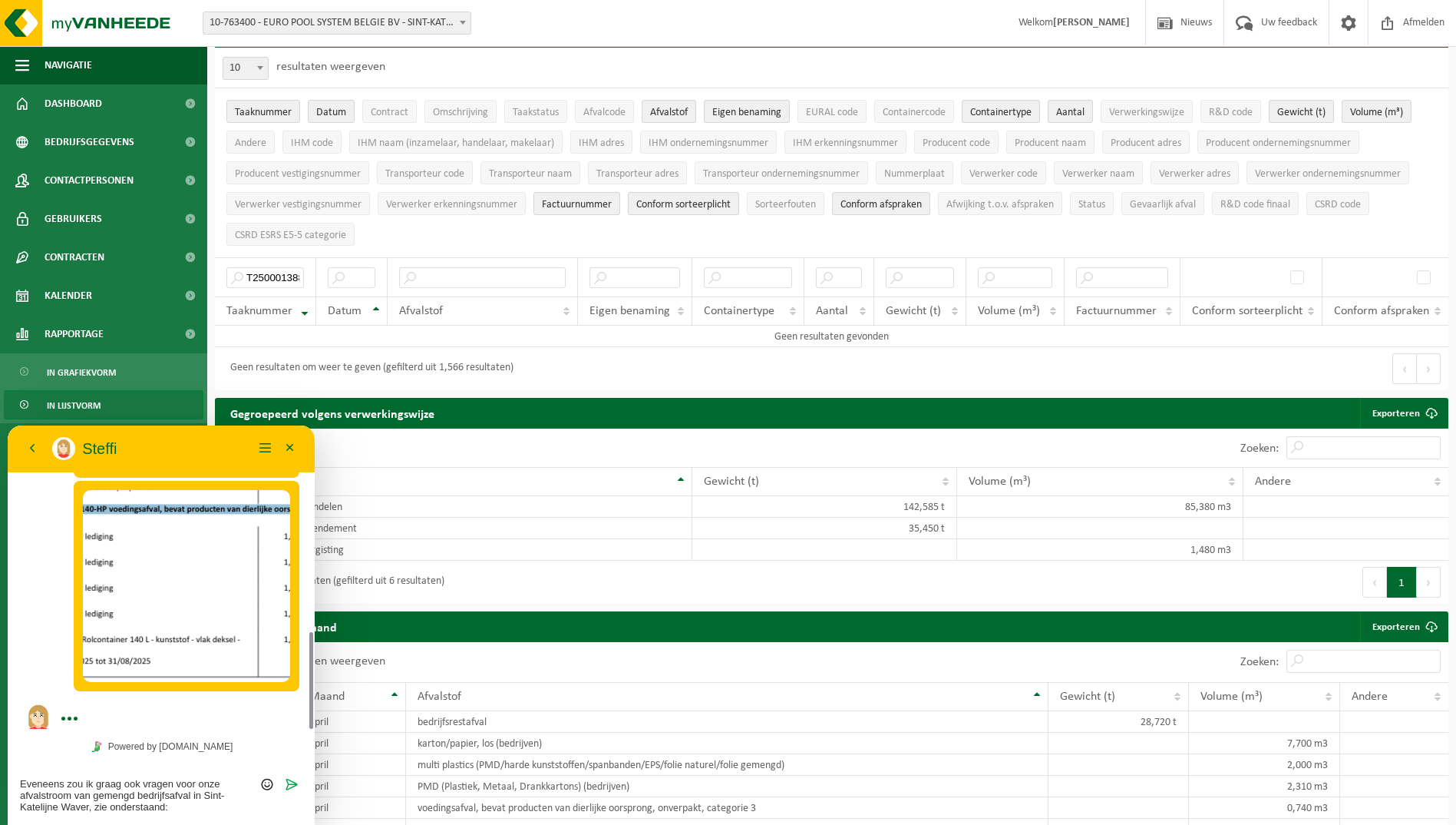
click at [185, 800] on textarea "Eveneens zou ik graag ook vragen voor onze afvalstroom van gemengd bedrijfsafva…" at bounding box center [161, 794] width 283 height 35
click at [186, 814] on div "Eveneens zou ik graag ook vragen voor onze afvalstroom van gemengd bedrijfsafva…" at bounding box center [161, 794] width 307 height 61
click at [165, 807] on textarea "Eveneens zou ik graag ook vragen voor onze afvalstroom van gemengd bedrijfsafva…" at bounding box center [161, 794] width 283 height 35
click at [173, 807] on textarea "Eveneens zou ik graag ook vragen voor onze afvalstroom van gemengd bedrijfsafva…" at bounding box center [161, 794] width 283 height 35
click at [205, 813] on div "Eveneens zou ik graag ook vragen voor onze afvalstroom van gemengd bedrijfsafva…" at bounding box center [161, 794] width 307 height 61
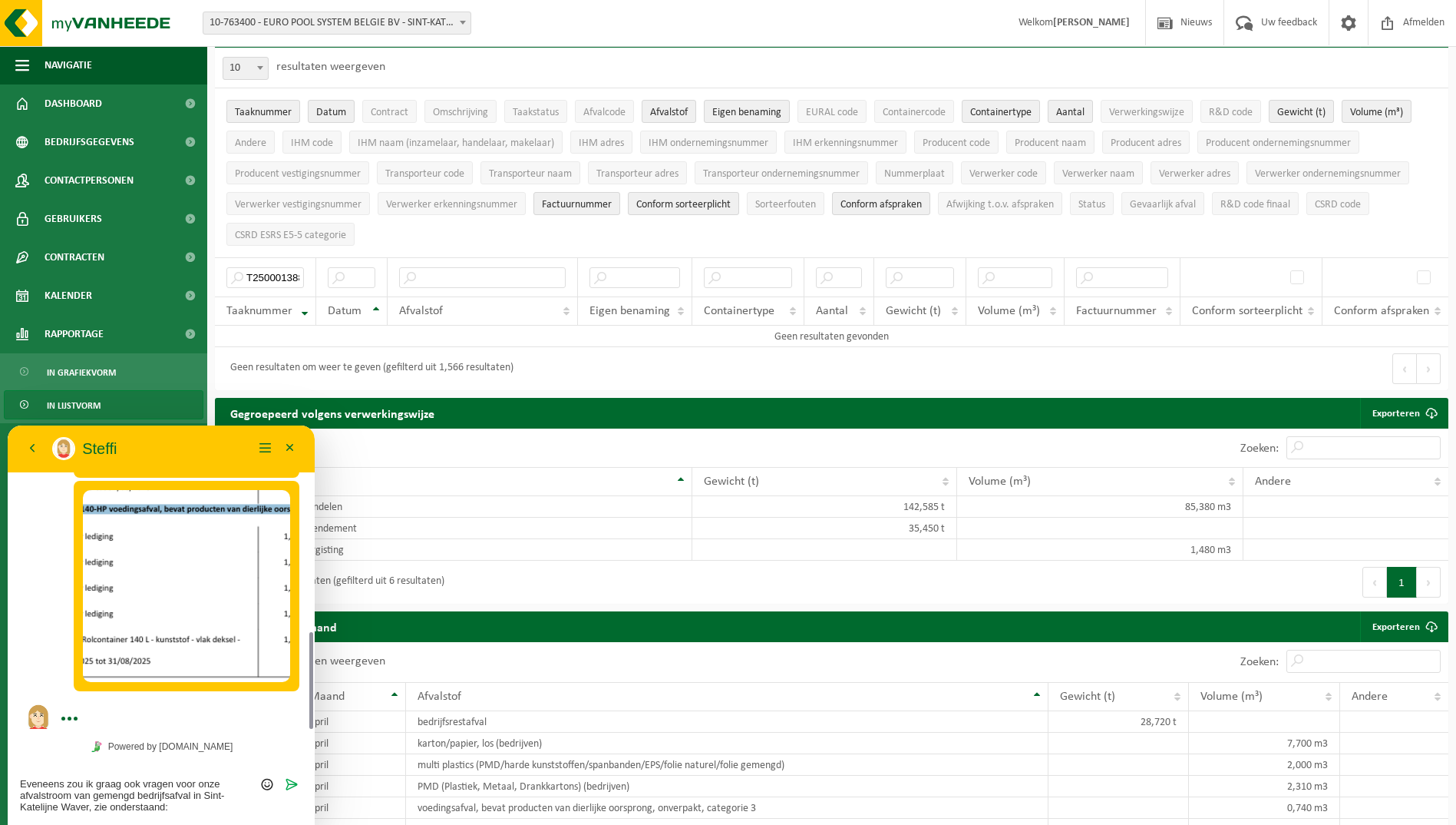
click at [203, 807] on textarea "Eveneens zou ik graag ook vragen voor onze afvalstroom van gemengd bedrijfsafva…" at bounding box center [161, 794] width 283 height 35
paste textarea
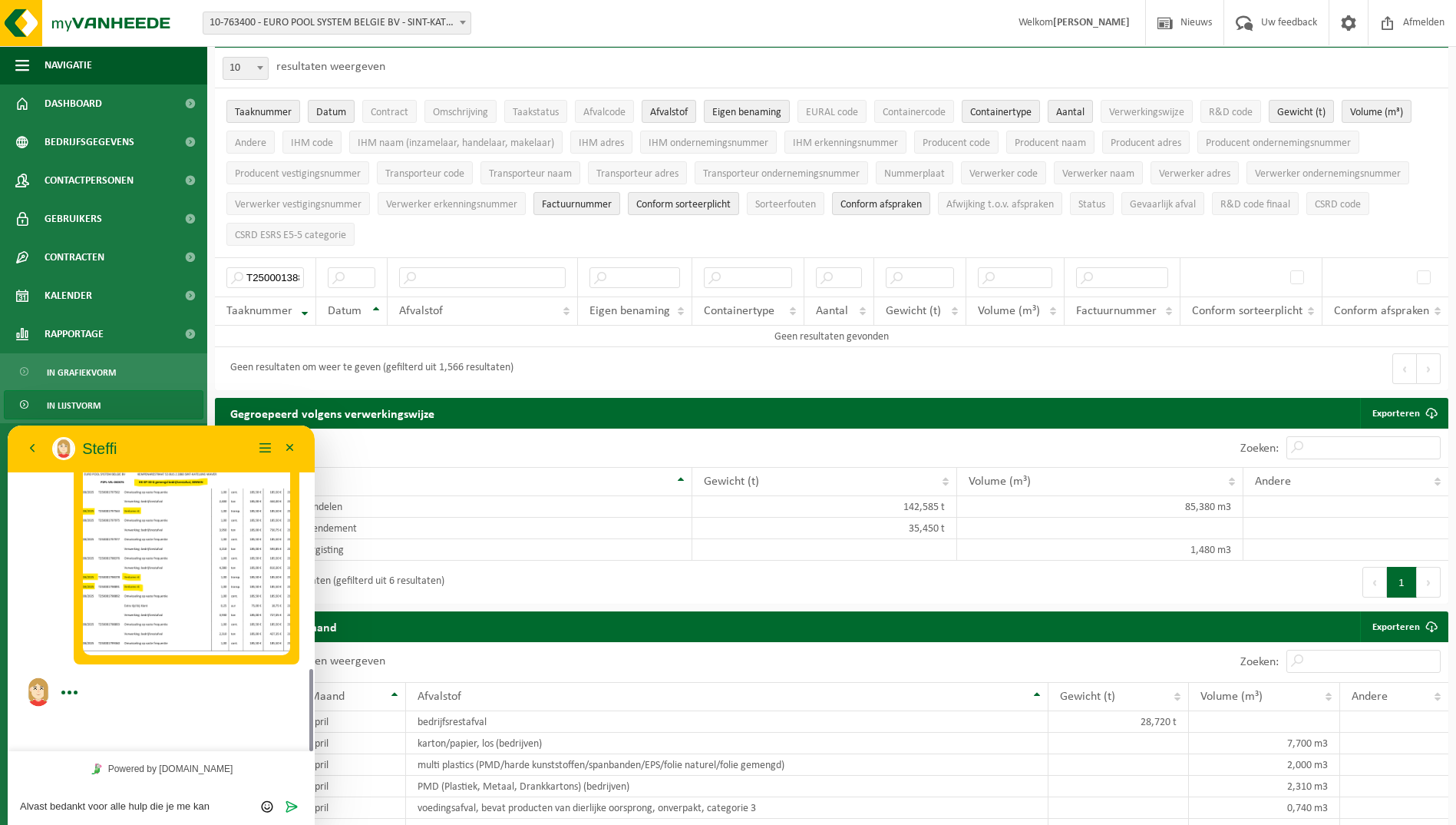
scroll to position [0, 0]
type textarea "Alvast bedankt voor alle hulp die je me kan bieden!"
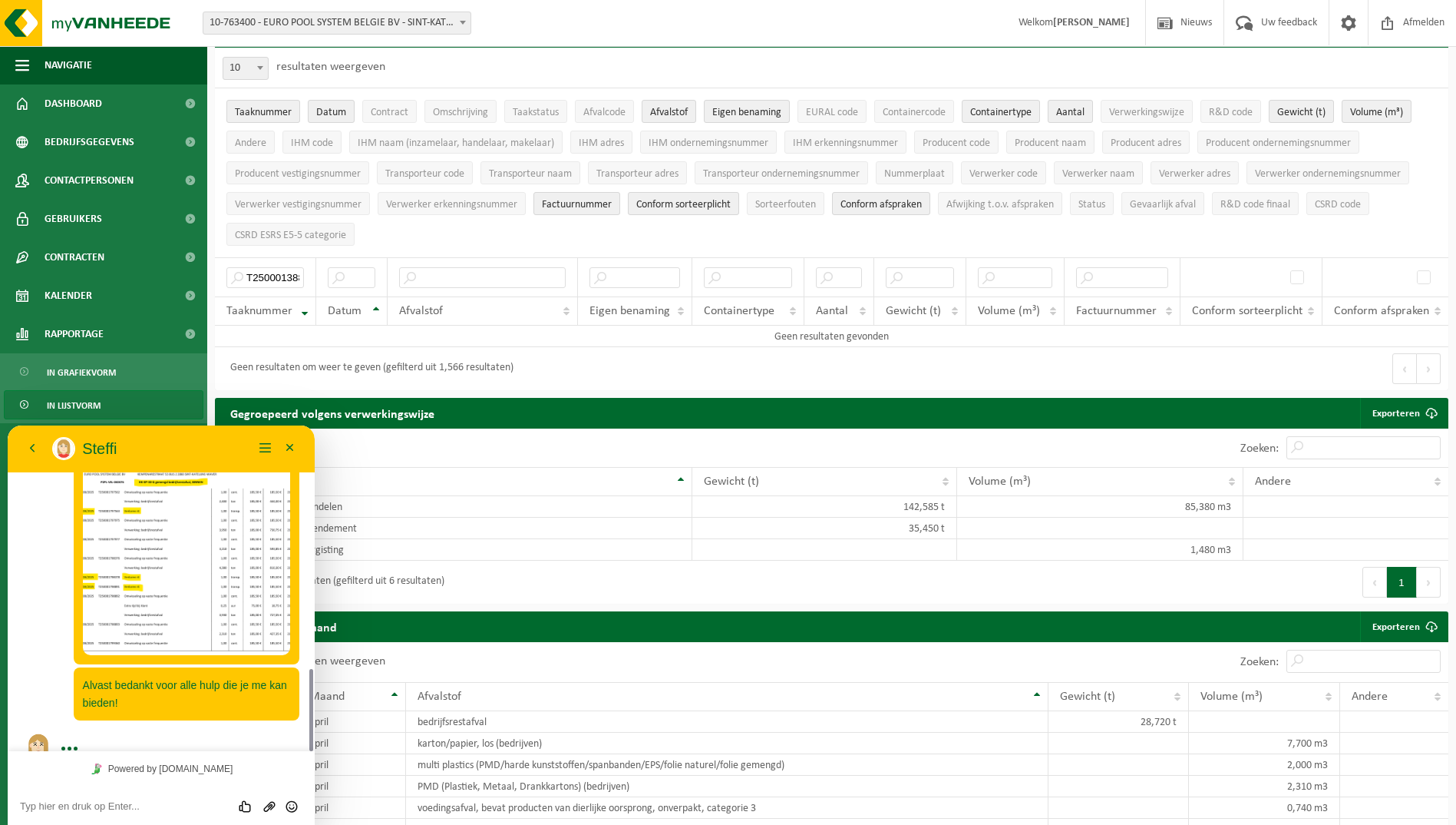
scroll to position [971, 0]
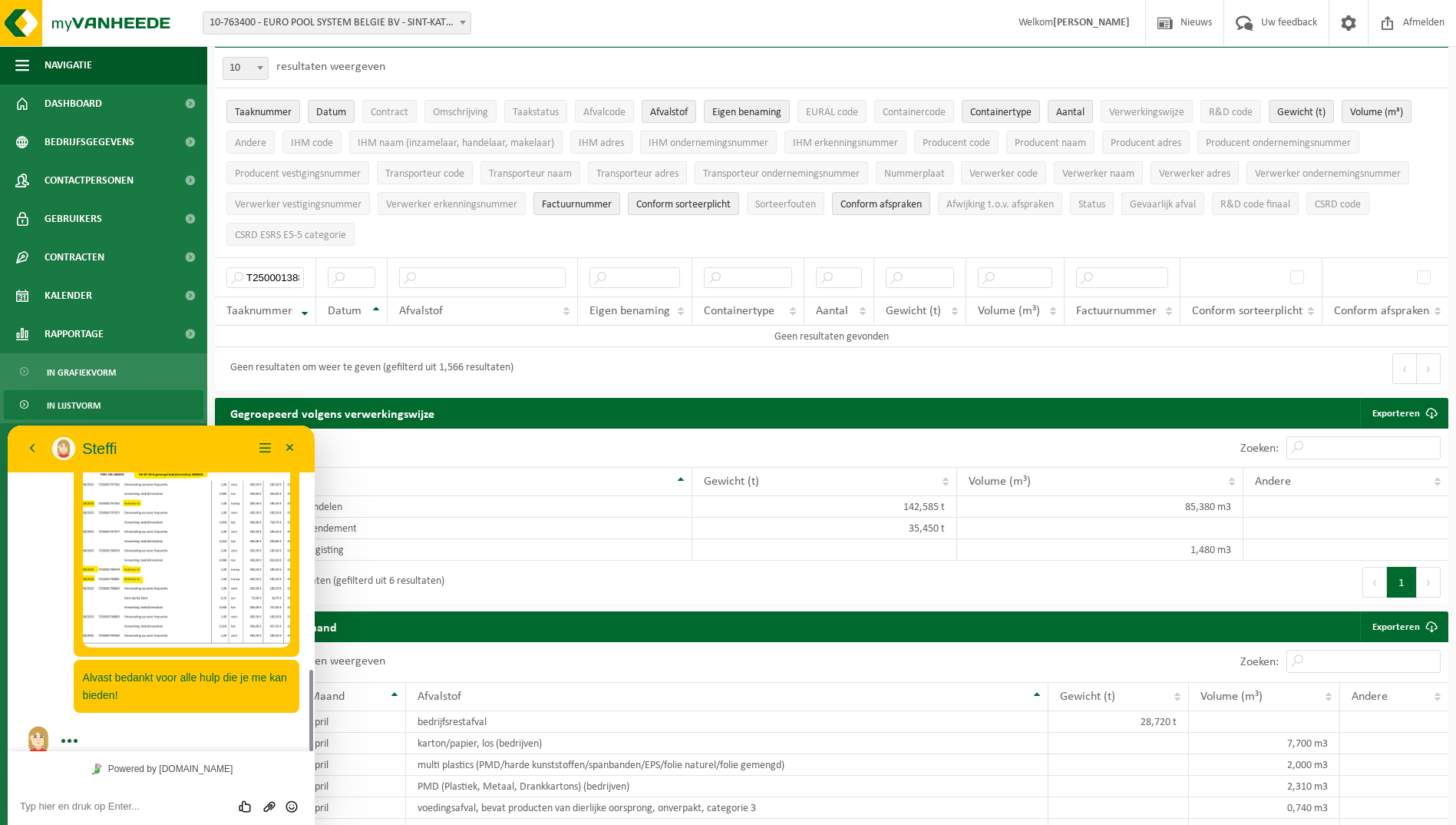
click at [216, 446] on p "Steffi" at bounding box center [167, 448] width 171 height 18
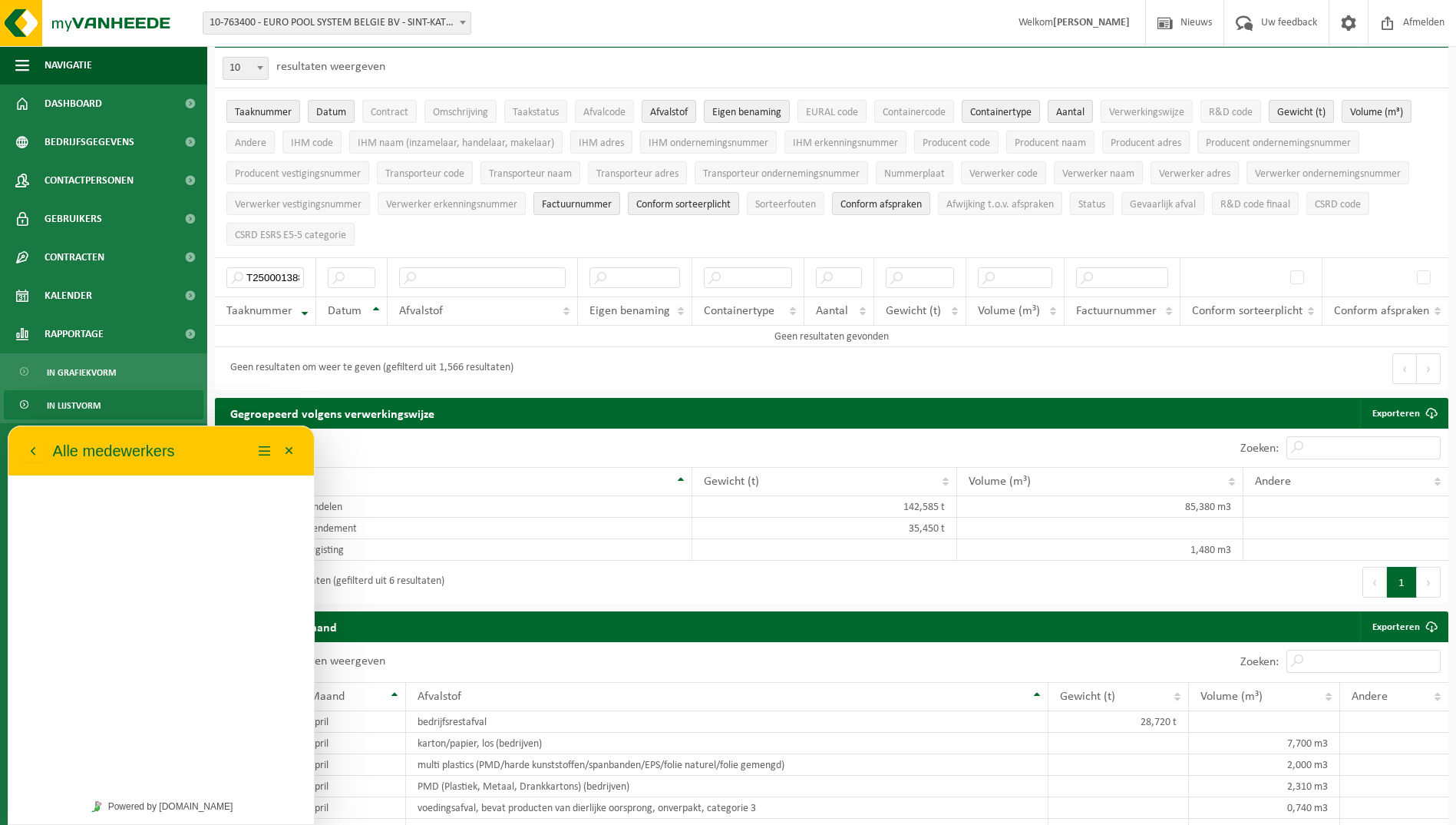
scroll to position [932, 0]
click at [30, 446] on icon "button" at bounding box center [32, 451] width 14 height 18
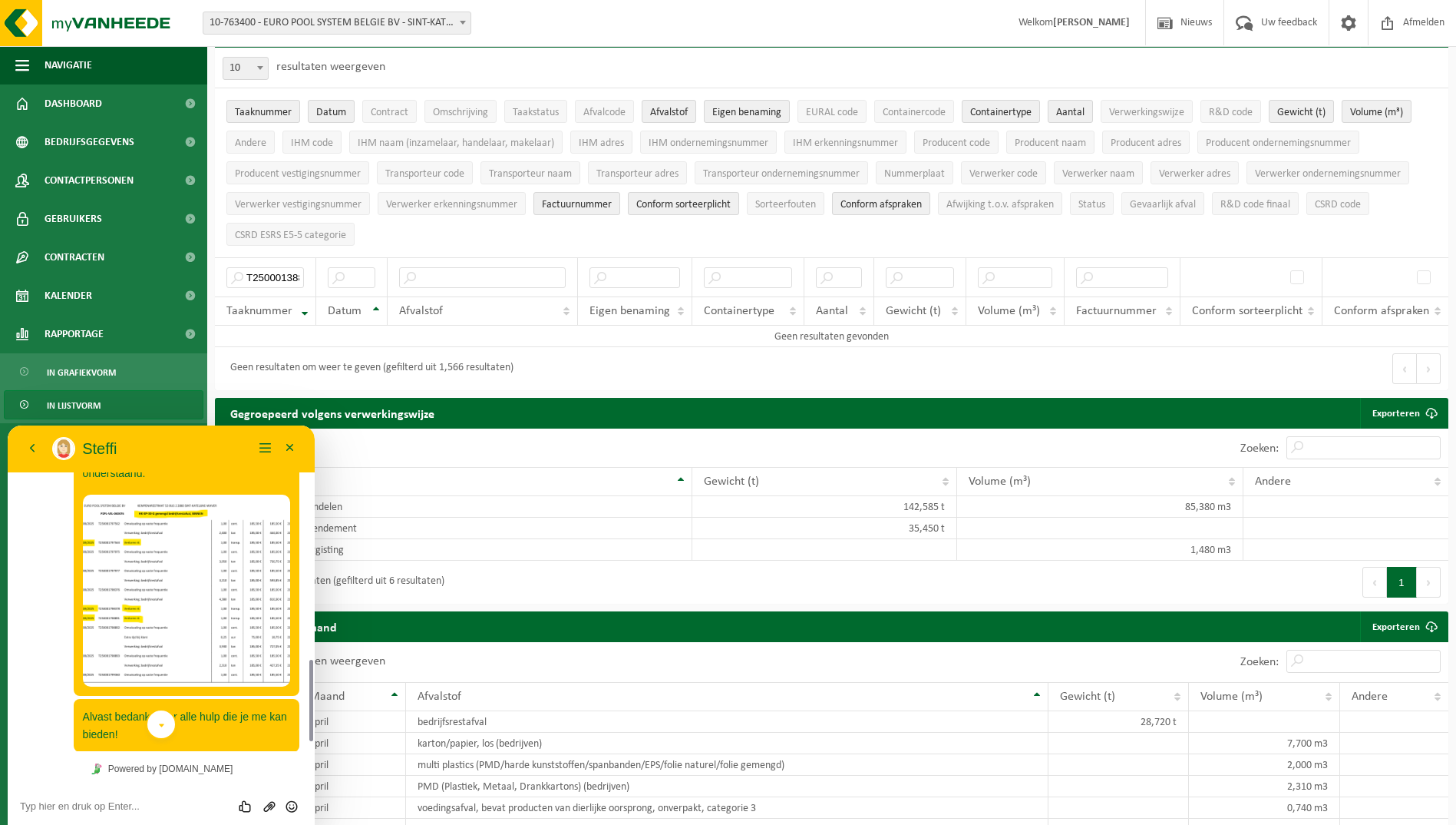
click at [165, 726] on icon "scroll to bottom" at bounding box center [161, 725] width 11 height 31
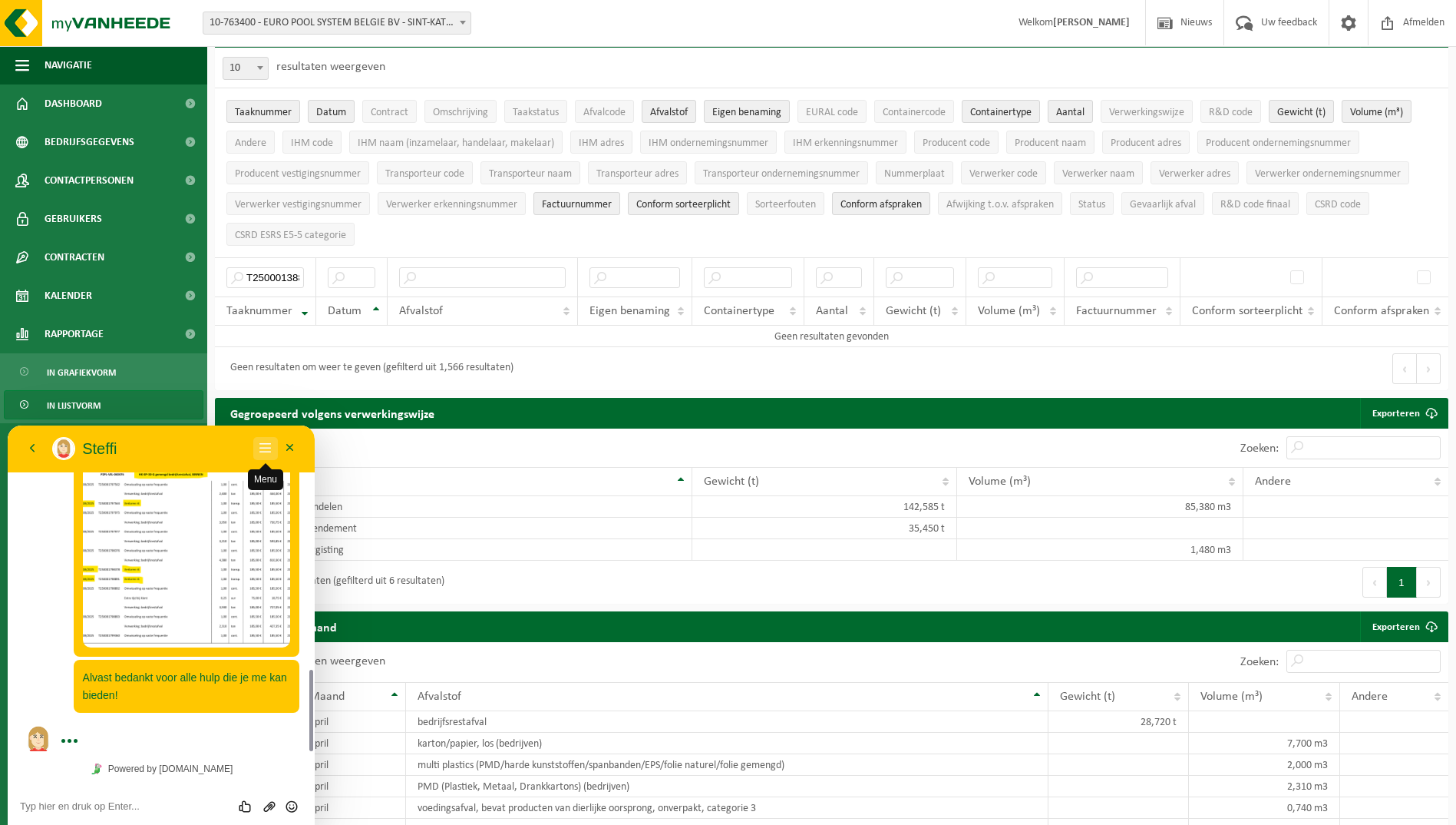
click at [265, 458] on span "secondary" at bounding box center [265, 463] width 12 height 12
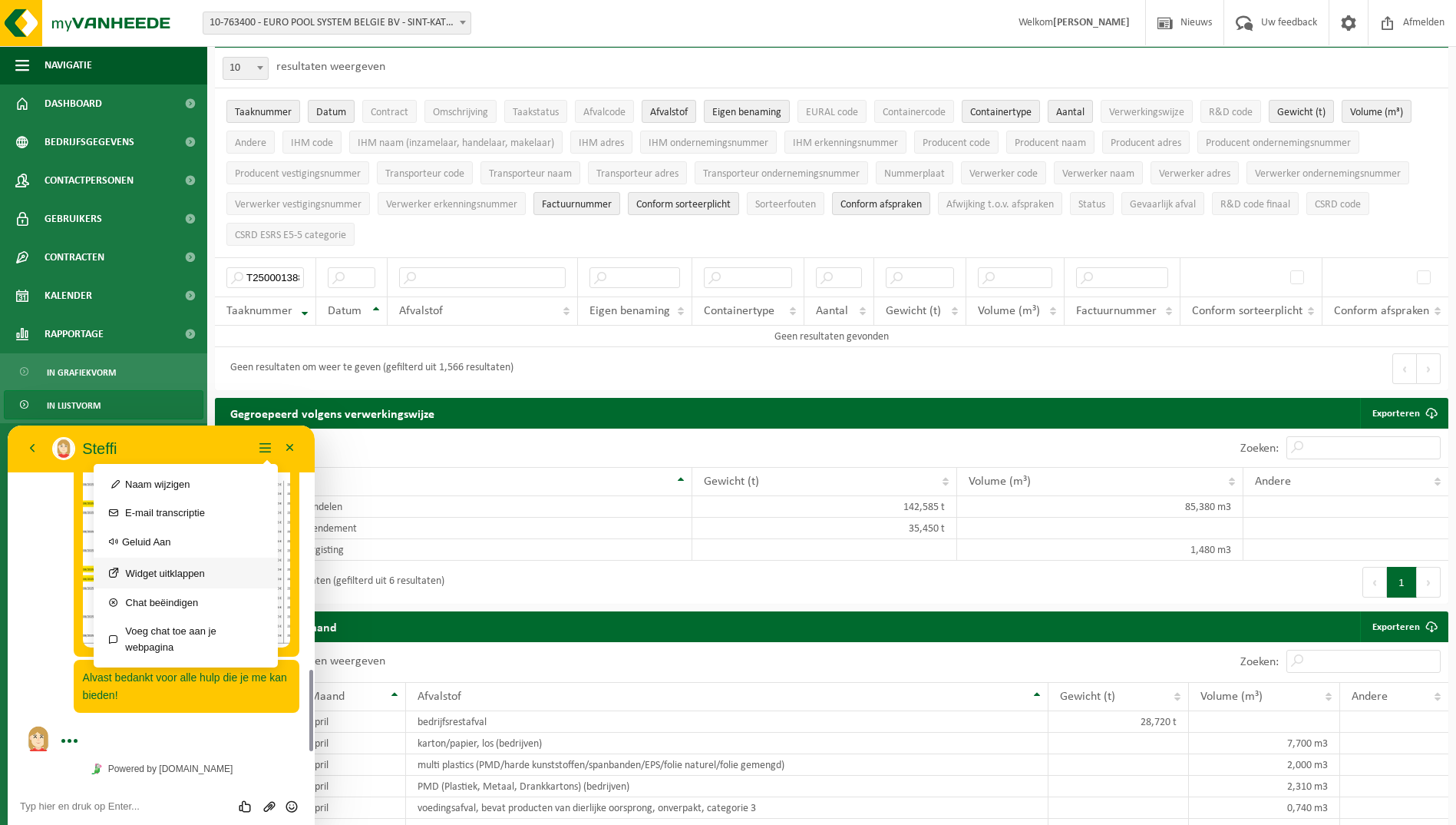
click at [218, 569] on button "Widget uitklappen" at bounding box center [186, 573] width 184 height 31
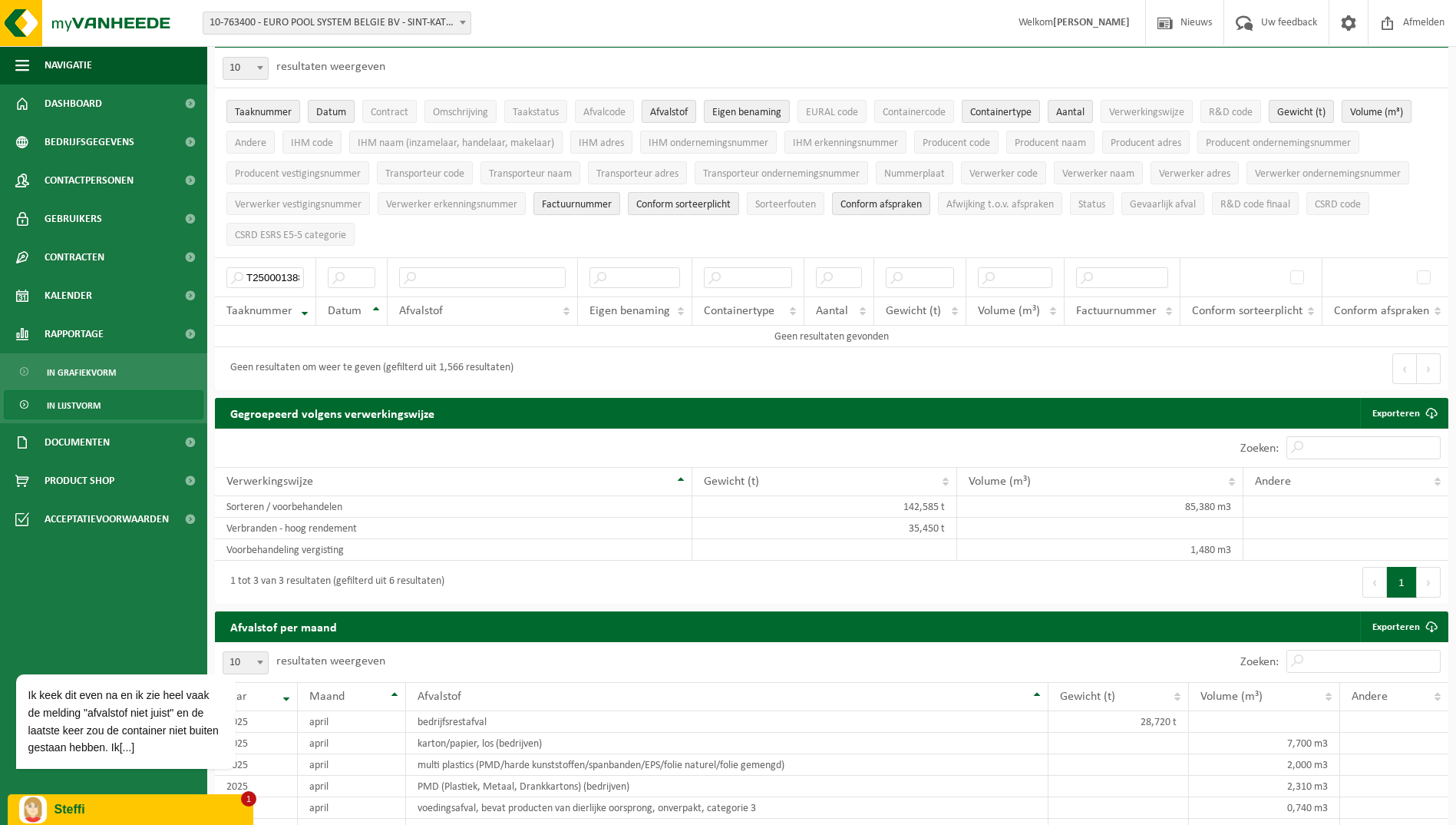
click at [155, 807] on p "Steffi" at bounding box center [148, 809] width 187 height 14
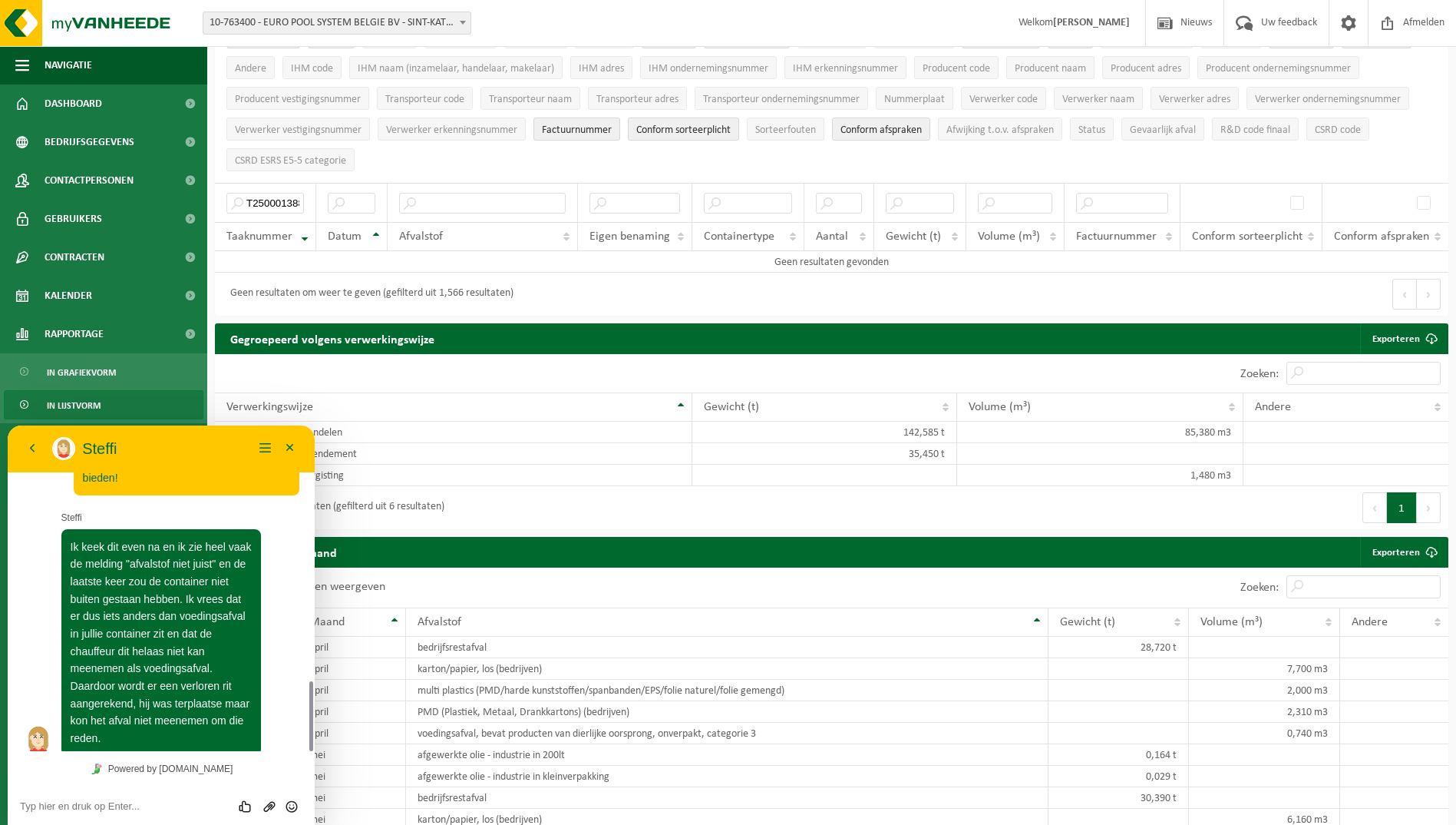
scroll to position [231, 0]
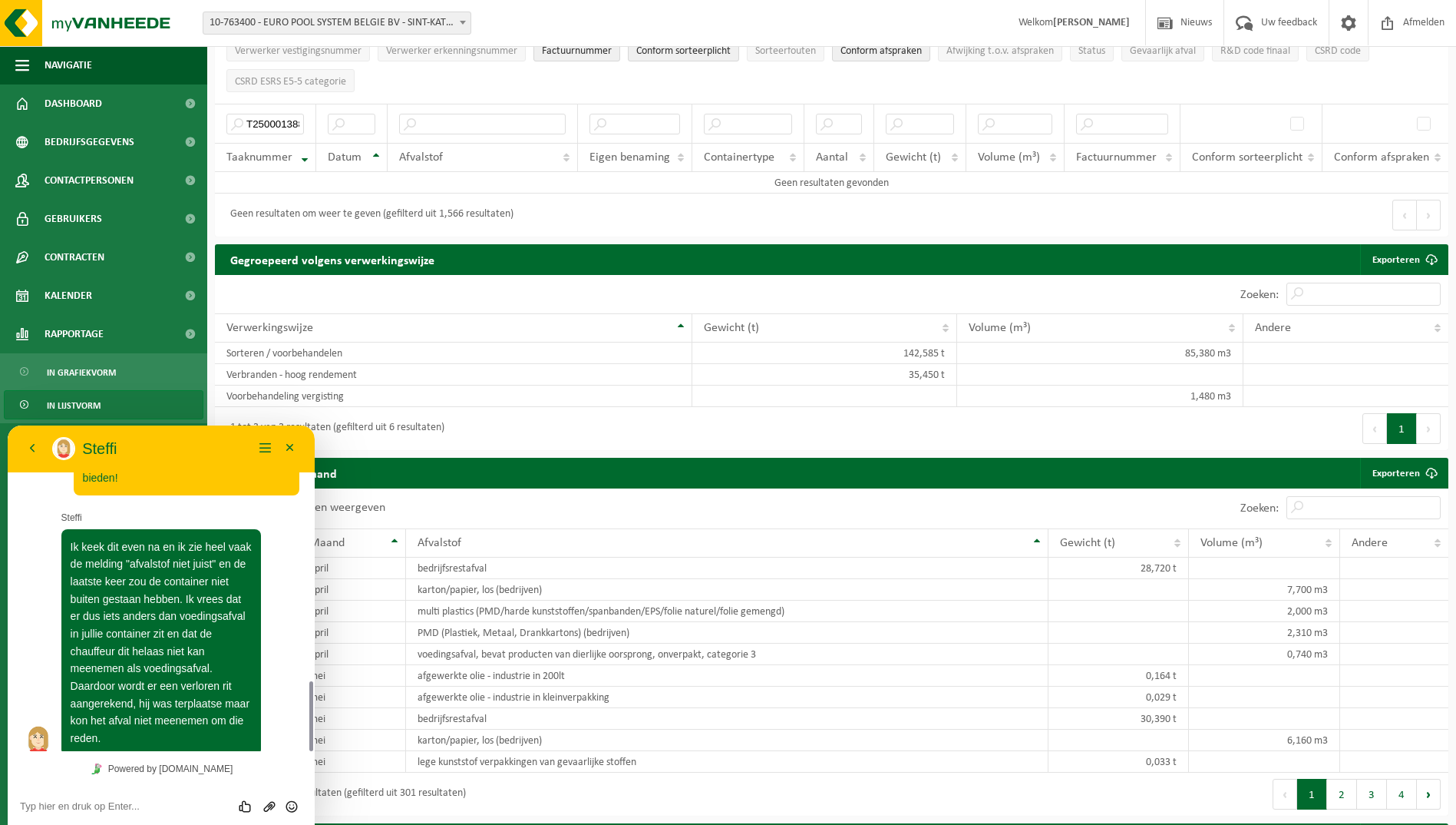
click at [177, 802] on textarea at bounding box center [161, 806] width 283 height 12
type textarea "Spreken jullie hierbij ook het depot aan?"
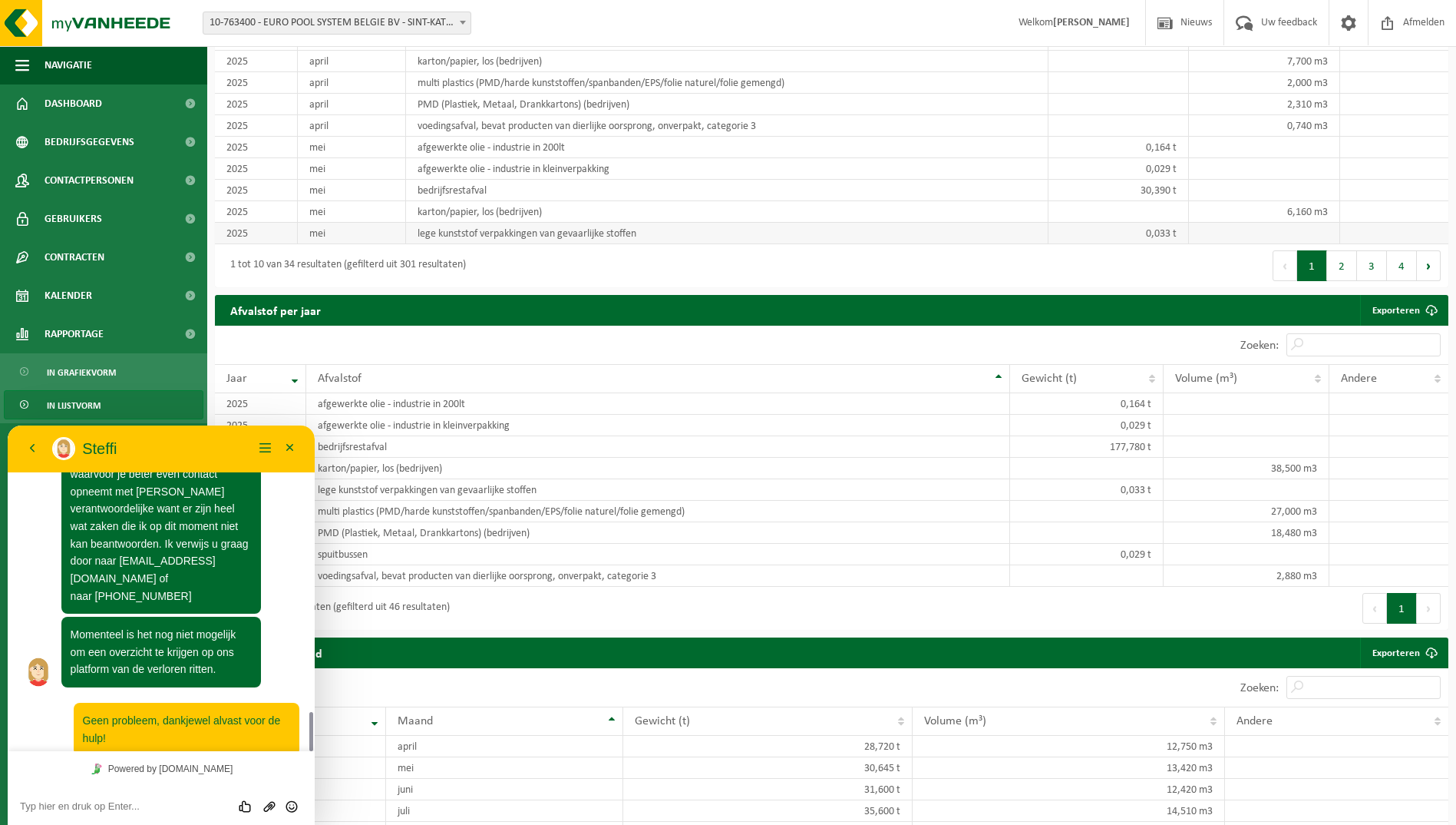
scroll to position [768, 0]
